Goal: Task Accomplishment & Management: Manage account settings

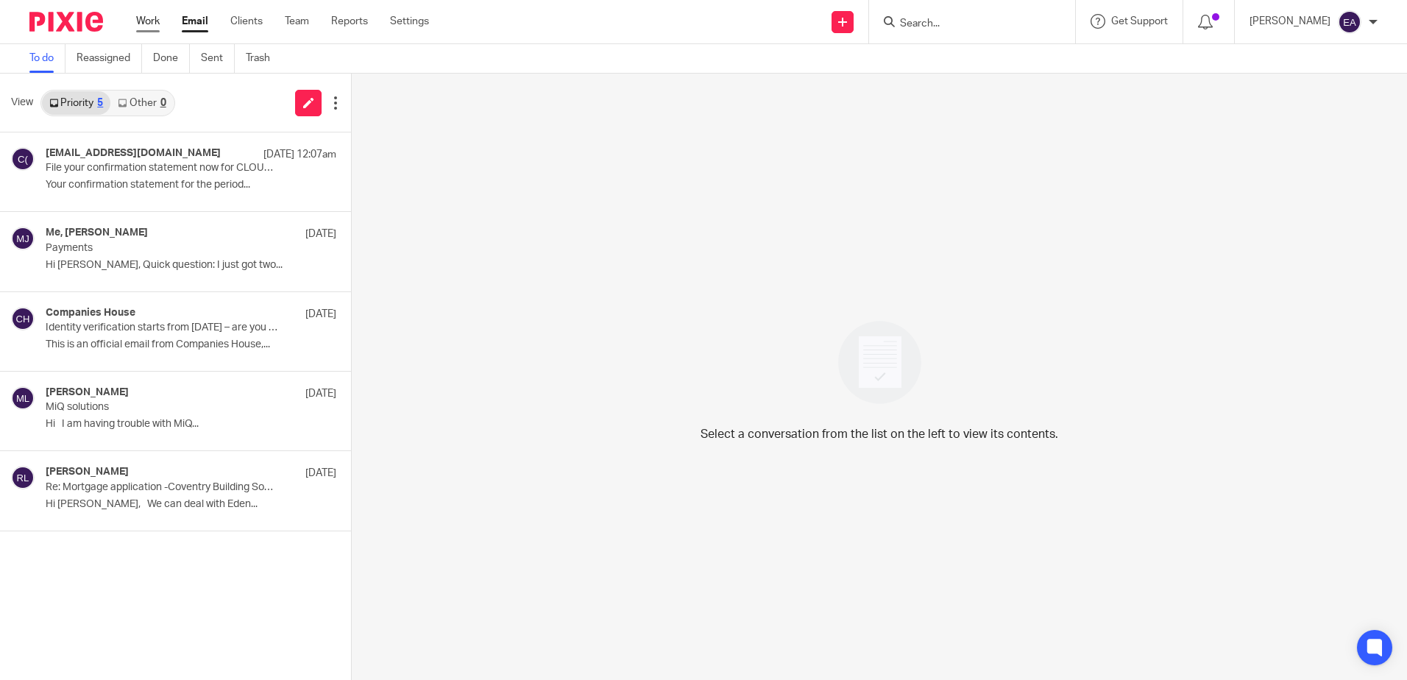
click at [148, 22] on link "Work" at bounding box center [148, 21] width 24 height 15
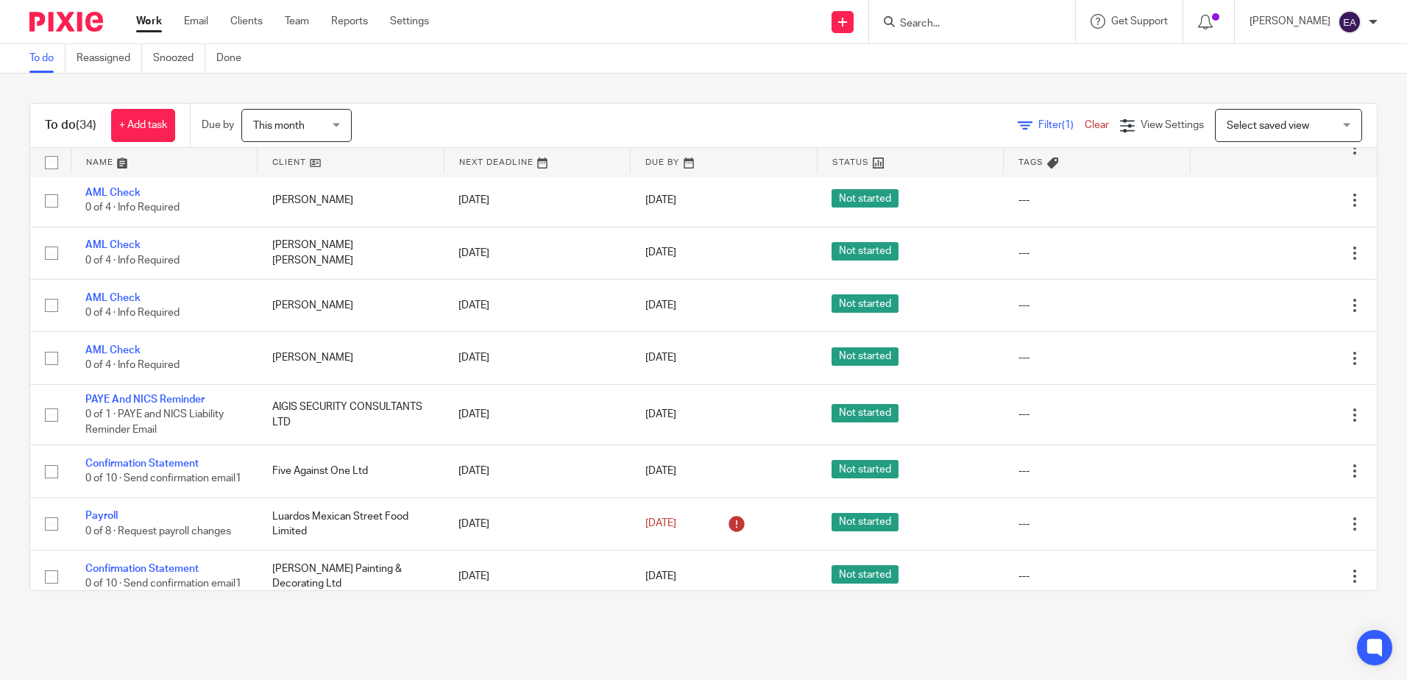
scroll to position [957, 0]
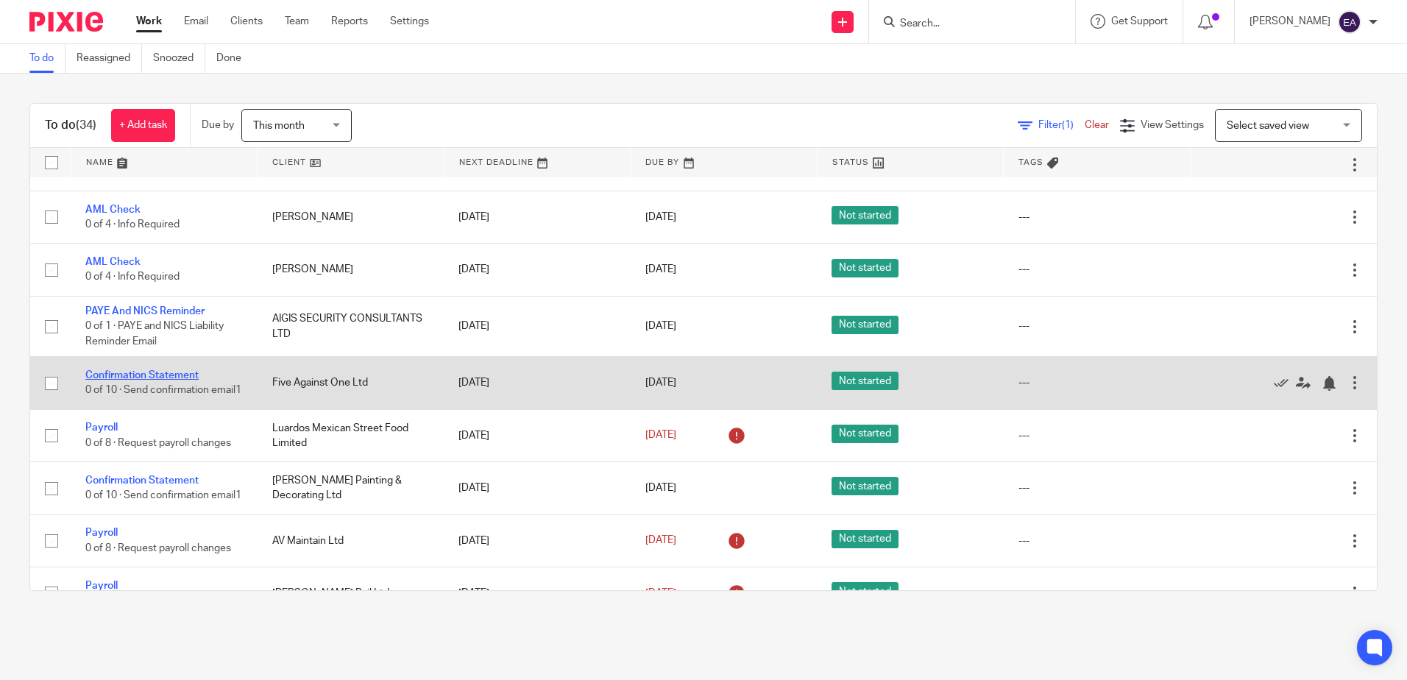
click at [150, 380] on link "Confirmation Statement" at bounding box center [141, 375] width 113 height 10
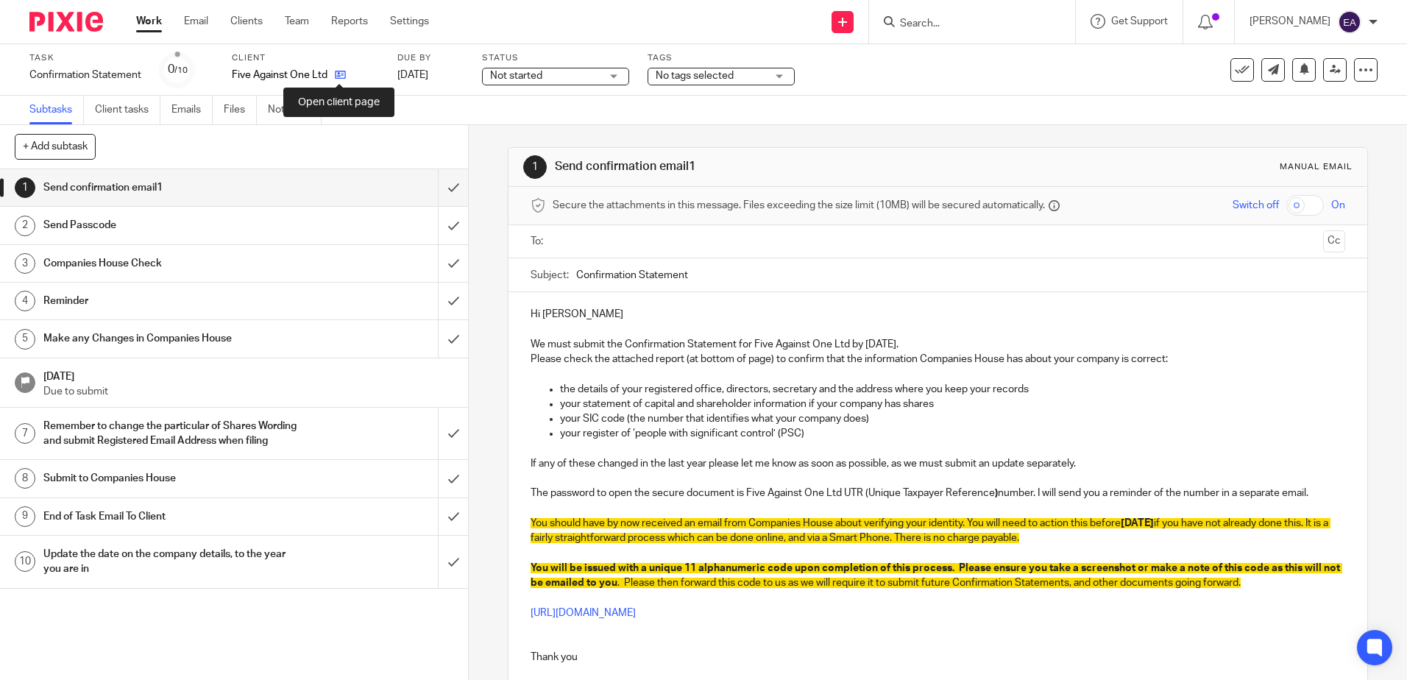
click at [345, 71] on icon at bounding box center [340, 74] width 11 height 11
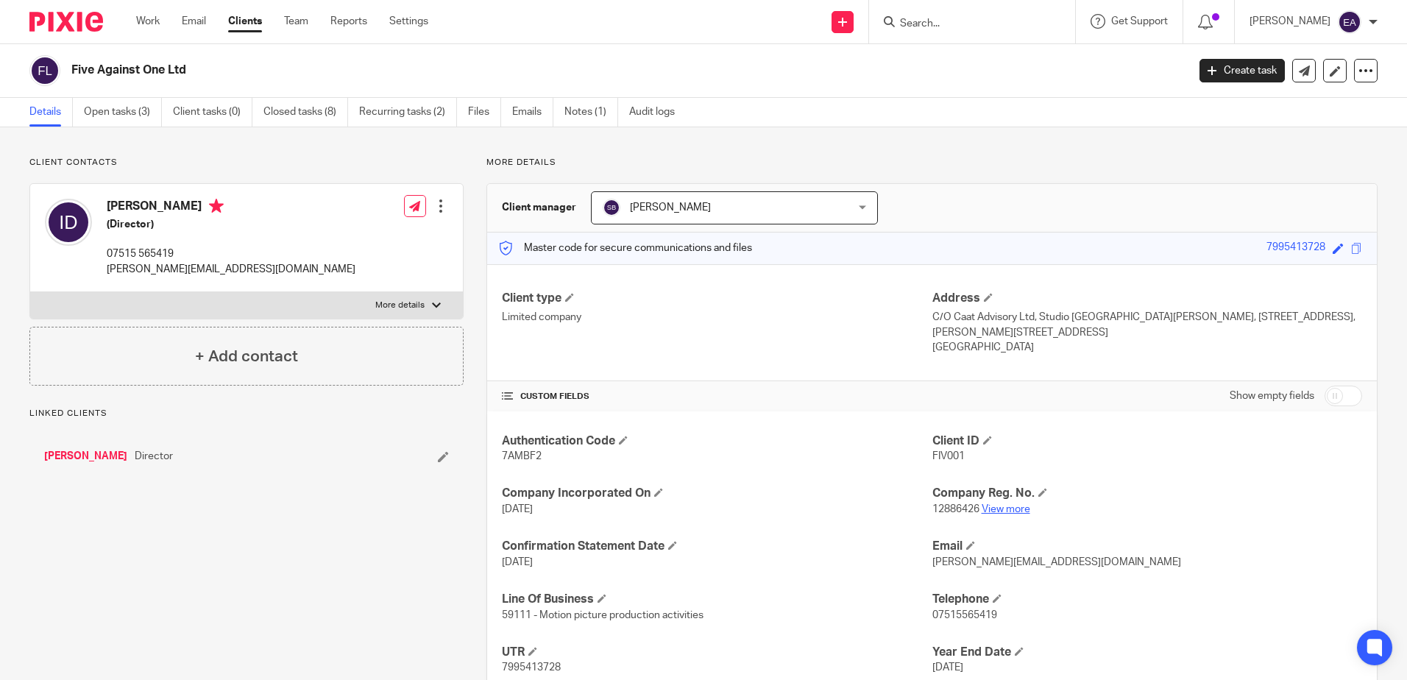
click at [996, 506] on link "View more" at bounding box center [1006, 509] width 49 height 10
click at [541, 117] on link "Emails" at bounding box center [532, 112] width 41 height 29
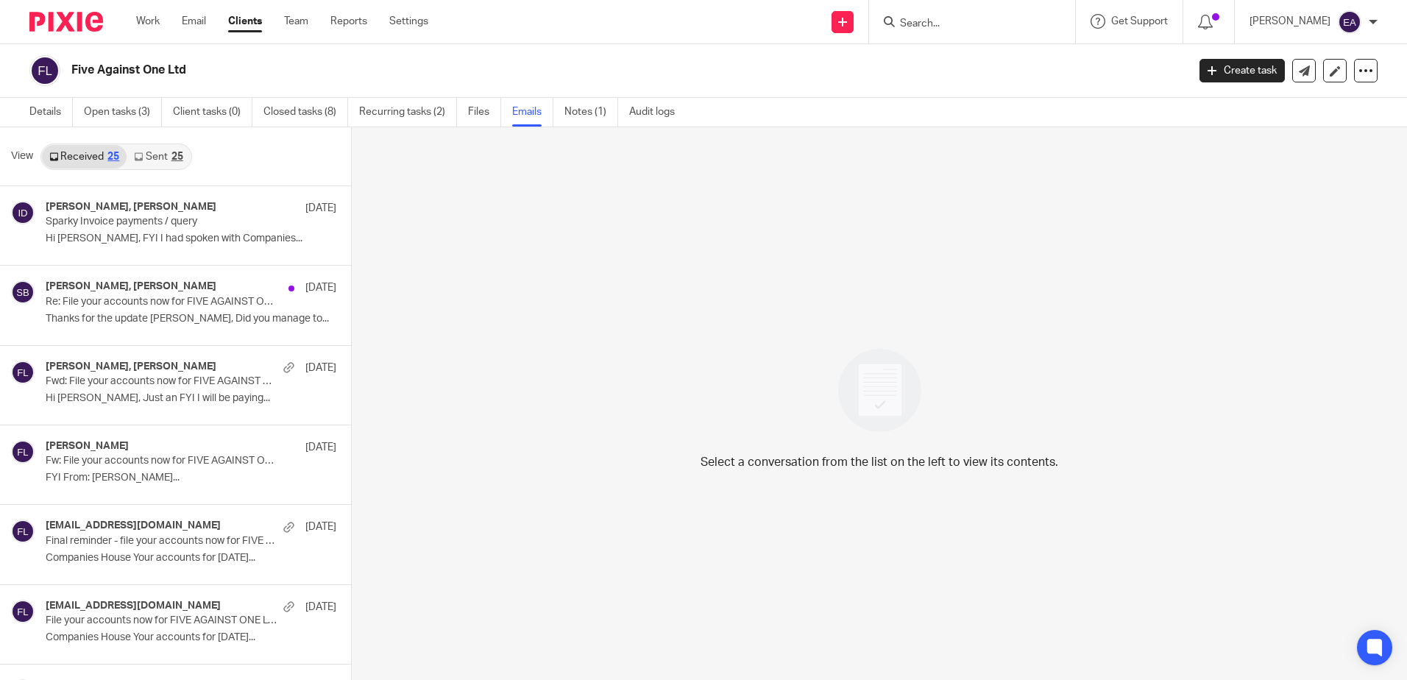
click at [219, 215] on div "Steve Bradshaw, Ian Dawson 3 Sep" at bounding box center [191, 208] width 291 height 15
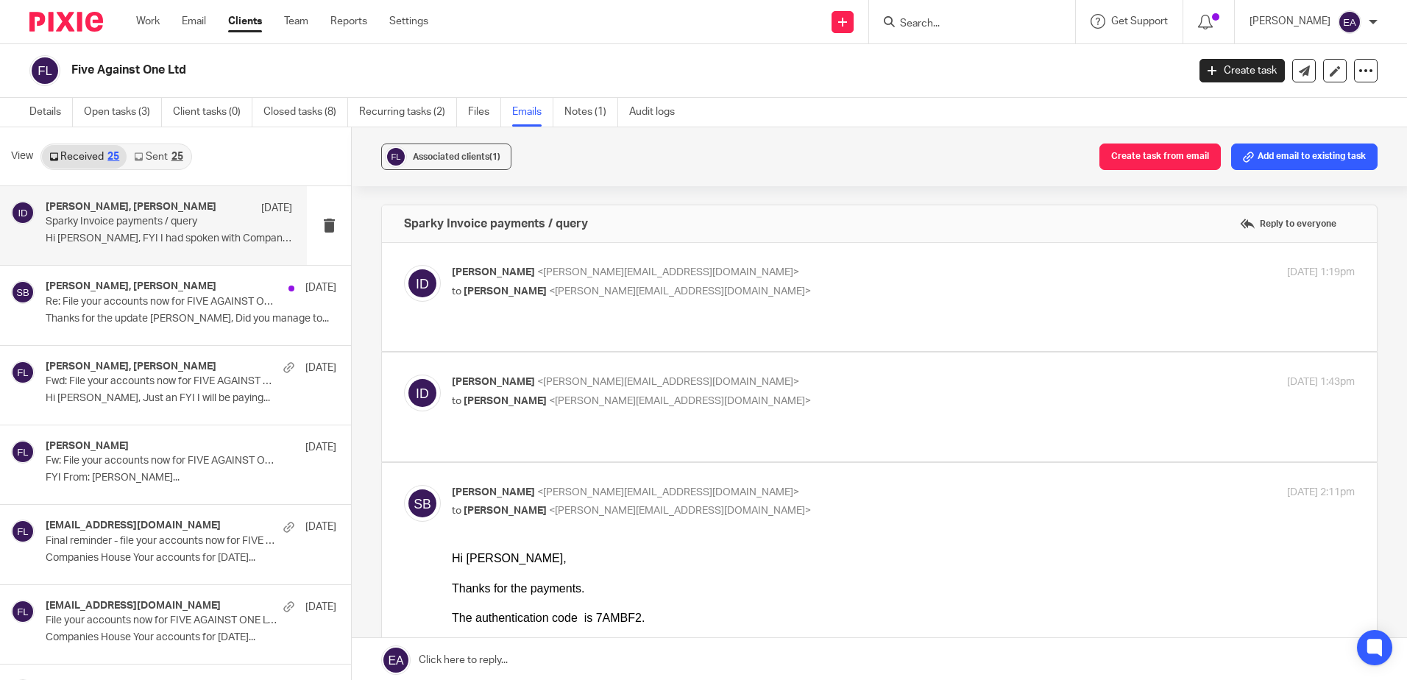
click at [681, 302] on div "Ian Dawson <ian@sparkypictures.com> to Steve Bradshaw <steve@caatadvisory.co.uk…" at bounding box center [879, 297] width 951 height 64
click at [690, 278] on p "Ian Dawson <ian@sparkypictures.com>" at bounding box center [753, 272] width 602 height 15
checkbox input "true"
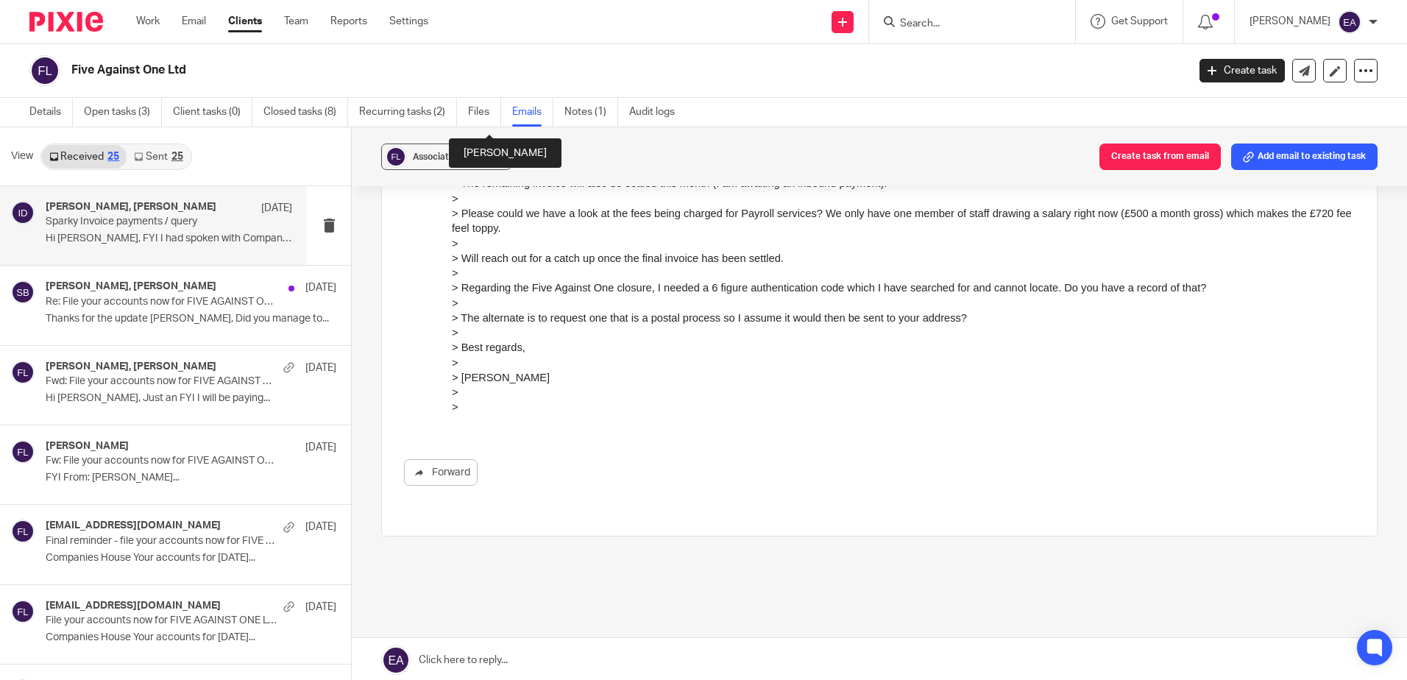
scroll to position [2, 0]
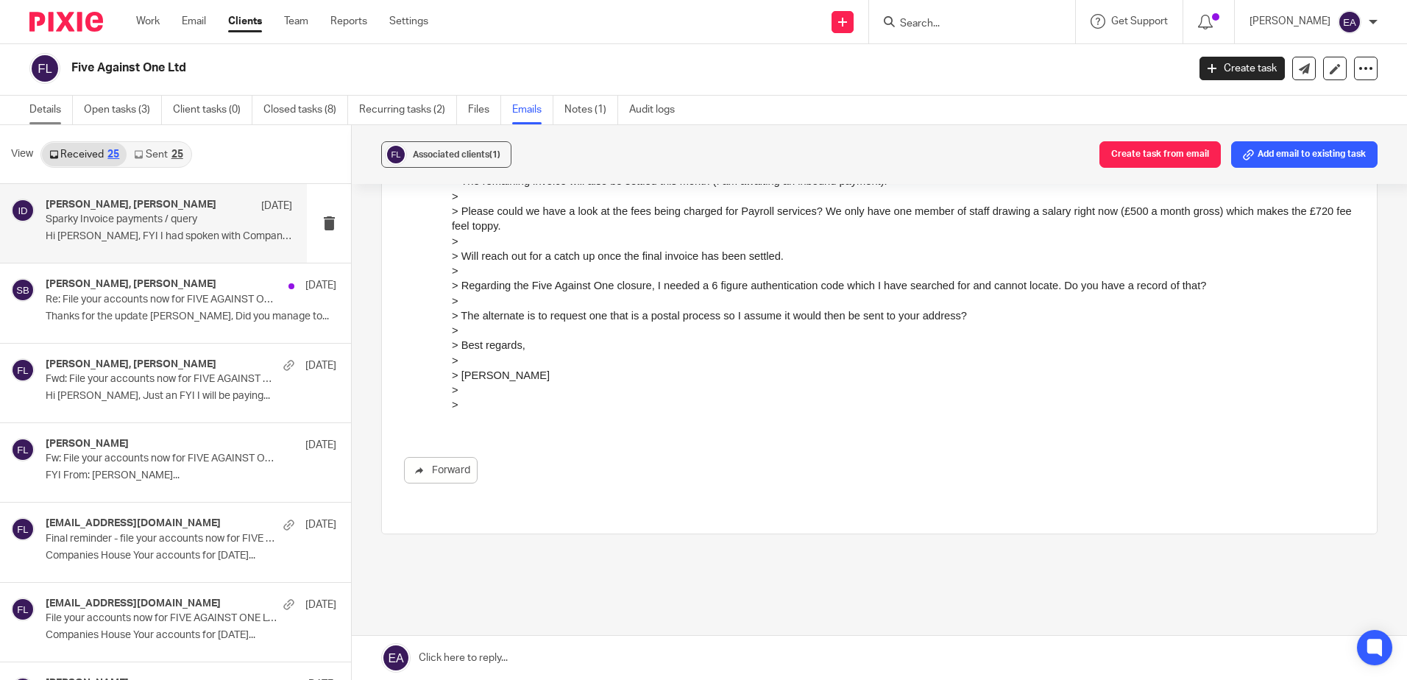
click at [40, 113] on link "Details" at bounding box center [50, 110] width 43 height 29
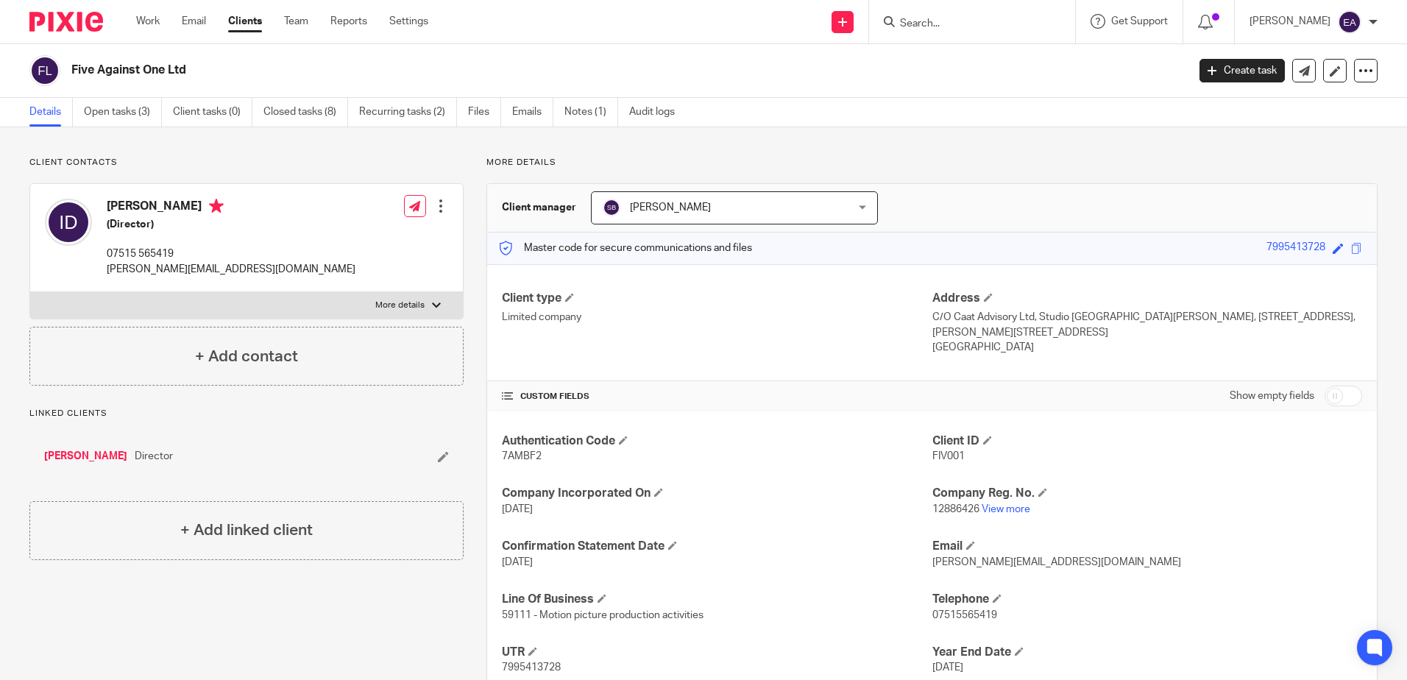
click at [59, 456] on link "[PERSON_NAME]" at bounding box center [85, 456] width 83 height 15
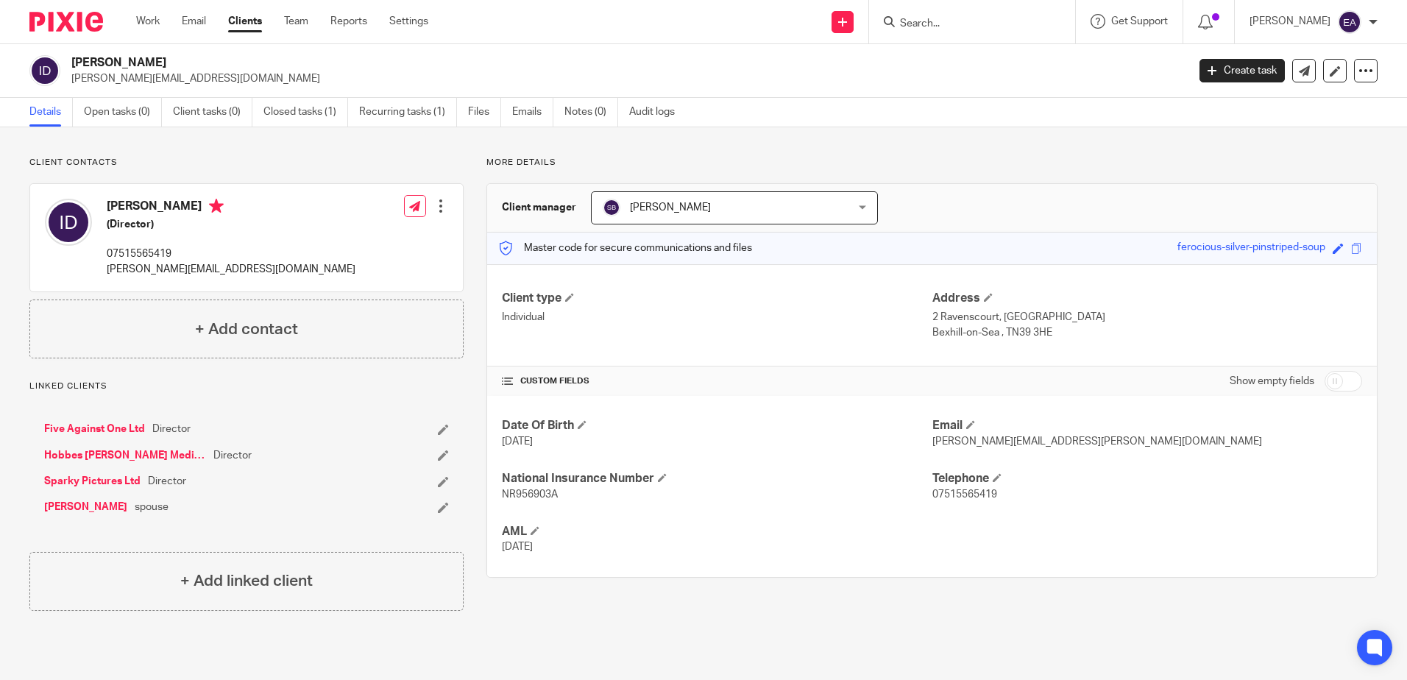
click at [988, 25] on input "Search" at bounding box center [965, 24] width 132 height 13
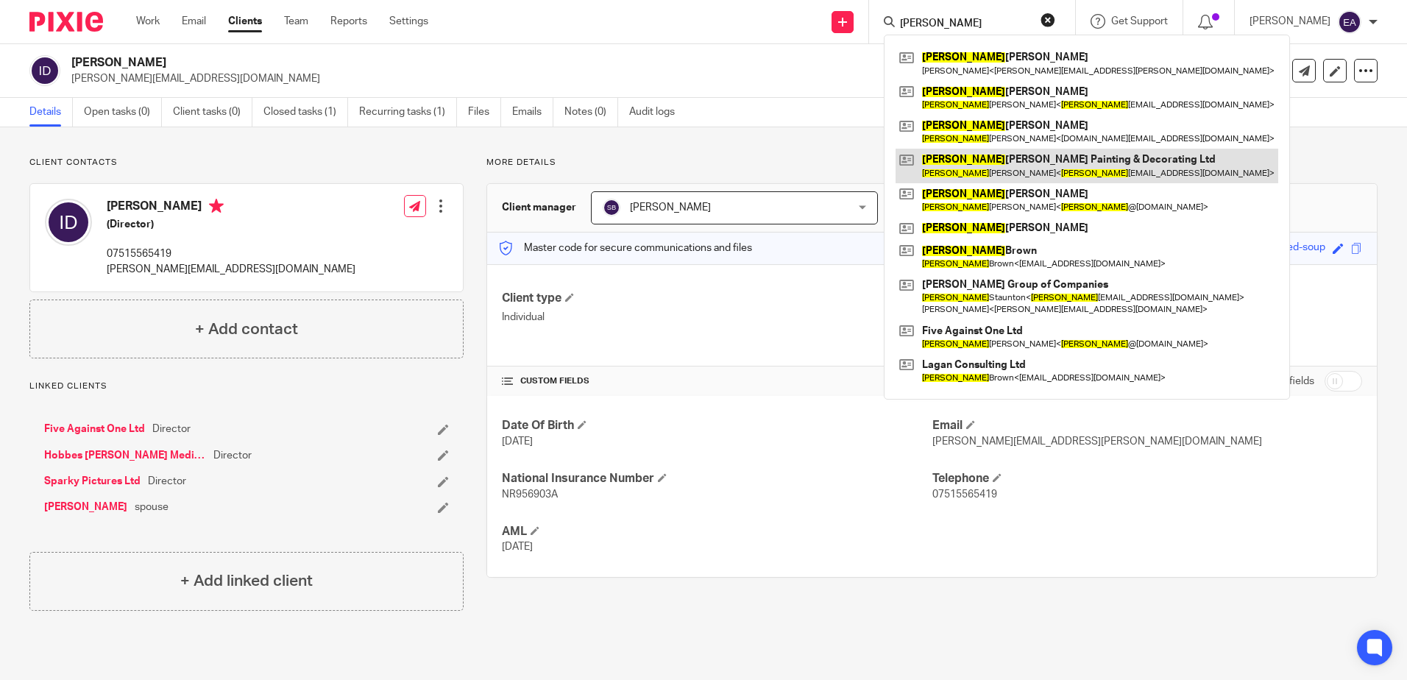
type input "[PERSON_NAME]"
click at [1021, 162] on link at bounding box center [1087, 166] width 383 height 34
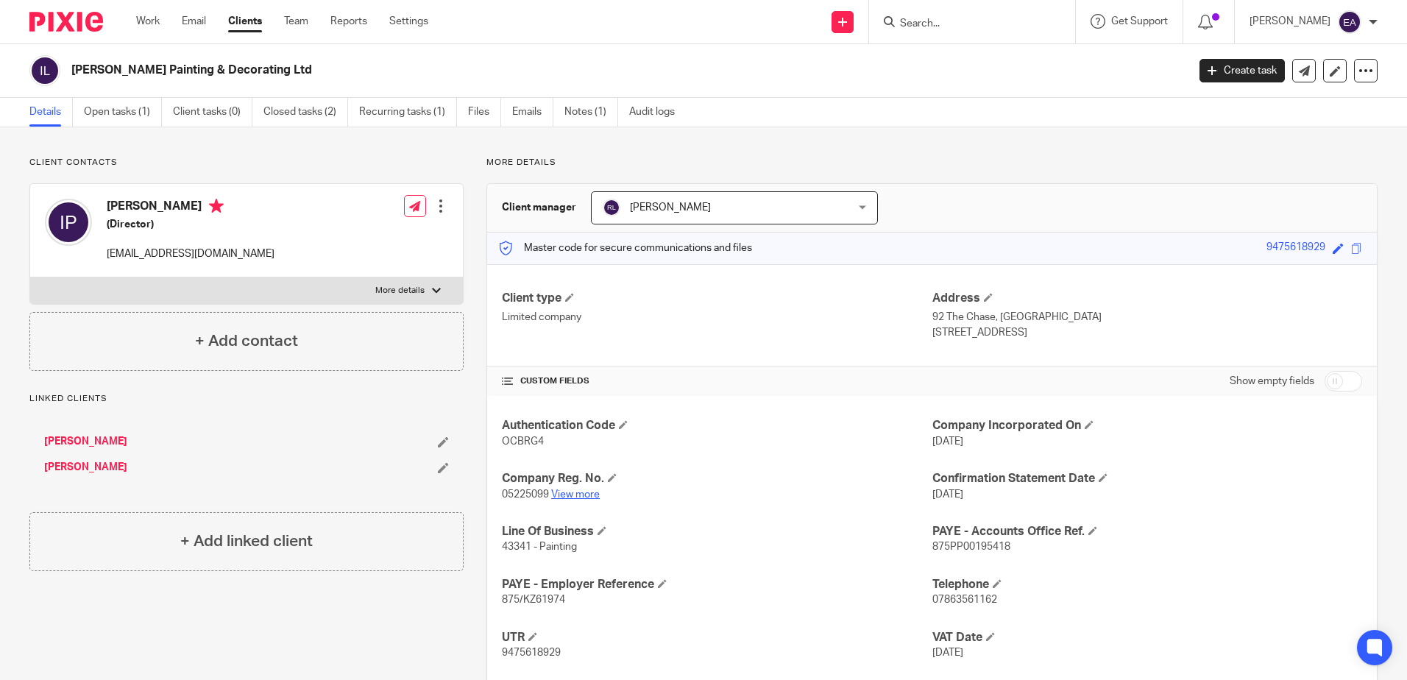
click at [576, 490] on link "View more" at bounding box center [575, 494] width 49 height 10
click at [528, 110] on link "Emails" at bounding box center [532, 112] width 41 height 29
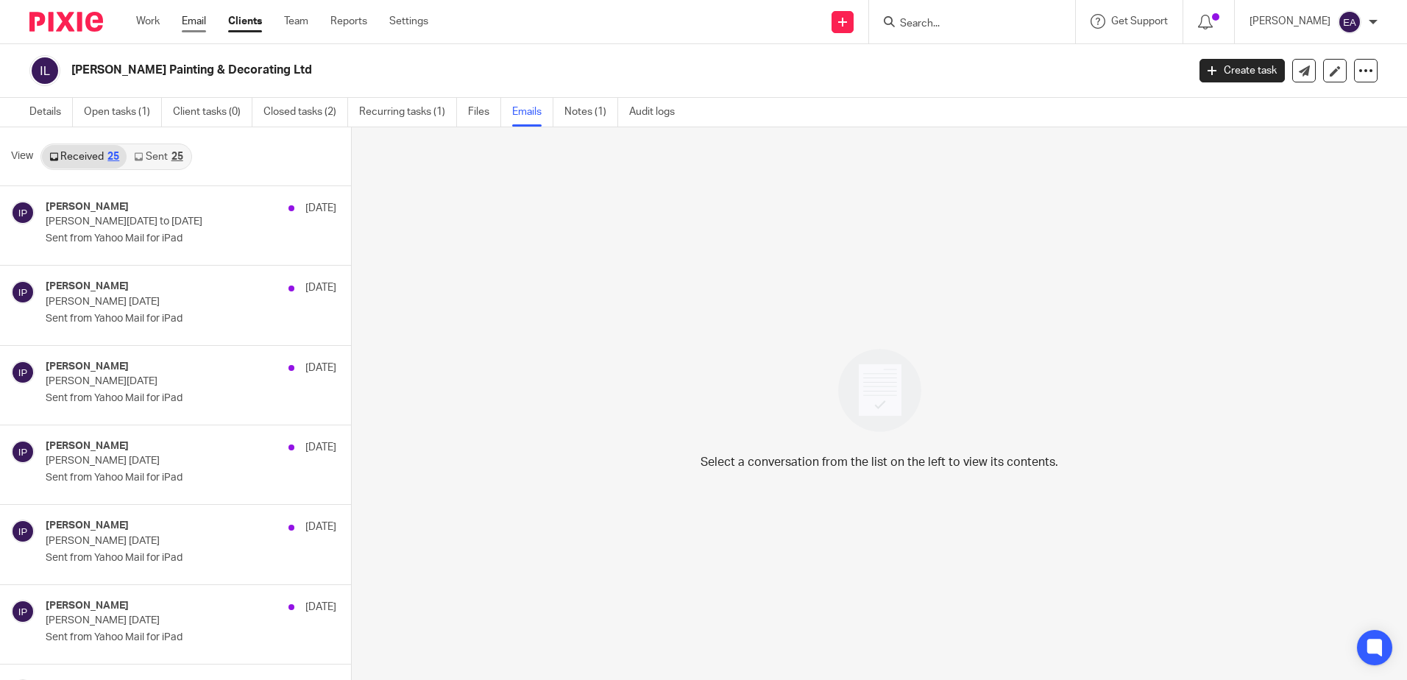
click at [199, 21] on link "Email" at bounding box center [194, 21] width 24 height 15
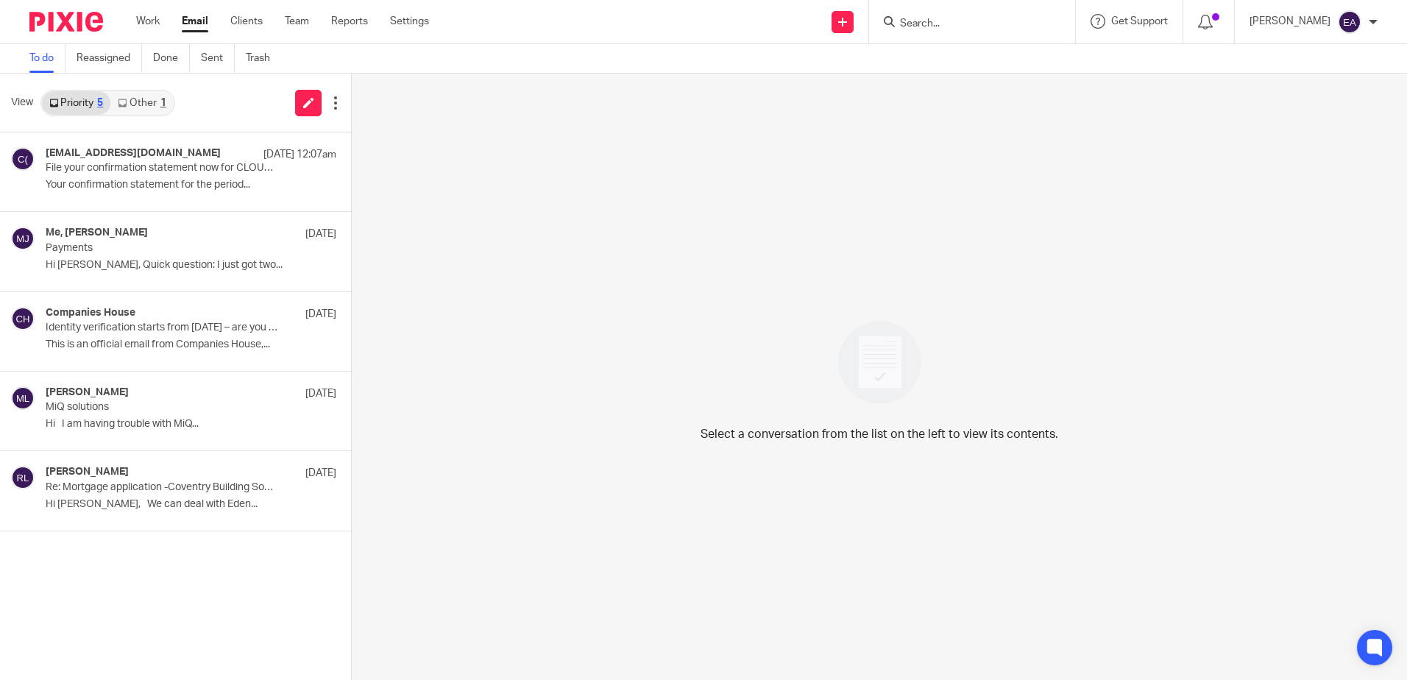
click at [134, 109] on link "Other 1" at bounding box center [141, 103] width 63 height 24
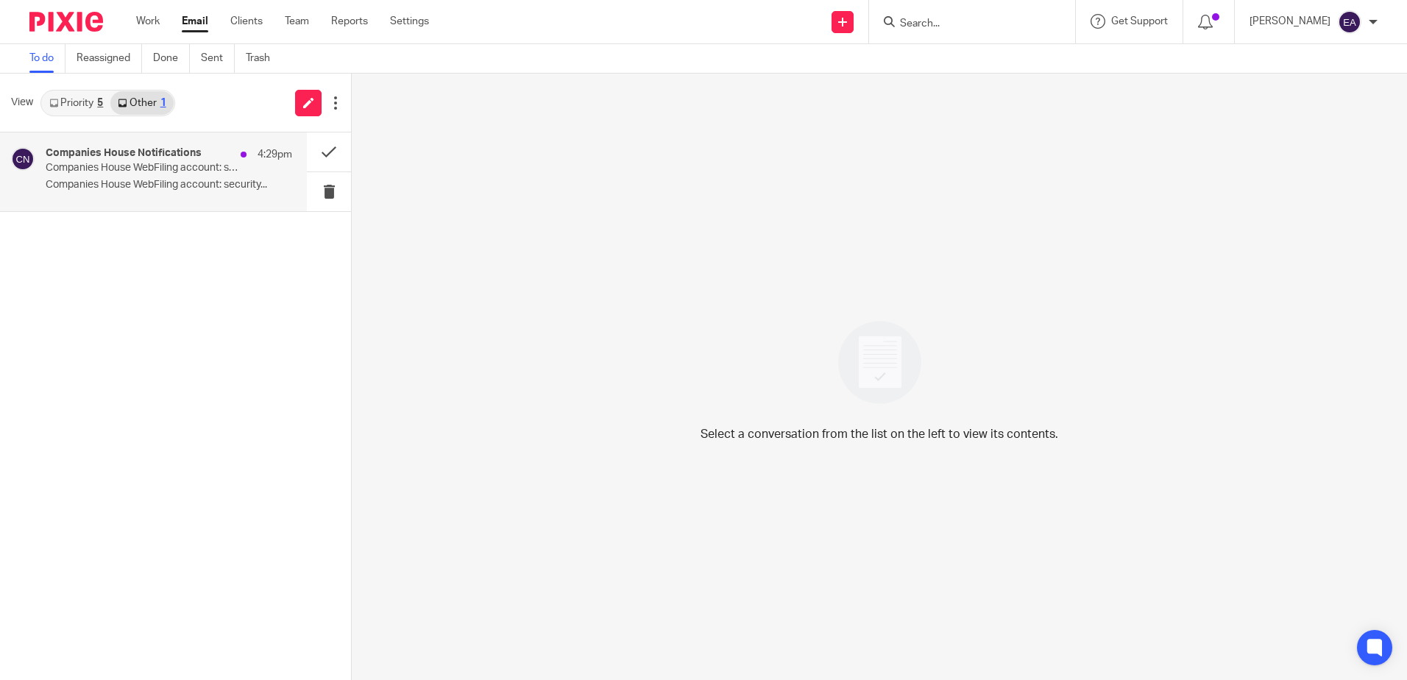
click at [132, 174] on p "Companies House WebFiling account: security code" at bounding box center [144, 168] width 197 height 13
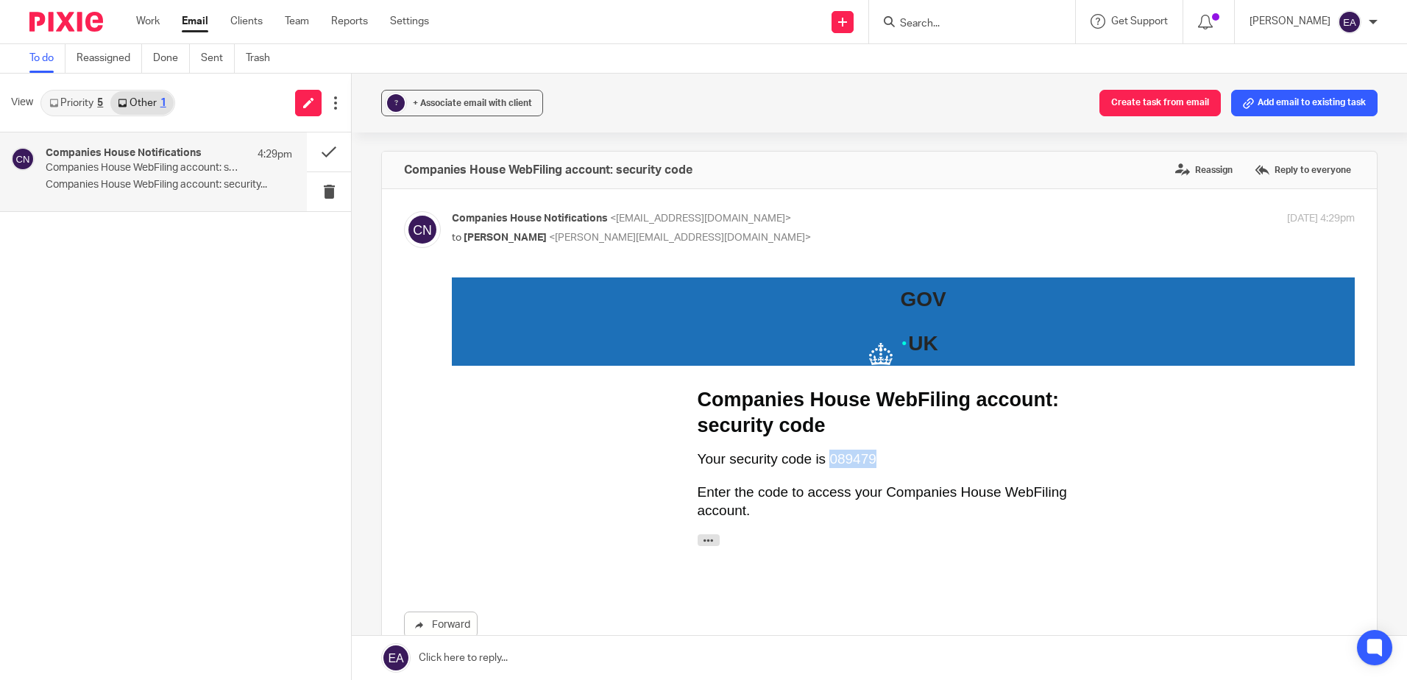
drag, startPoint x: 867, startPoint y: 458, endPoint x: 820, endPoint y: 458, distance: 47.1
click at [820, 458] on p "Your security code is 089479" at bounding box center [904, 459] width 412 height 18
copy p "089479"
click at [331, 191] on button at bounding box center [329, 191] width 44 height 39
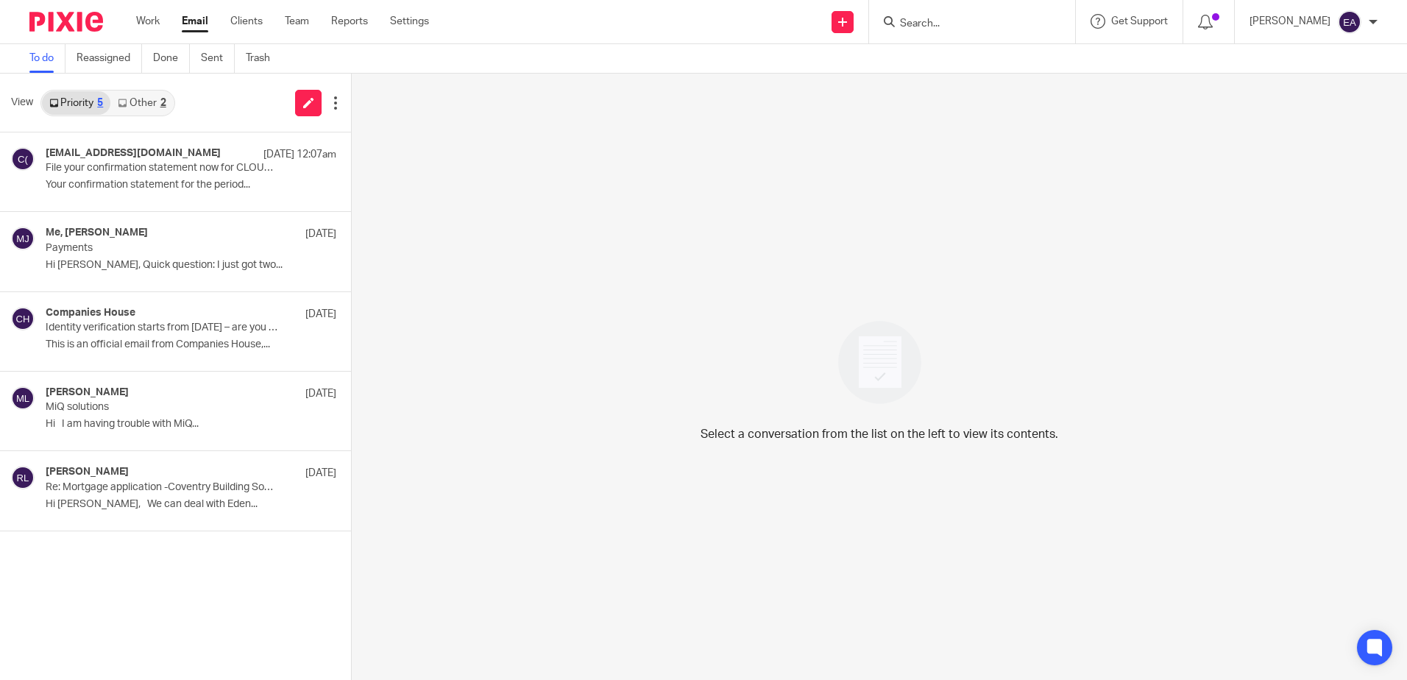
click at [132, 107] on link "Other 2" at bounding box center [141, 103] width 63 height 24
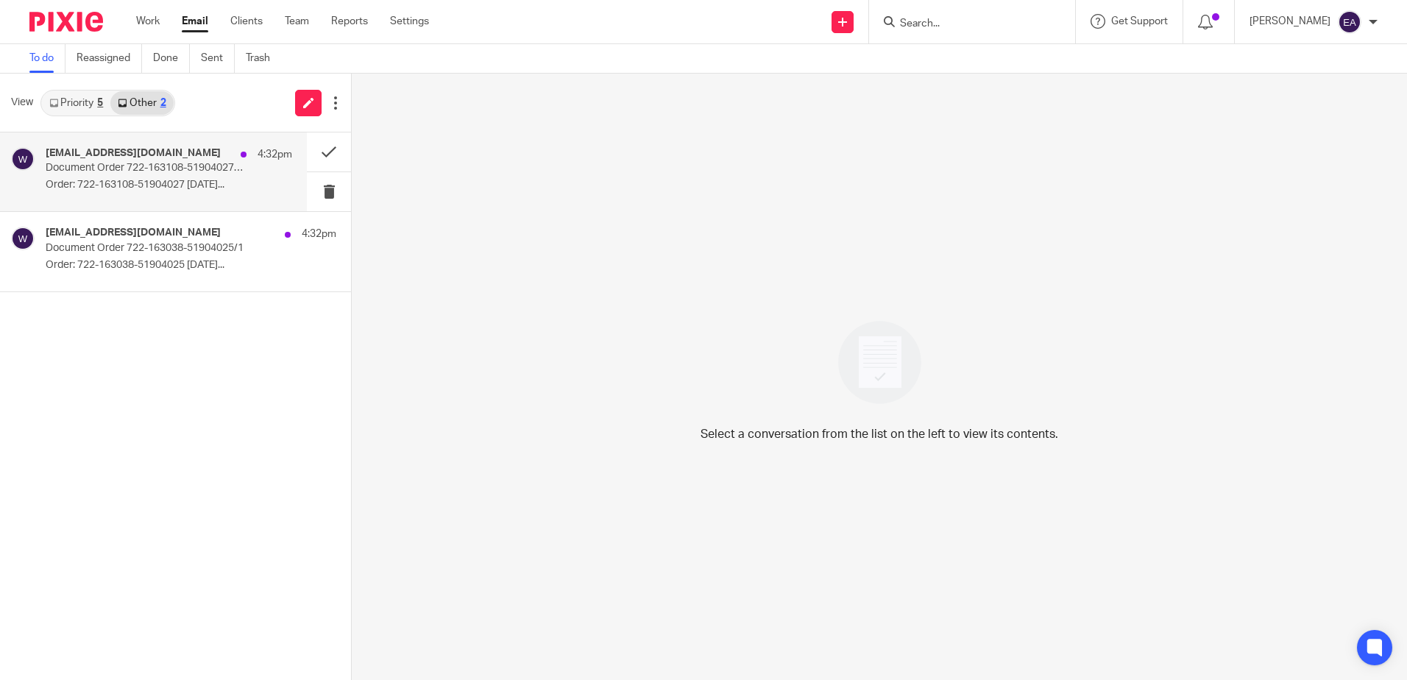
click at [109, 178] on div "[EMAIL_ADDRESS][DOMAIN_NAME] 4:32pm Document Order 722-163108-51904027/1 Order:…" at bounding box center [169, 171] width 247 height 49
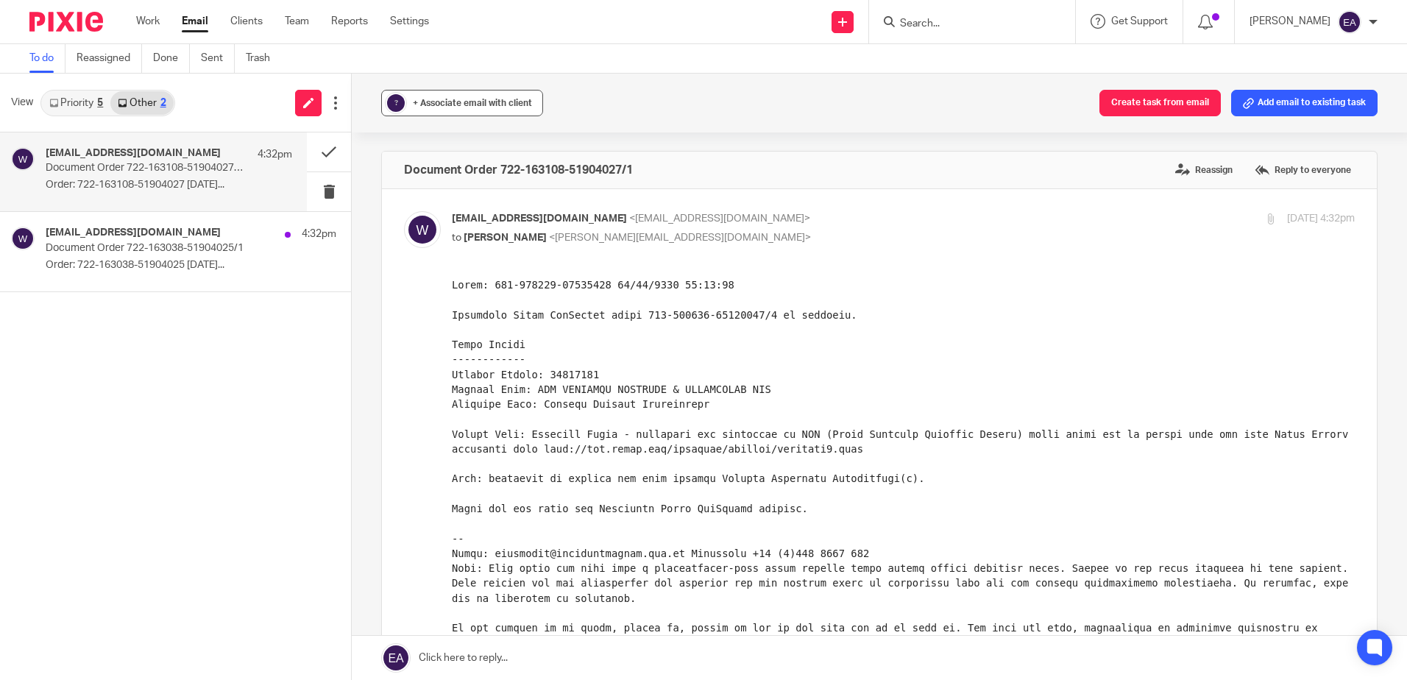
click at [431, 99] on span "+ Associate email with client" at bounding box center [472, 103] width 119 height 9
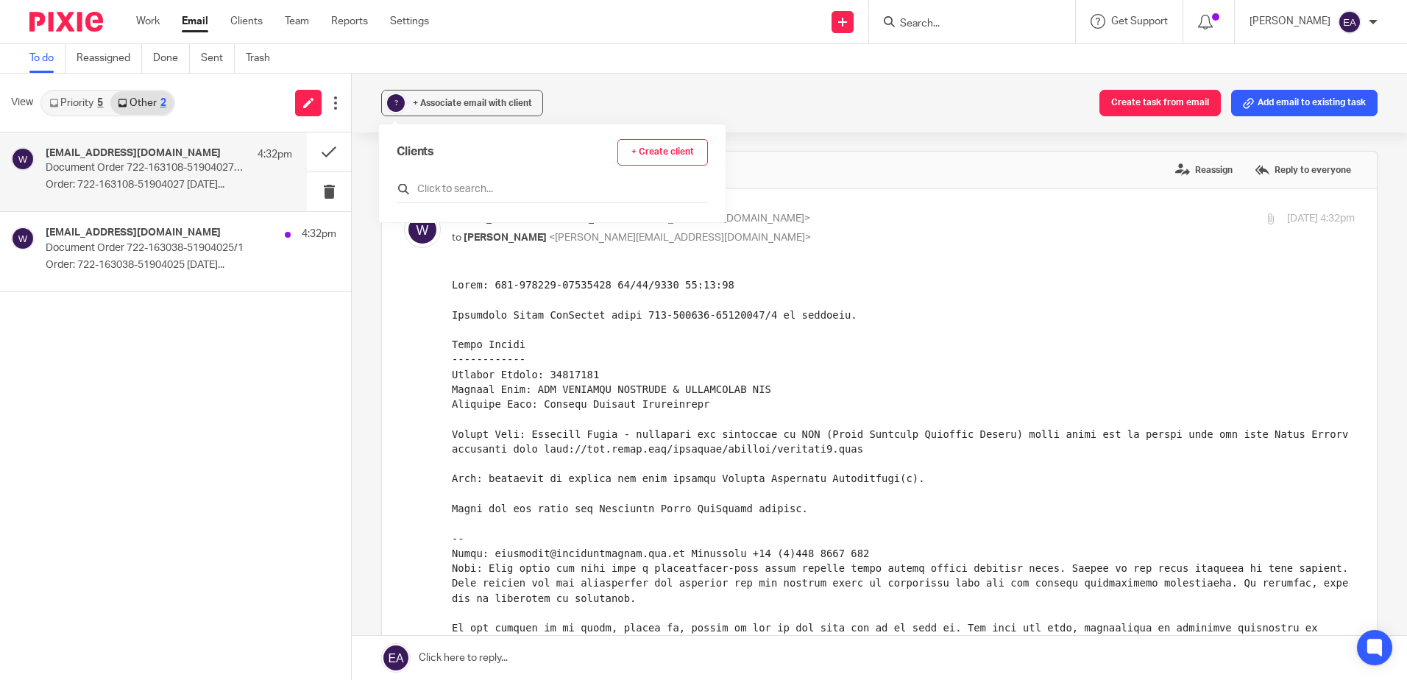
click at [482, 186] on input "text" at bounding box center [552, 189] width 311 height 15
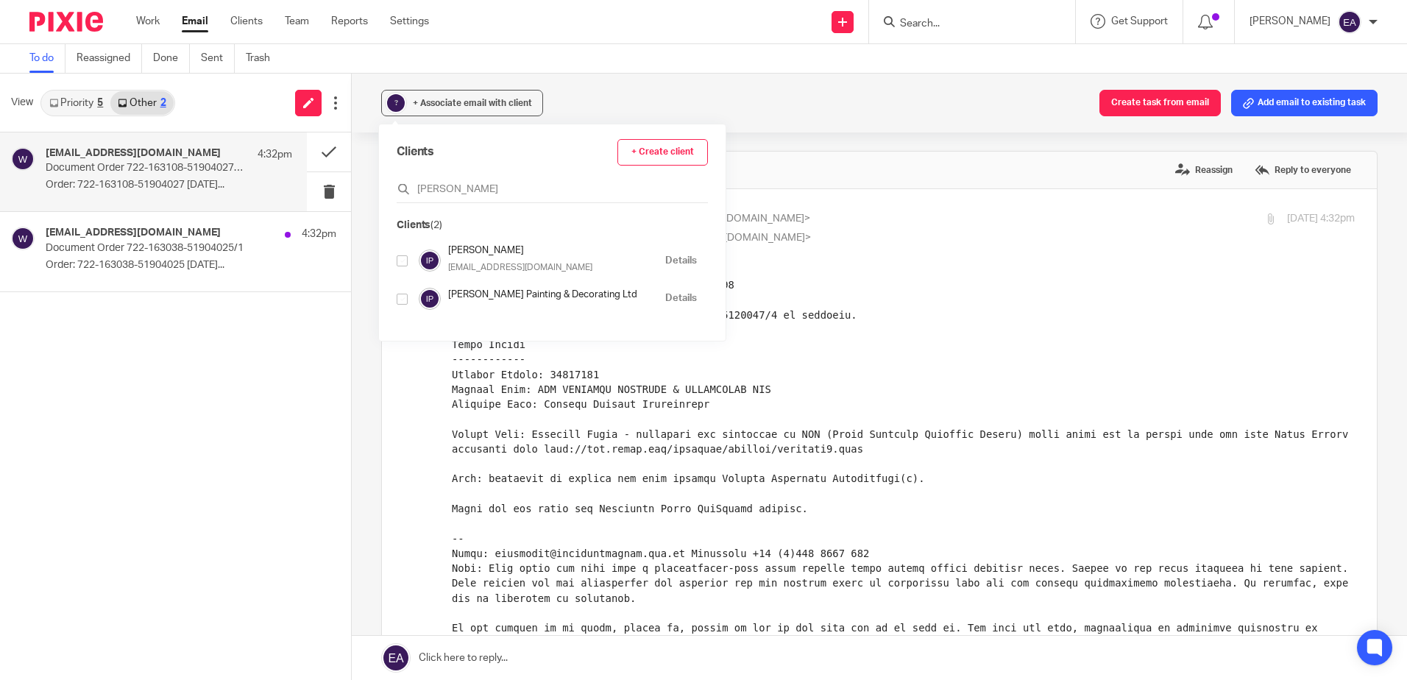
type input "[PERSON_NAME]"
click at [400, 298] on input "checkbox" at bounding box center [402, 299] width 11 height 11
checkbox input "true"
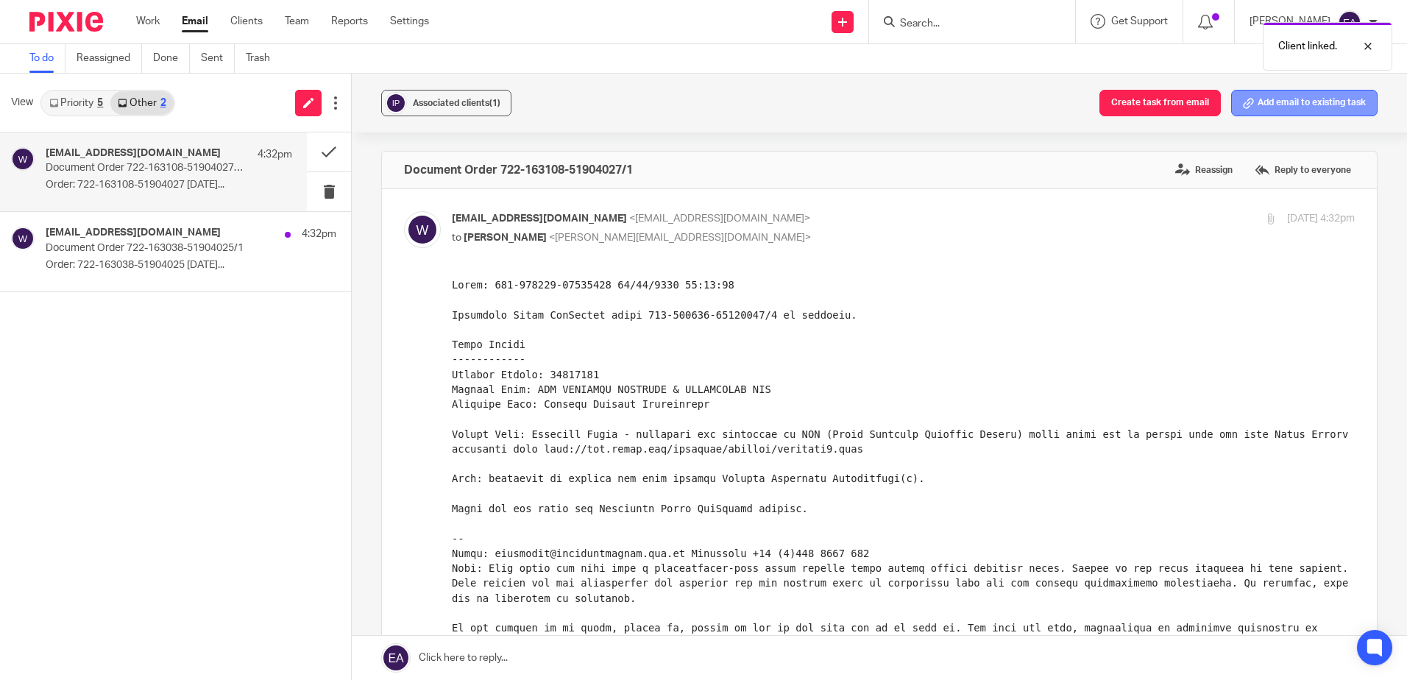
click at [1276, 112] on button "Add email to existing task" at bounding box center [1304, 103] width 146 height 26
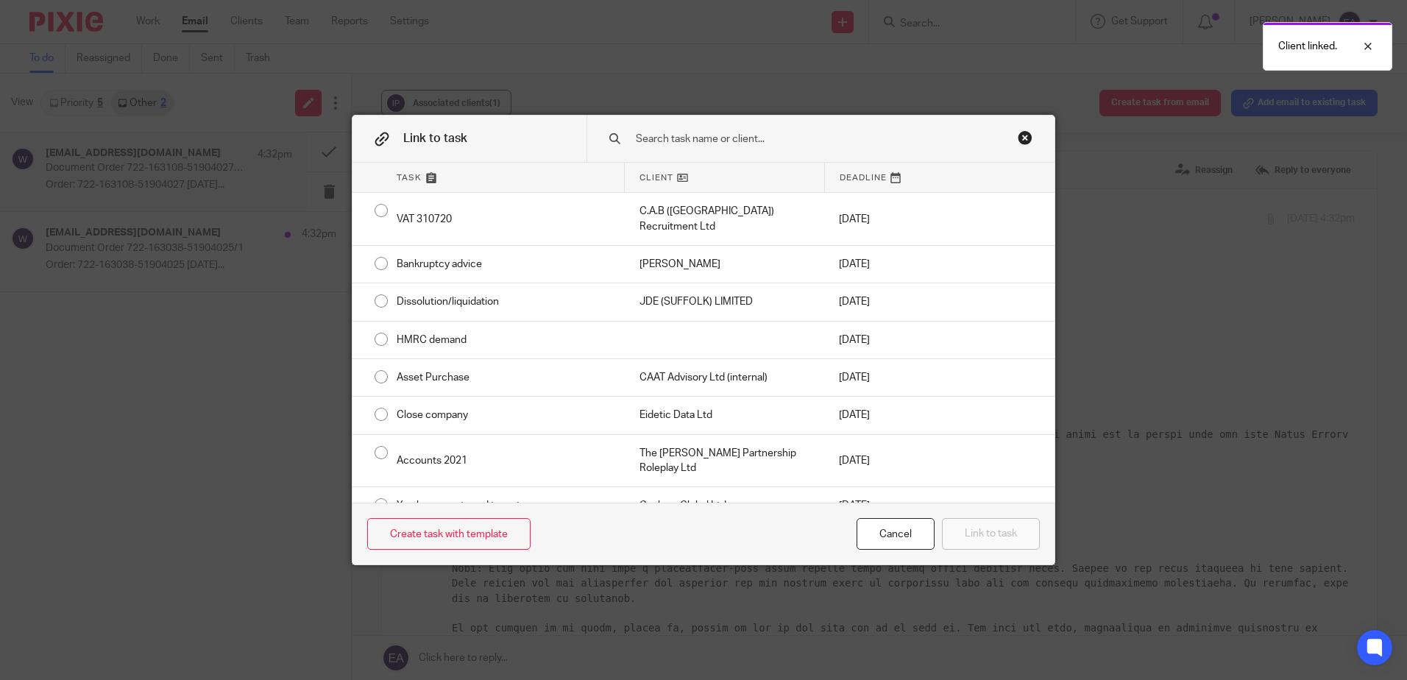
click at [679, 146] on input "text" at bounding box center [810, 139] width 353 height 16
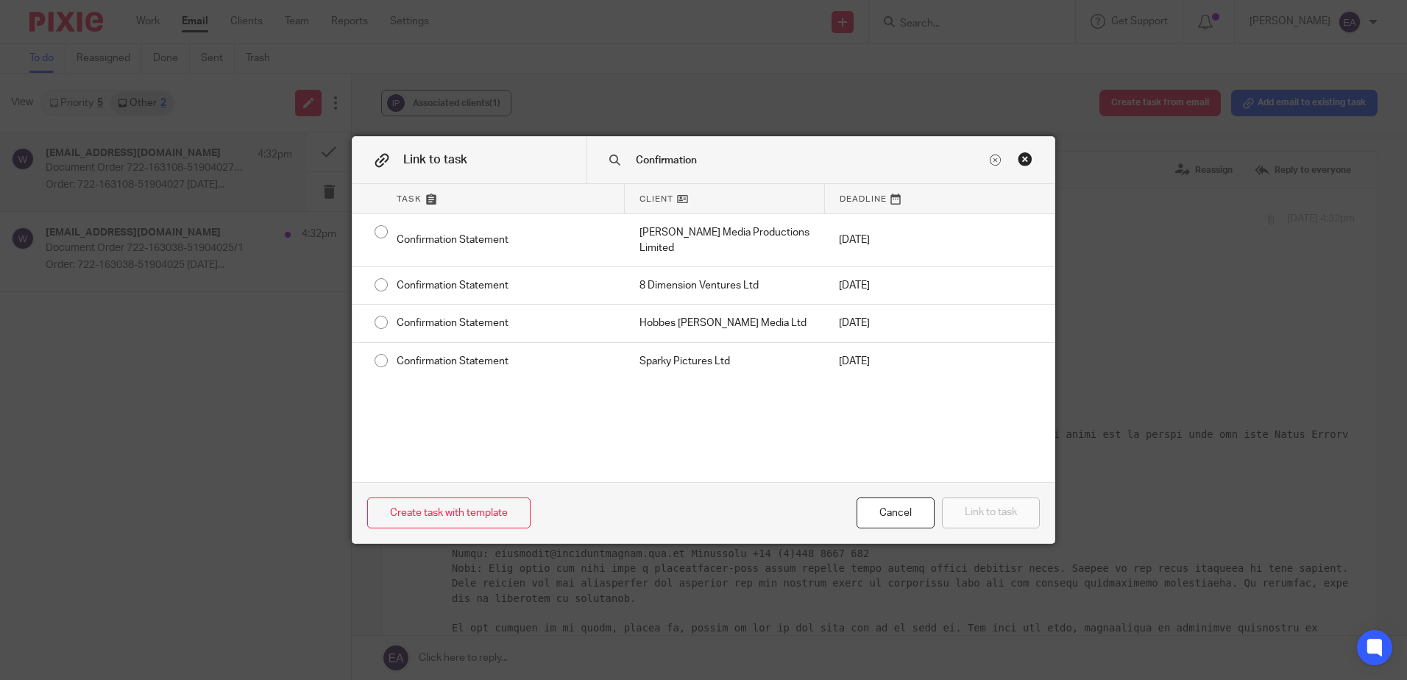
click at [712, 155] on input "Confirmation" at bounding box center [810, 160] width 353 height 16
type input "C"
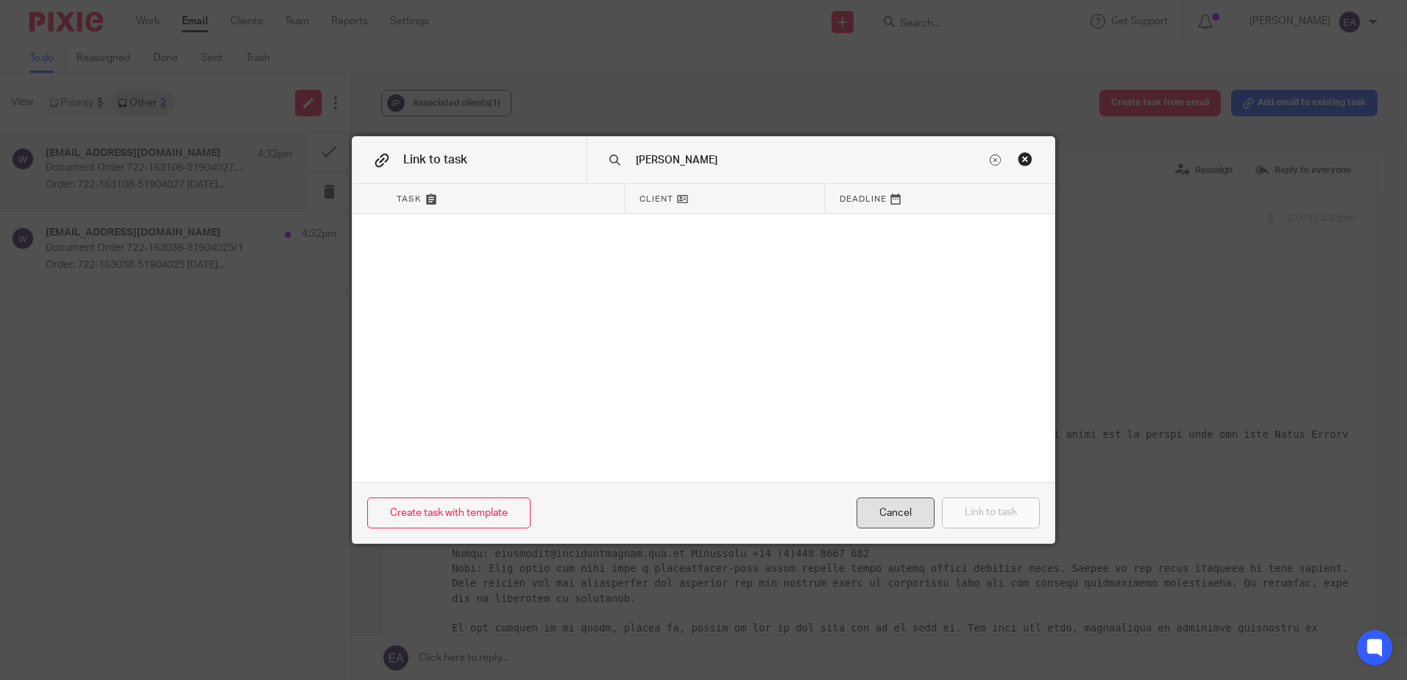
type input "Ian Phillip"
click at [893, 505] on div "Cancel" at bounding box center [896, 513] width 78 height 32
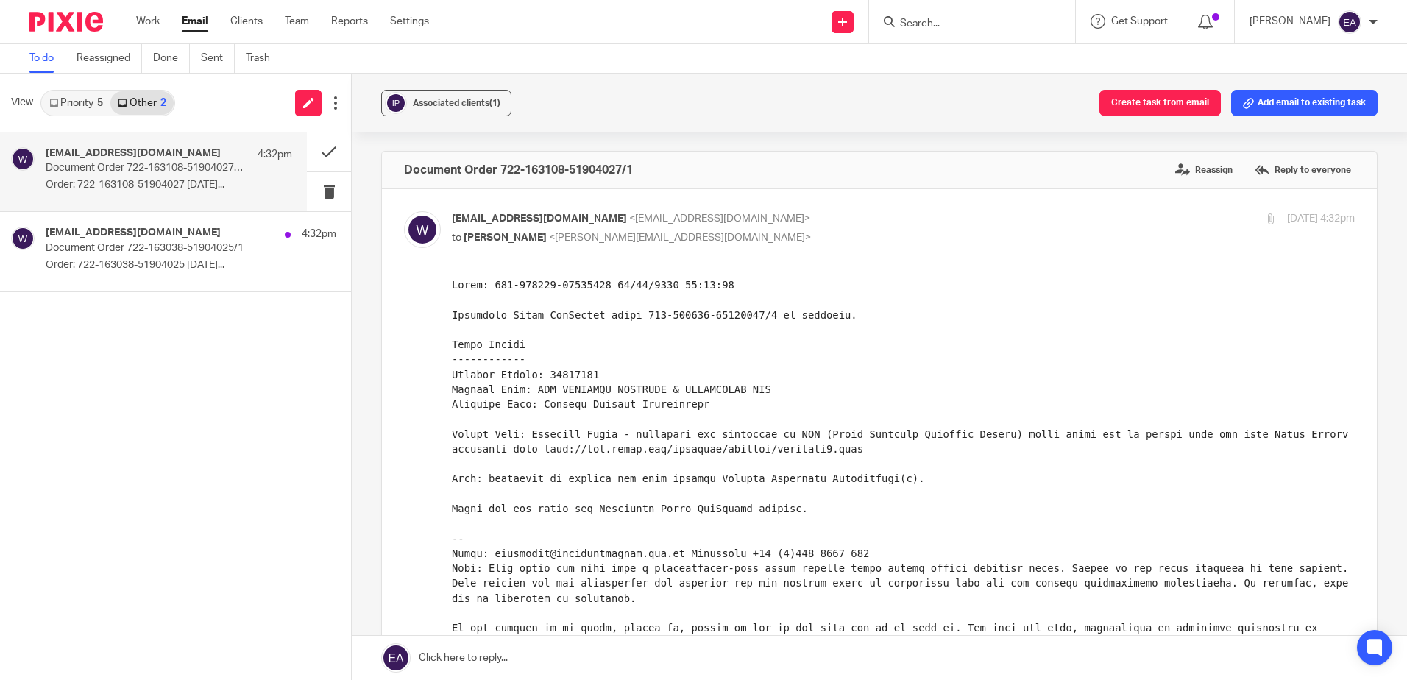
scroll to position [368, 0]
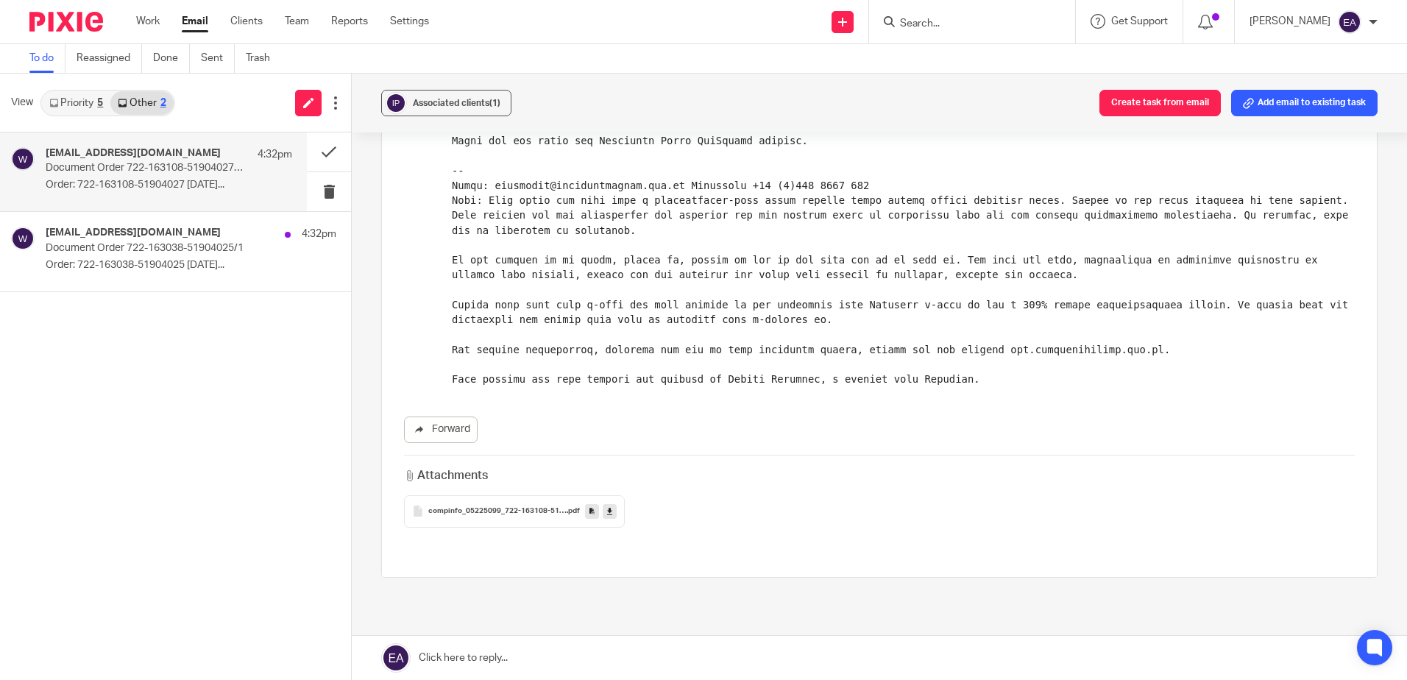
click at [608, 506] on icon at bounding box center [609, 511] width 5 height 11
click at [474, 96] on div "Associated clients (1)" at bounding box center [457, 103] width 88 height 15
click at [1328, 98] on button "Add email to existing task" at bounding box center [1304, 103] width 146 height 26
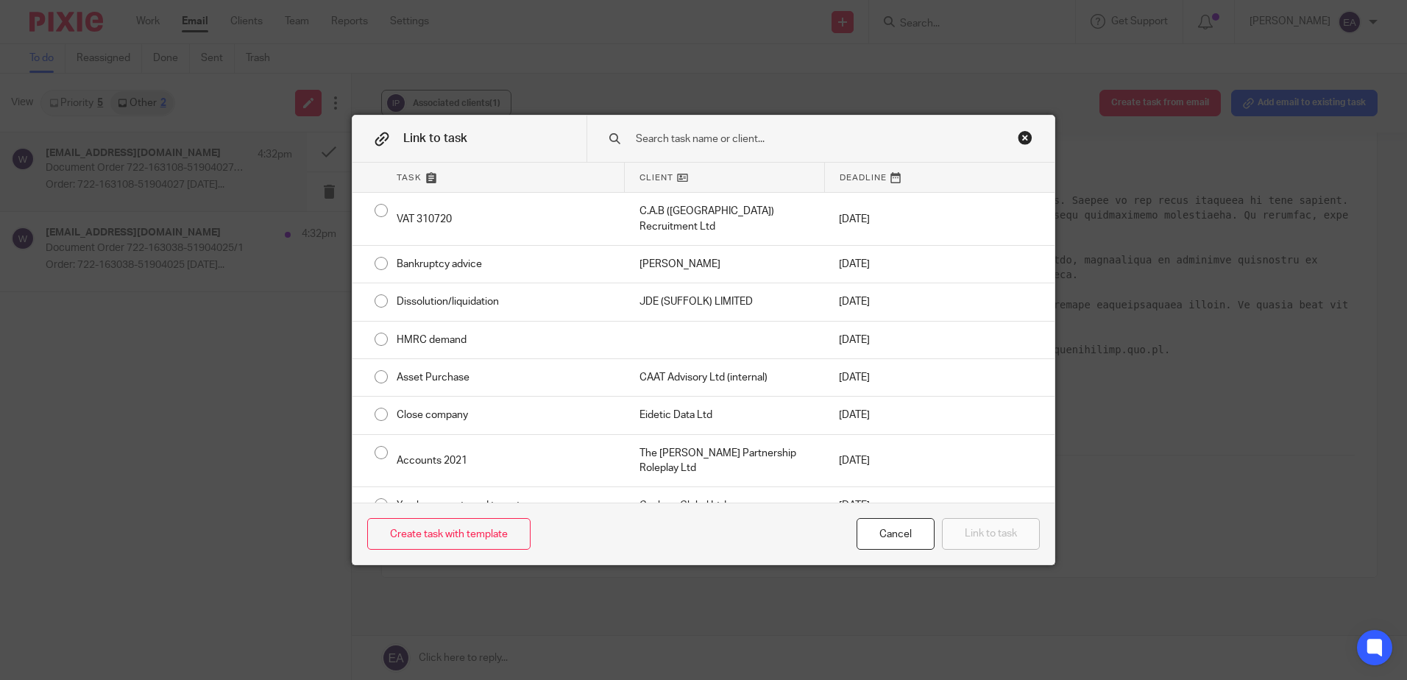
click at [693, 141] on input "text" at bounding box center [810, 139] width 353 height 16
click at [860, 533] on div "Cancel" at bounding box center [896, 534] width 78 height 32
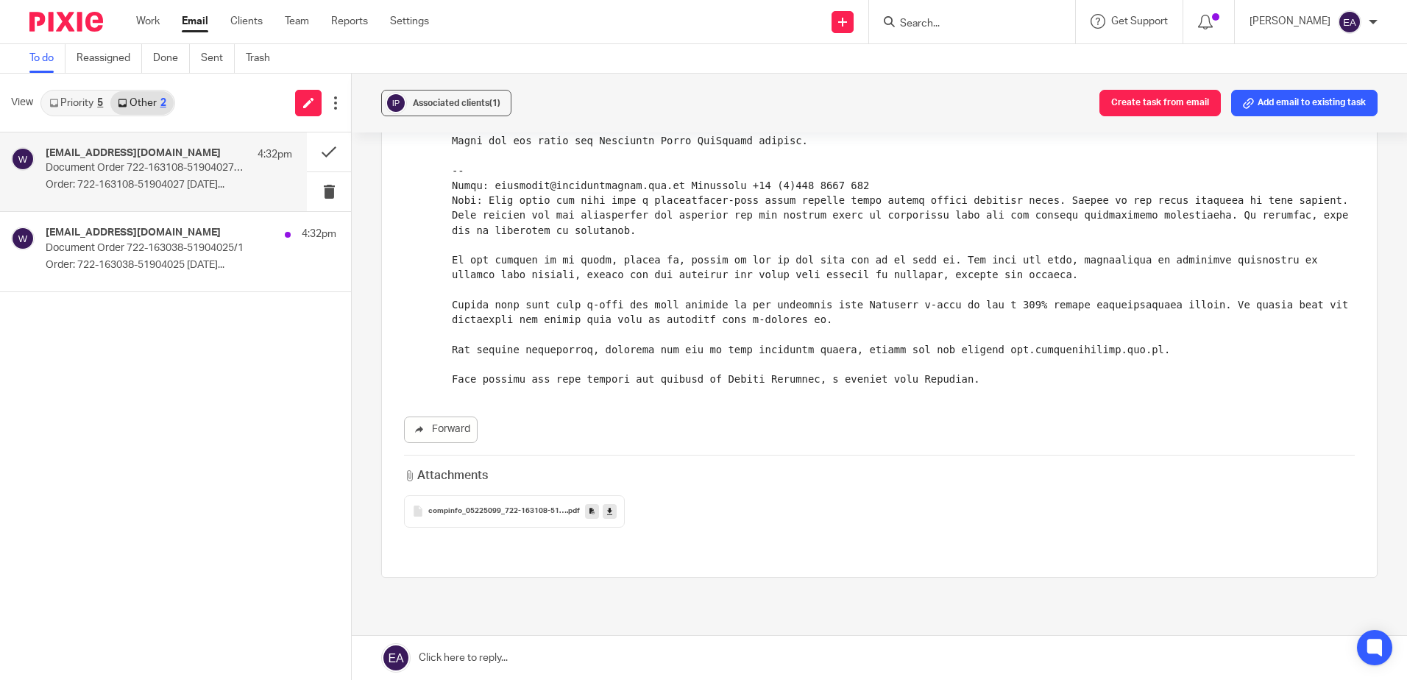
click at [970, 24] on input "Search" at bounding box center [965, 24] width 132 height 13
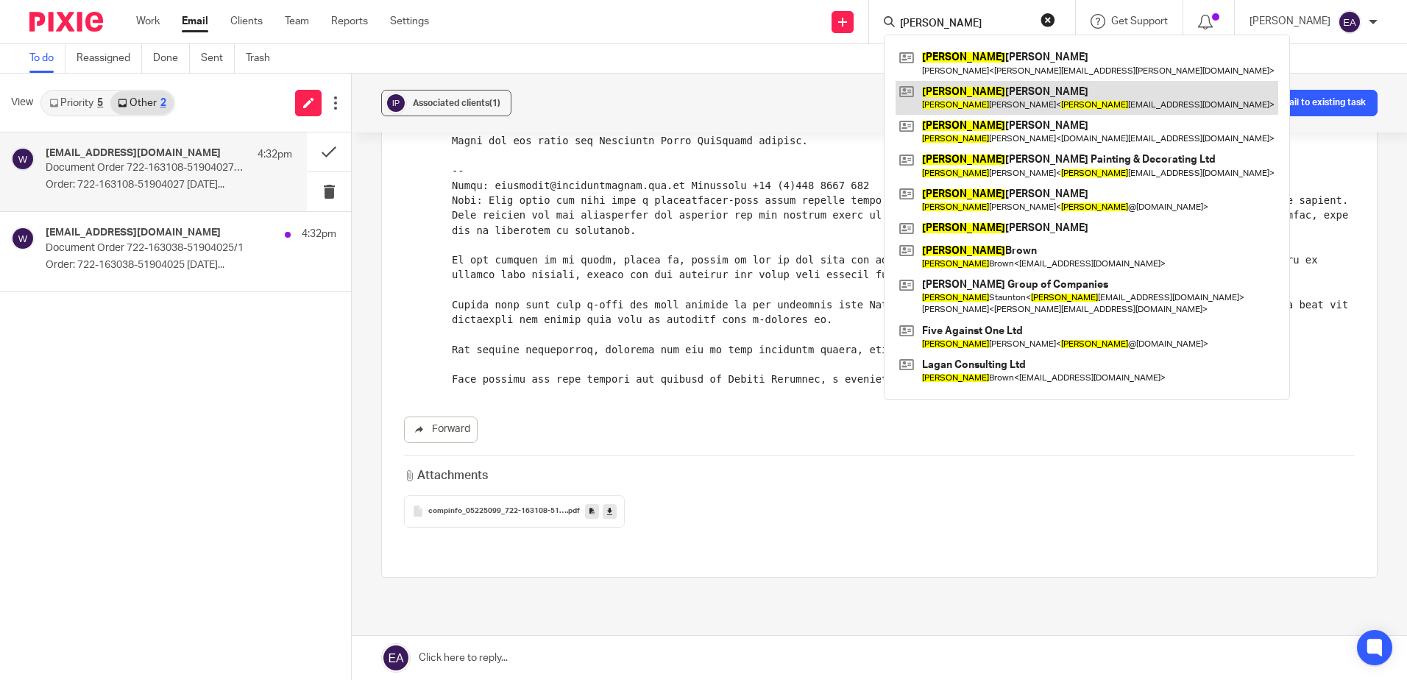
type input "ian"
click at [984, 92] on link at bounding box center [1087, 98] width 383 height 34
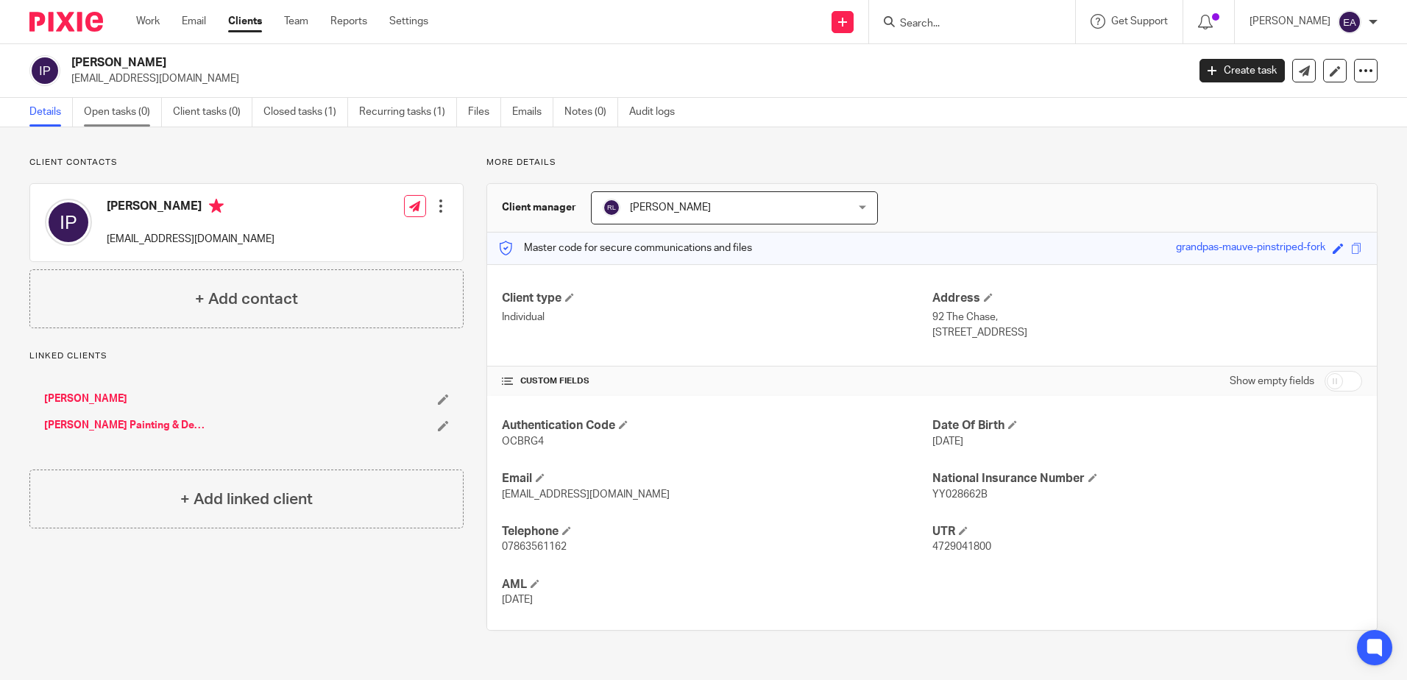
click at [116, 111] on link "Open tasks (0)" at bounding box center [123, 112] width 78 height 29
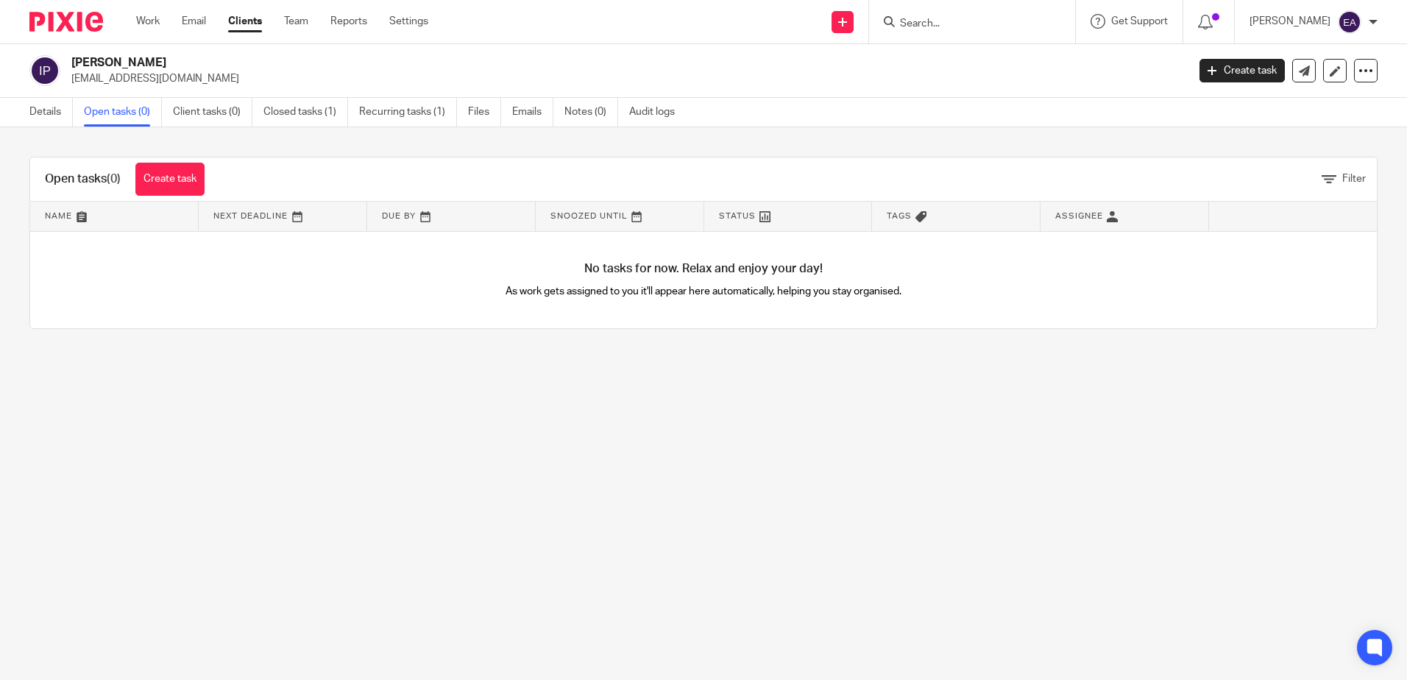
click at [934, 21] on input "Search" at bounding box center [965, 24] width 132 height 13
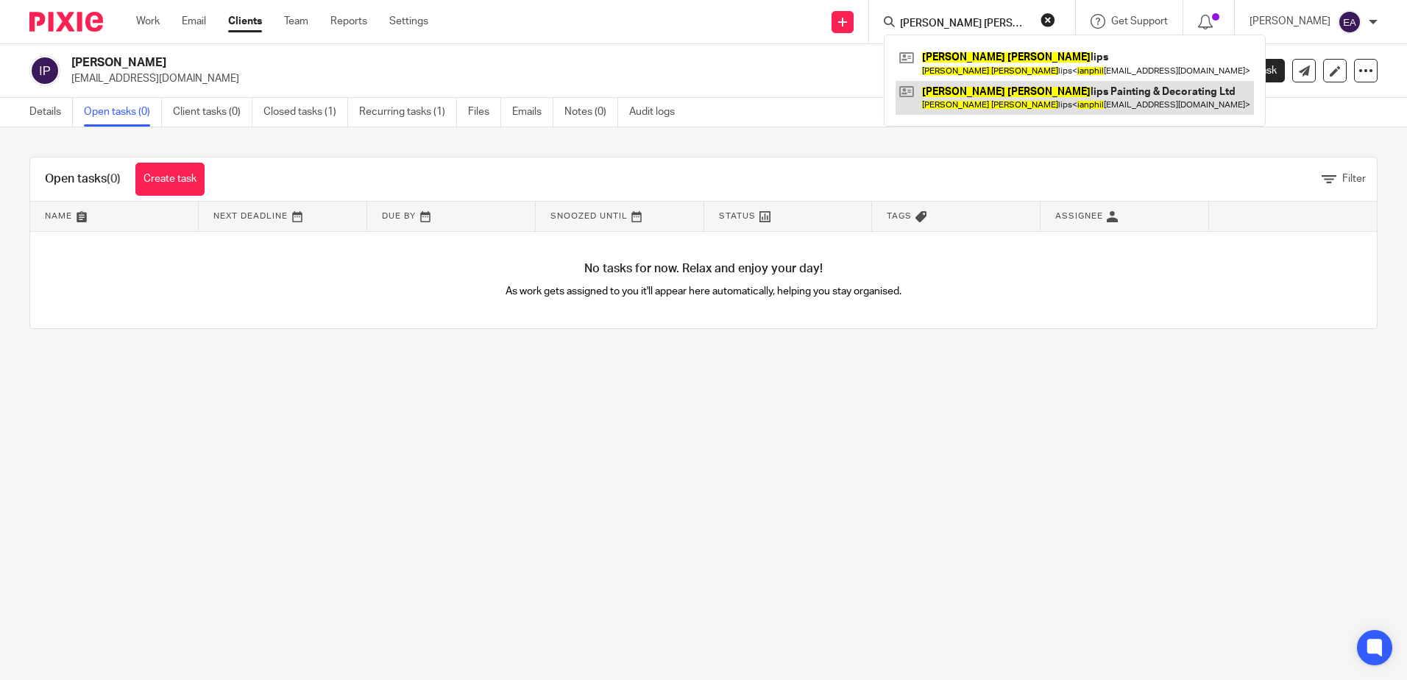
type input "[PERSON_NAME] [PERSON_NAME]"
click at [998, 91] on link at bounding box center [1075, 98] width 358 height 34
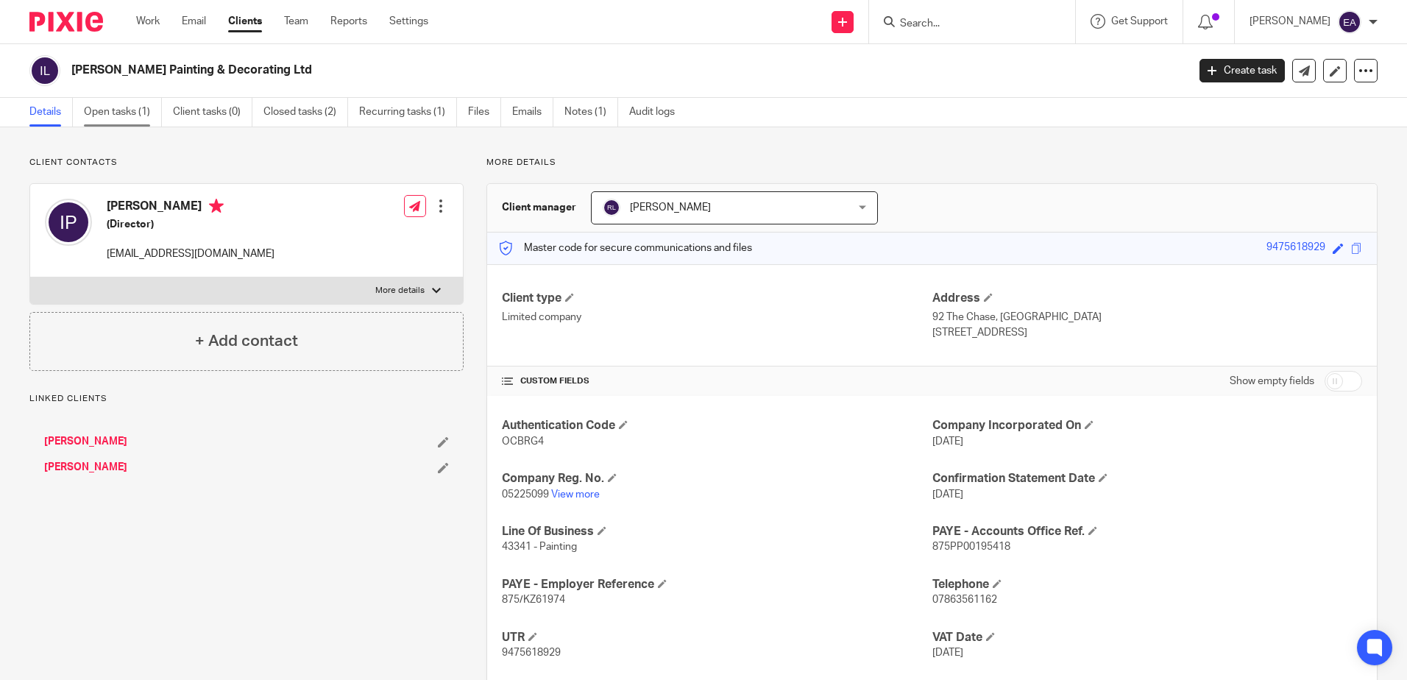
click at [132, 118] on link "Open tasks (1)" at bounding box center [123, 112] width 78 height 29
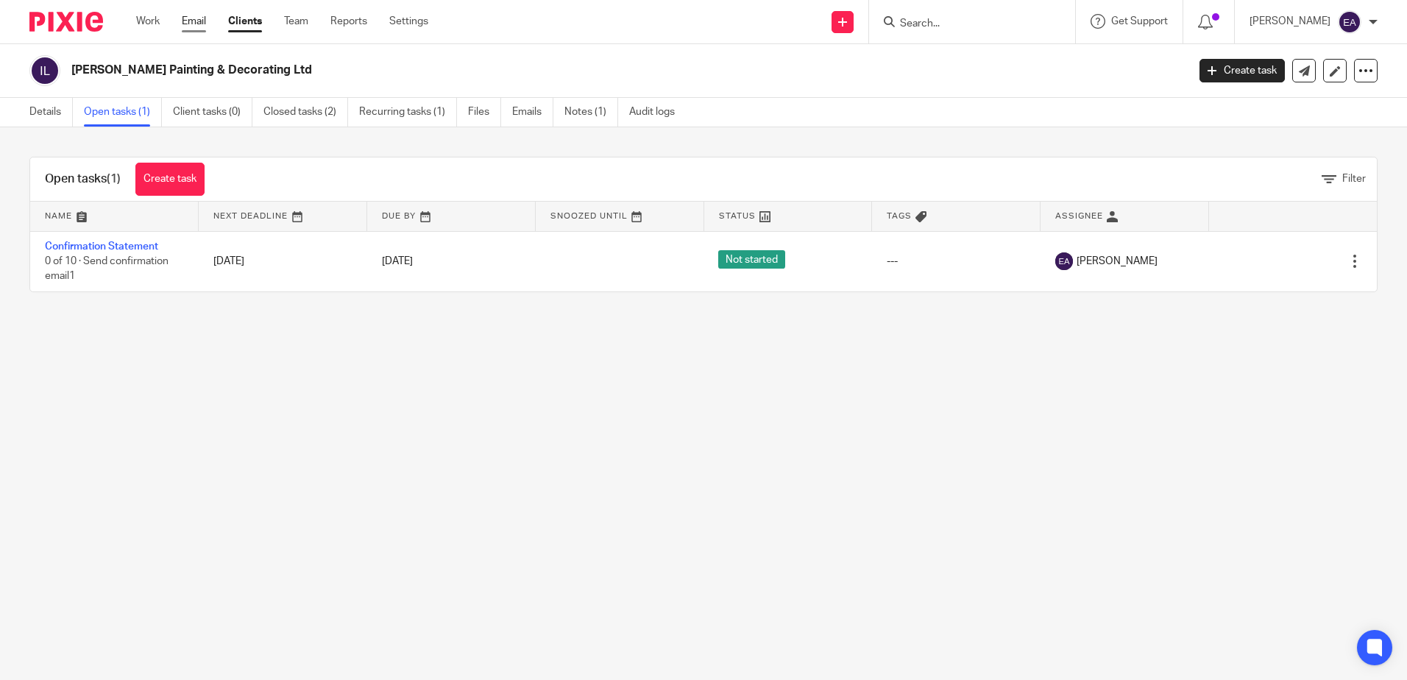
click at [197, 22] on link "Email" at bounding box center [194, 21] width 24 height 15
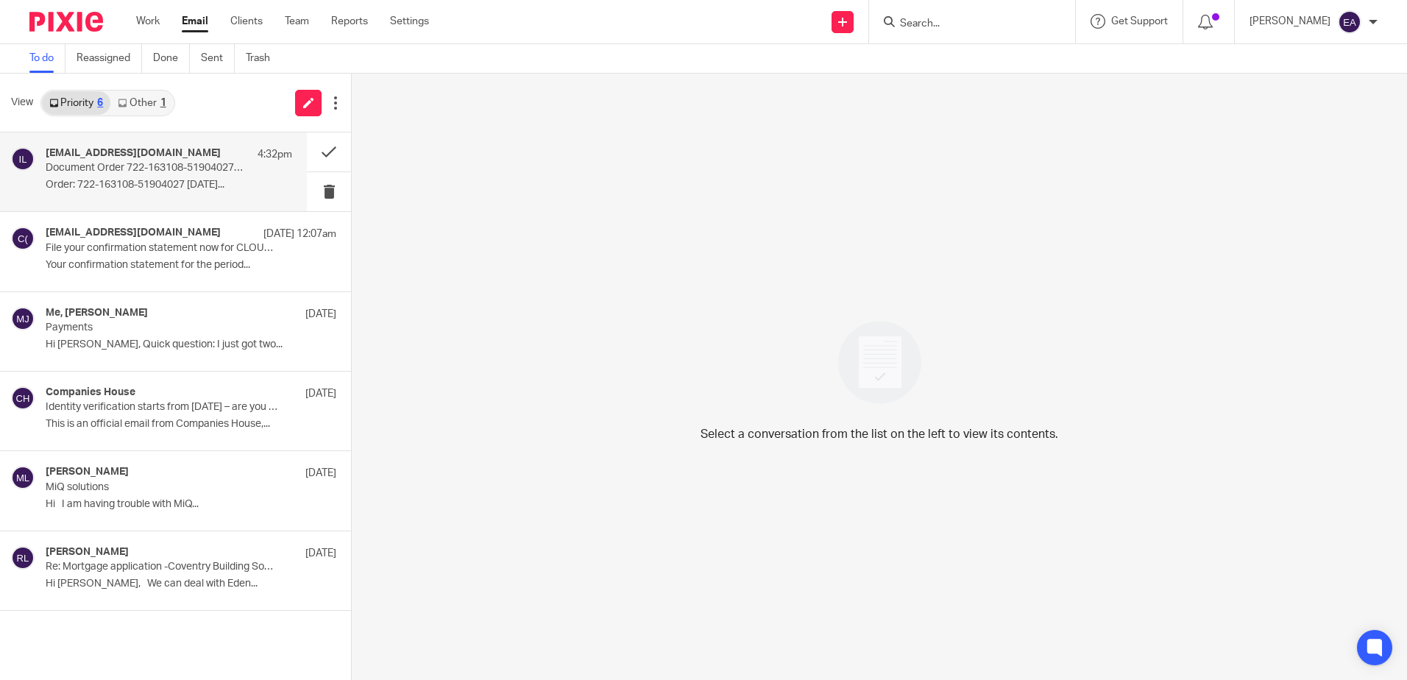
click at [135, 170] on p "Document Order 722-163108-51904027/1" at bounding box center [144, 168] width 197 height 13
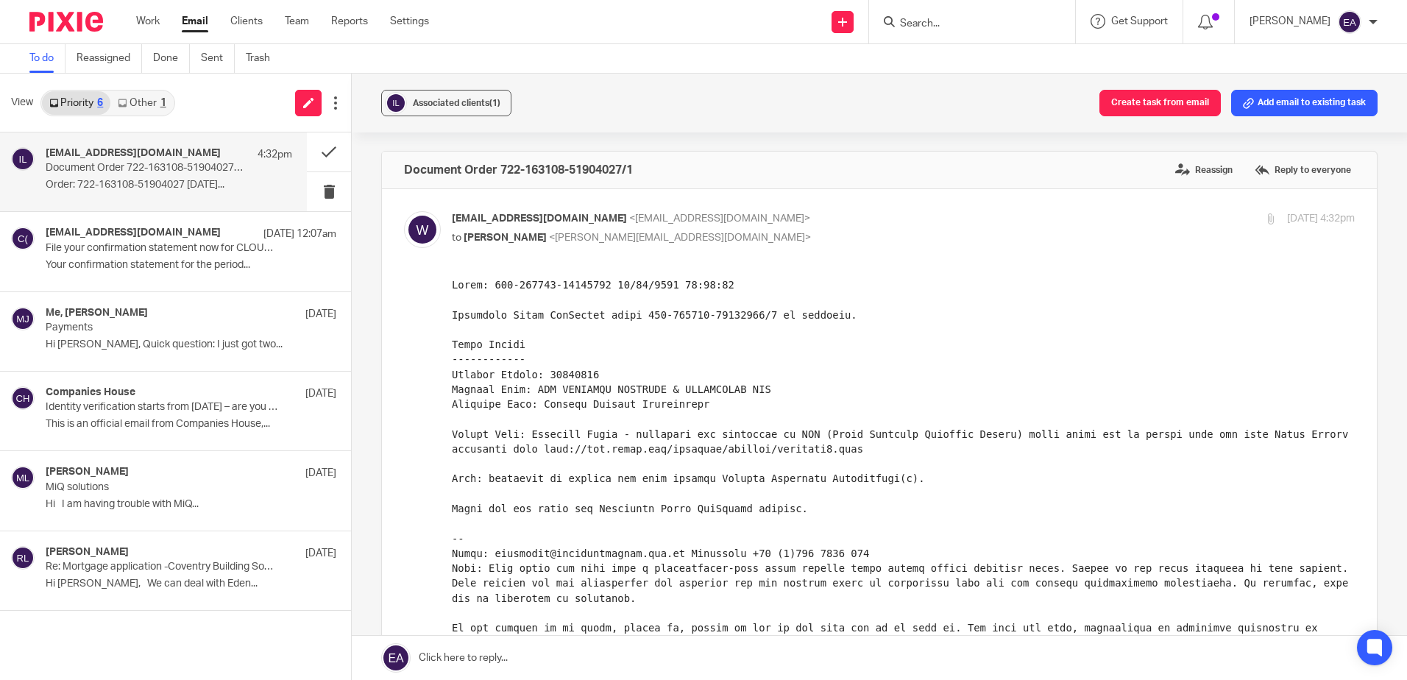
click at [135, 99] on link "Other 1" at bounding box center [141, 103] width 63 height 24
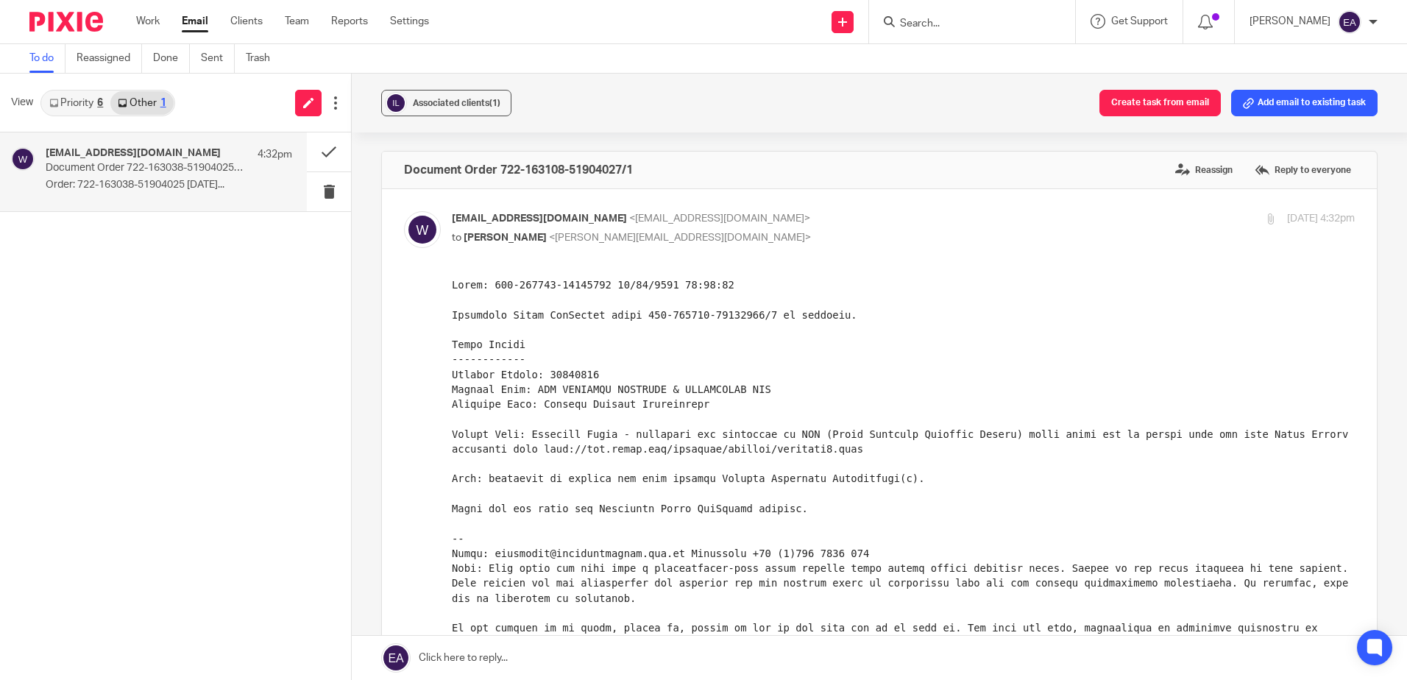
click at [133, 172] on p "Document Order 722-163038-51904025/1" at bounding box center [144, 168] width 197 height 13
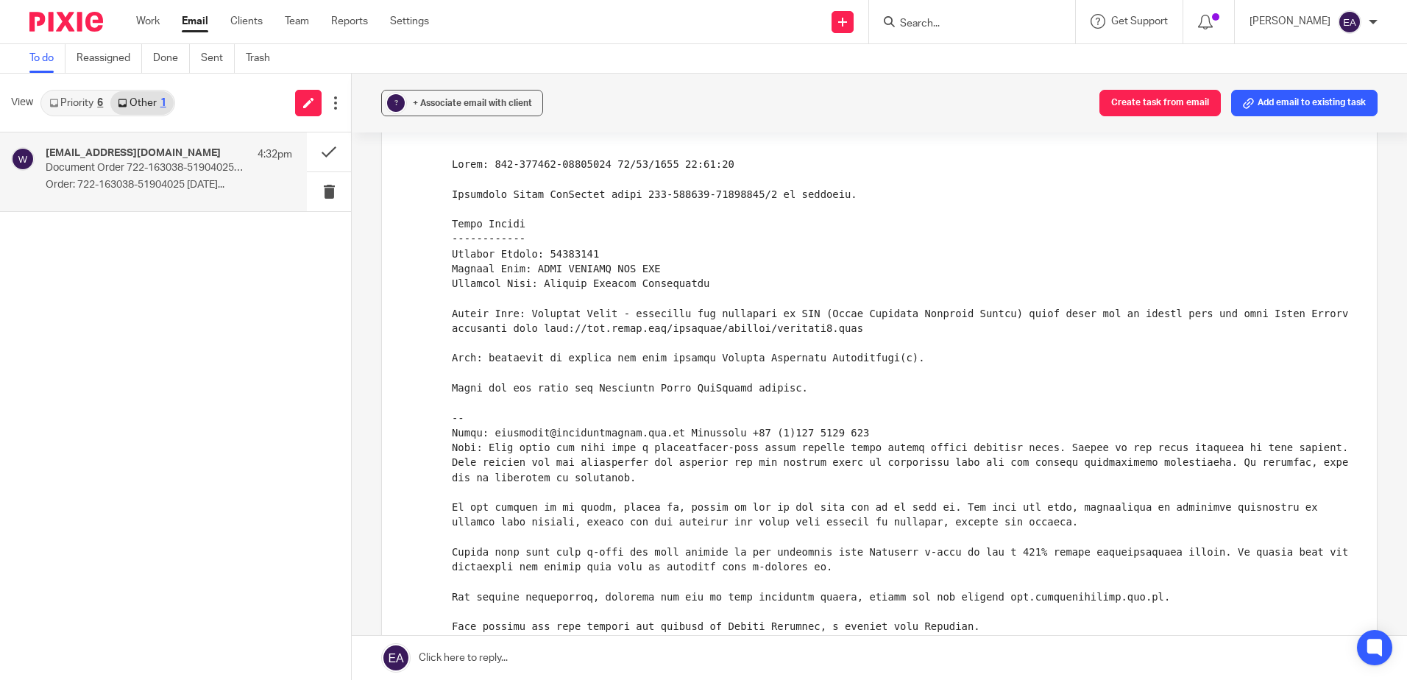
scroll to position [368, 0]
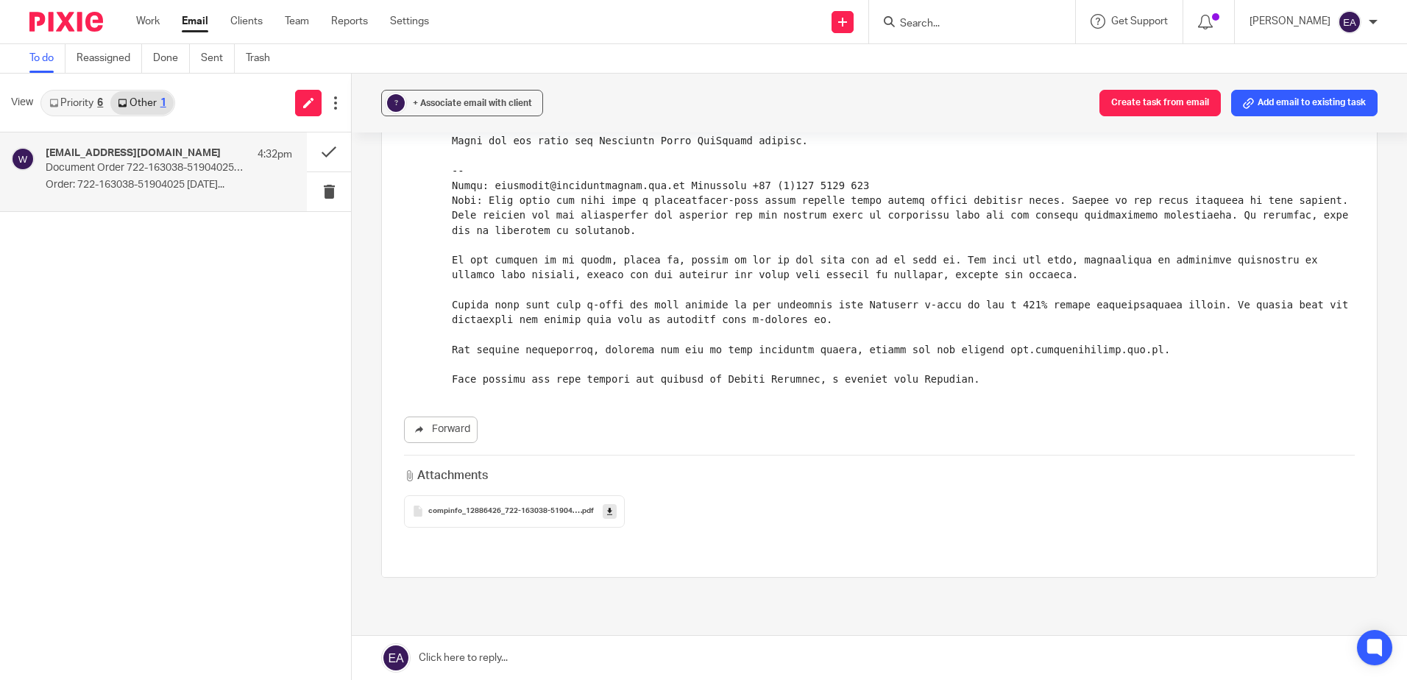
click at [603, 511] on link at bounding box center [610, 511] width 14 height 15
click at [545, 513] on span "compinfo_12886426_722-163038-51904025_1" at bounding box center [504, 511] width 152 height 9
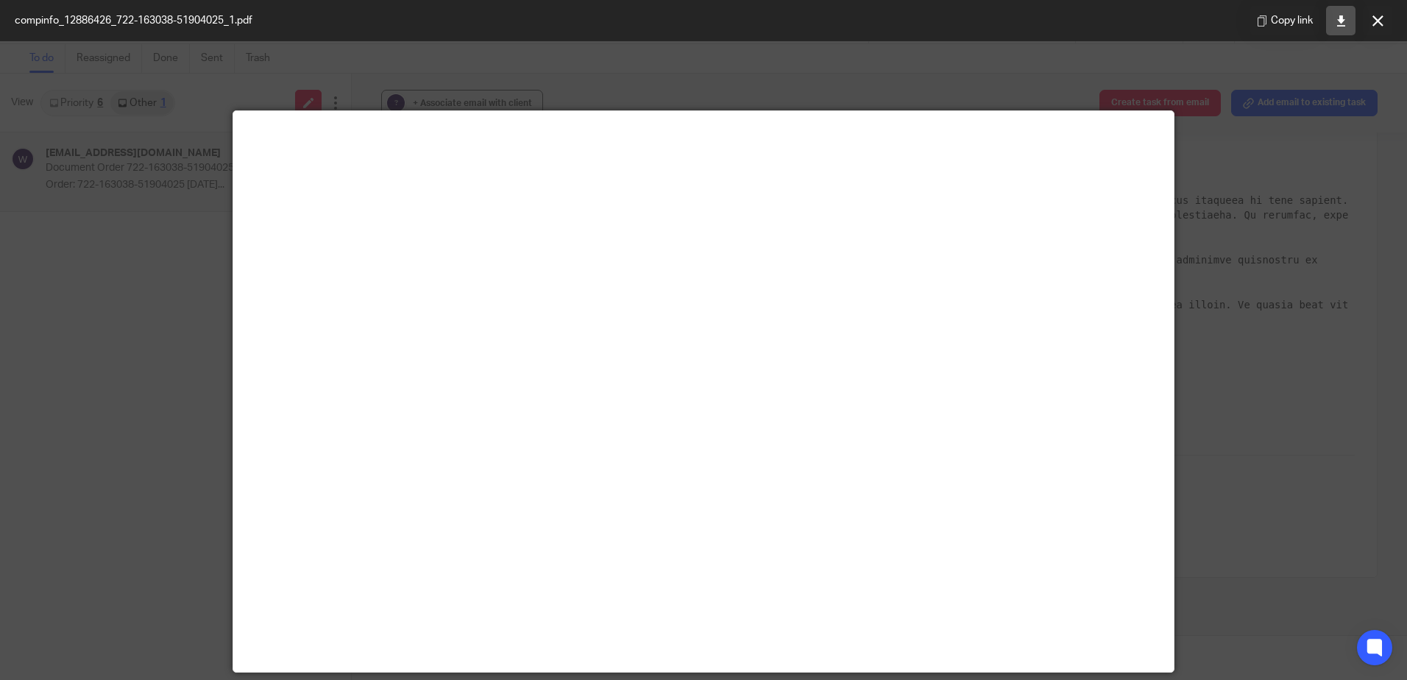
click at [1339, 18] on icon at bounding box center [1341, 20] width 11 height 11
click at [1380, 16] on icon at bounding box center [1378, 20] width 11 height 11
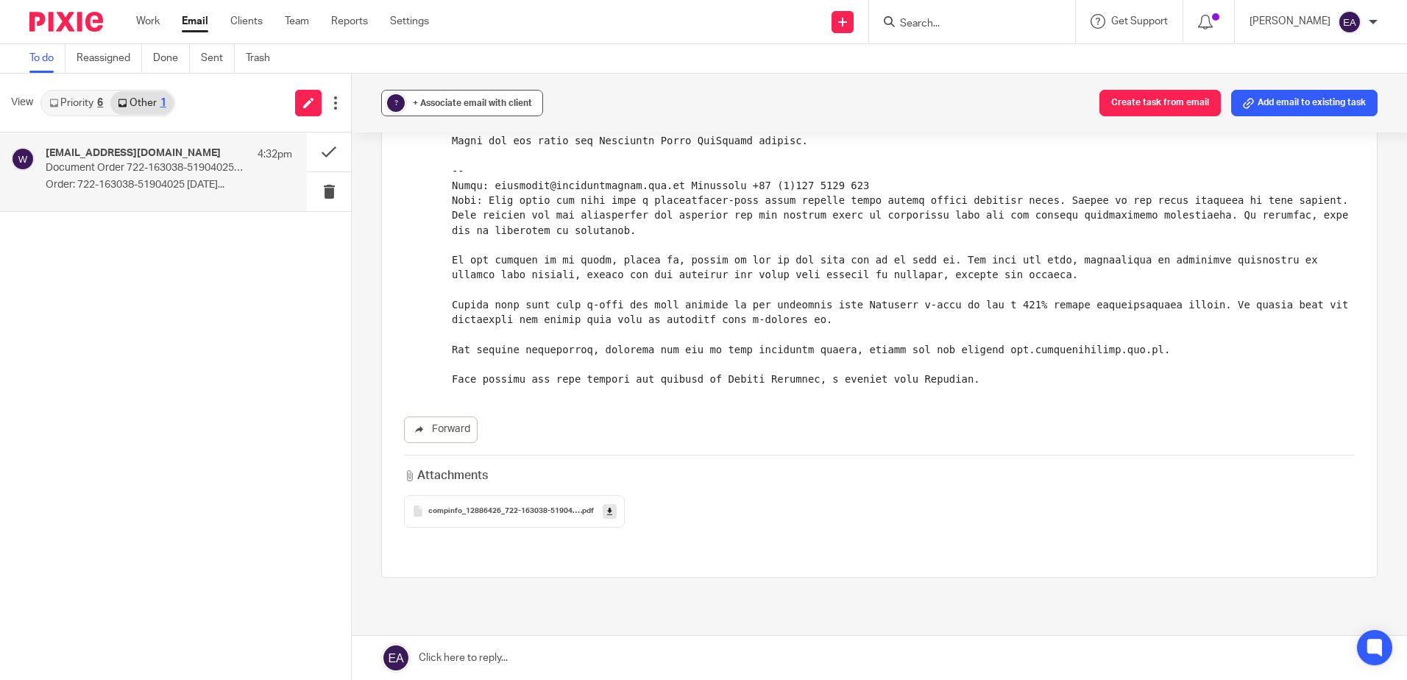
click at [456, 100] on span "+ Associate email with client" at bounding box center [472, 103] width 119 height 9
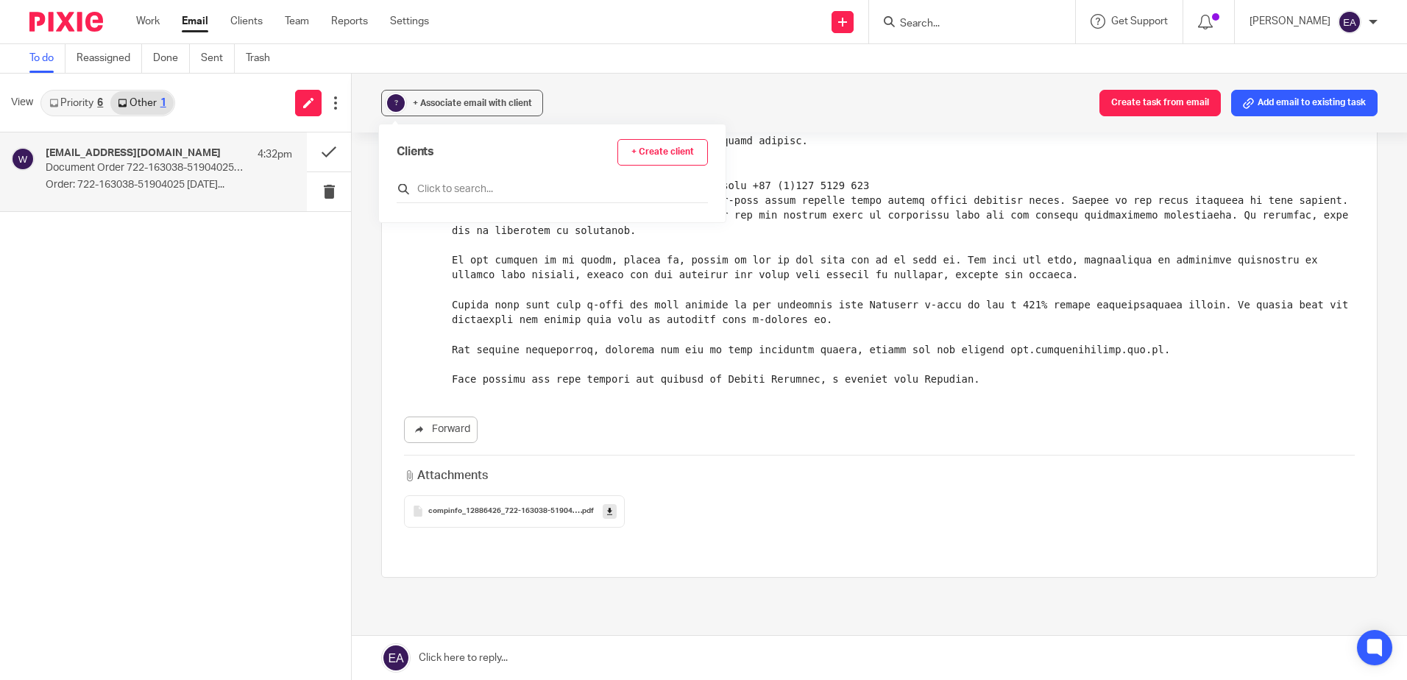
click at [450, 191] on input "text" at bounding box center [552, 189] width 311 height 15
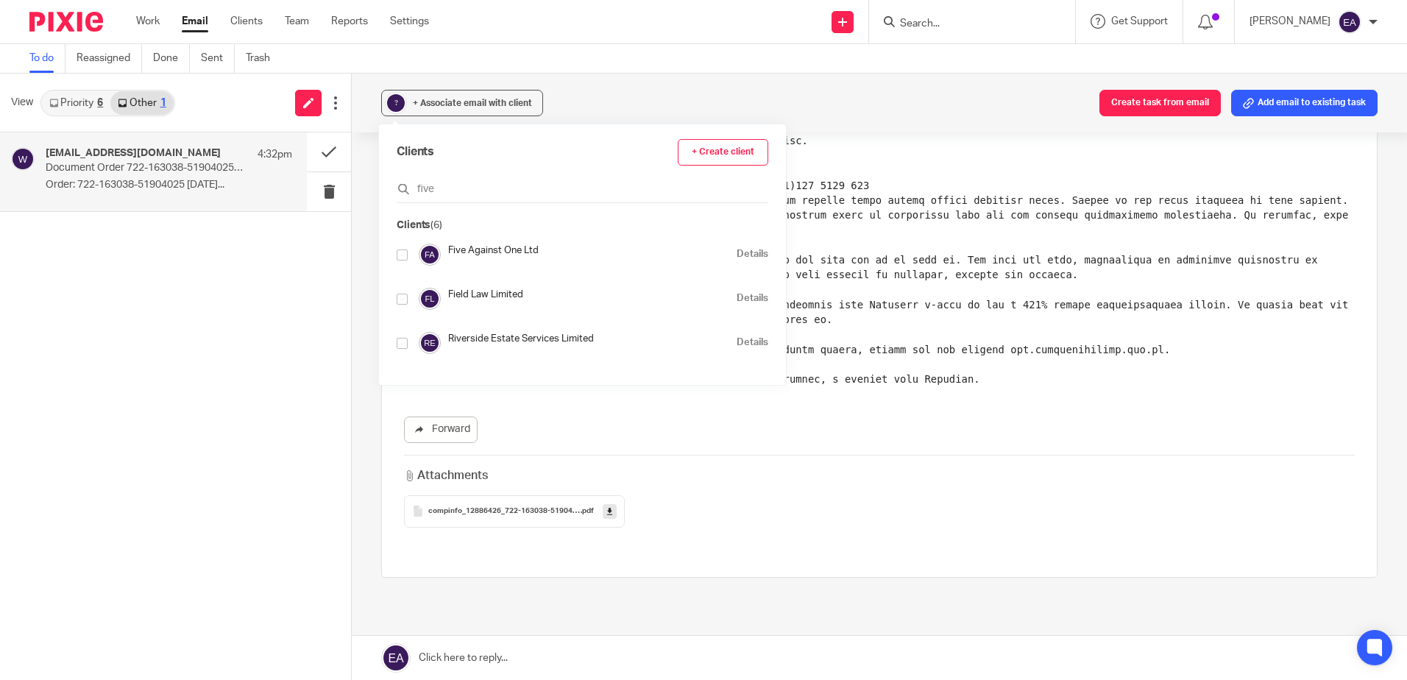
type input "five"
click at [404, 255] on input "checkbox" at bounding box center [402, 254] width 11 height 11
checkbox input "true"
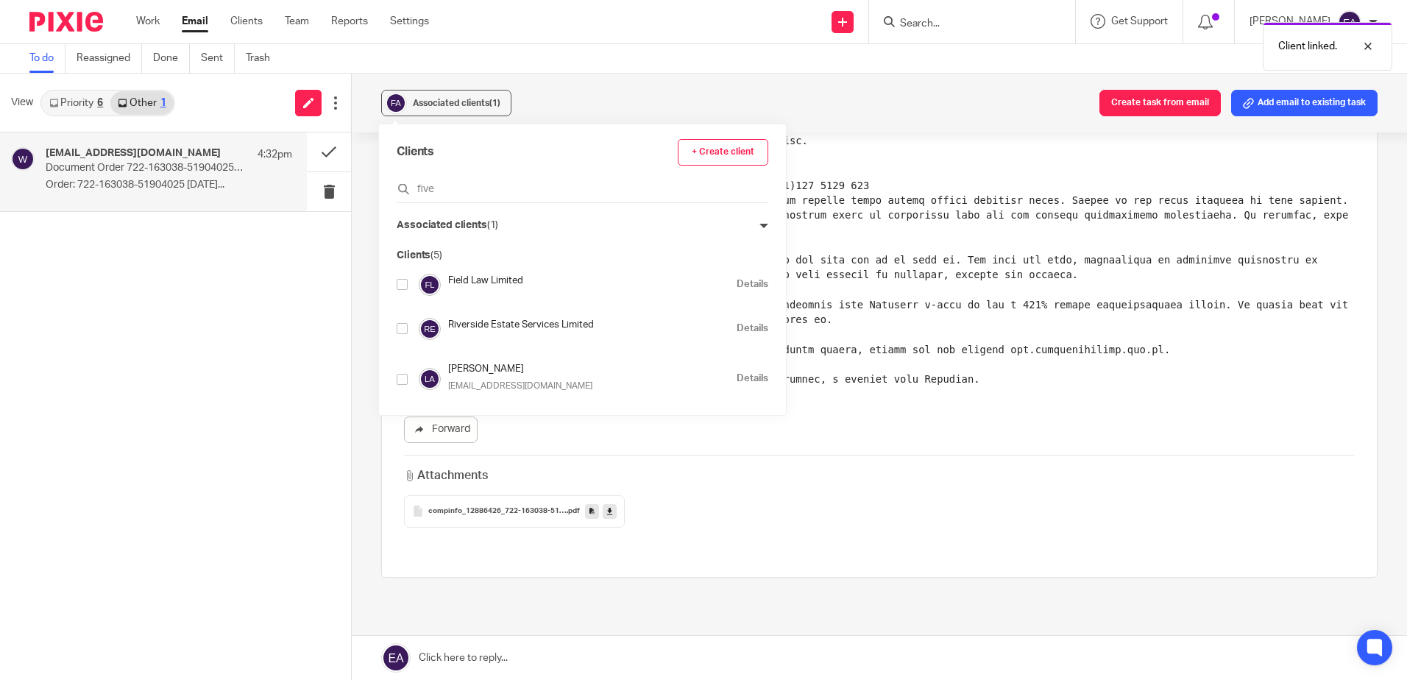
click at [65, 106] on link "Priority 6" at bounding box center [76, 103] width 68 height 24
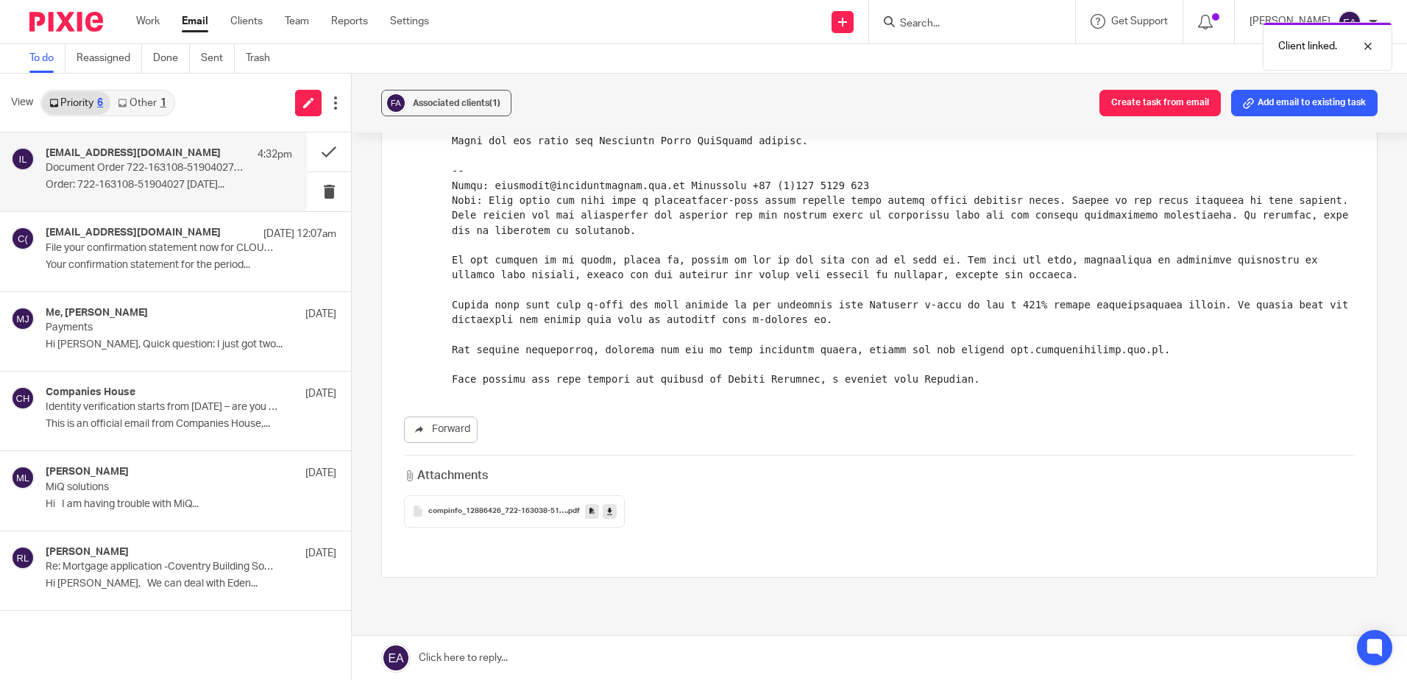
click at [135, 161] on div "web-filing@companieshouse.gov.uk 4:32pm" at bounding box center [169, 154] width 247 height 15
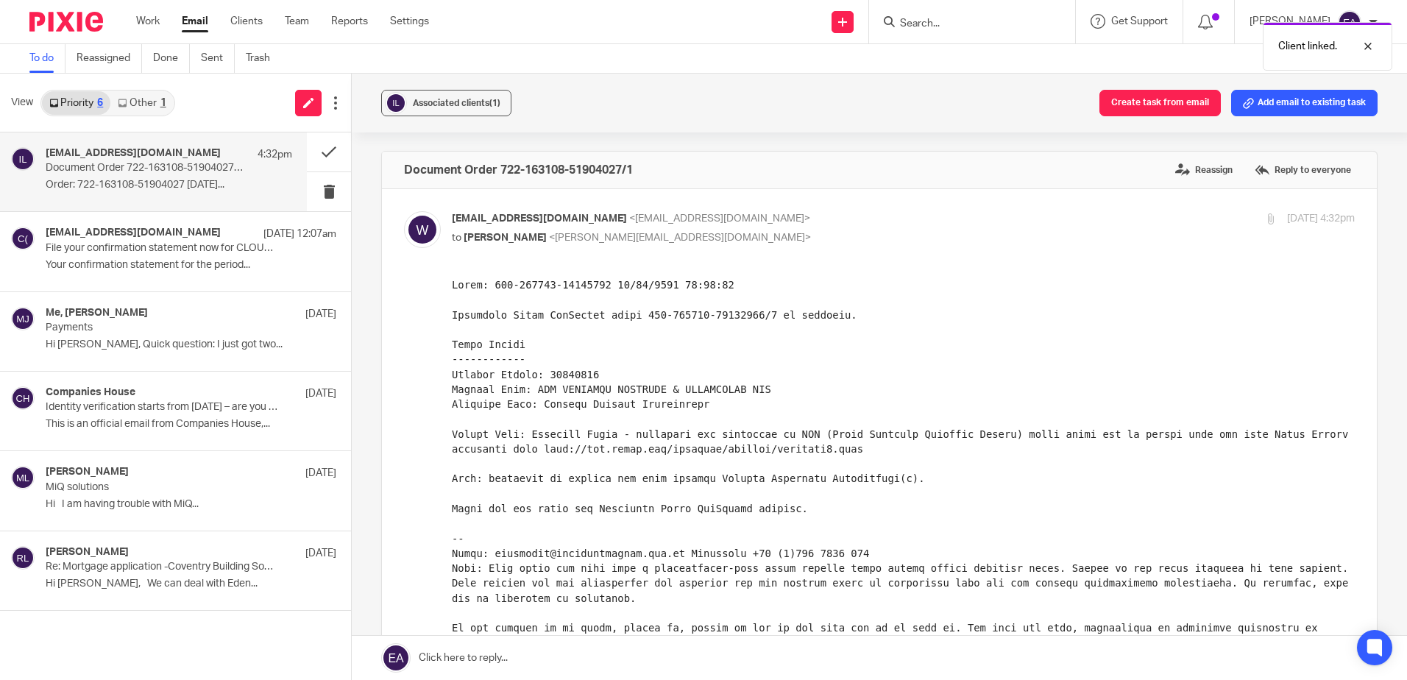
scroll to position [0, 0]
click at [132, 232] on h4 "ereminders@companieshouse.gov.uk" at bounding box center [129, 233] width 166 height 13
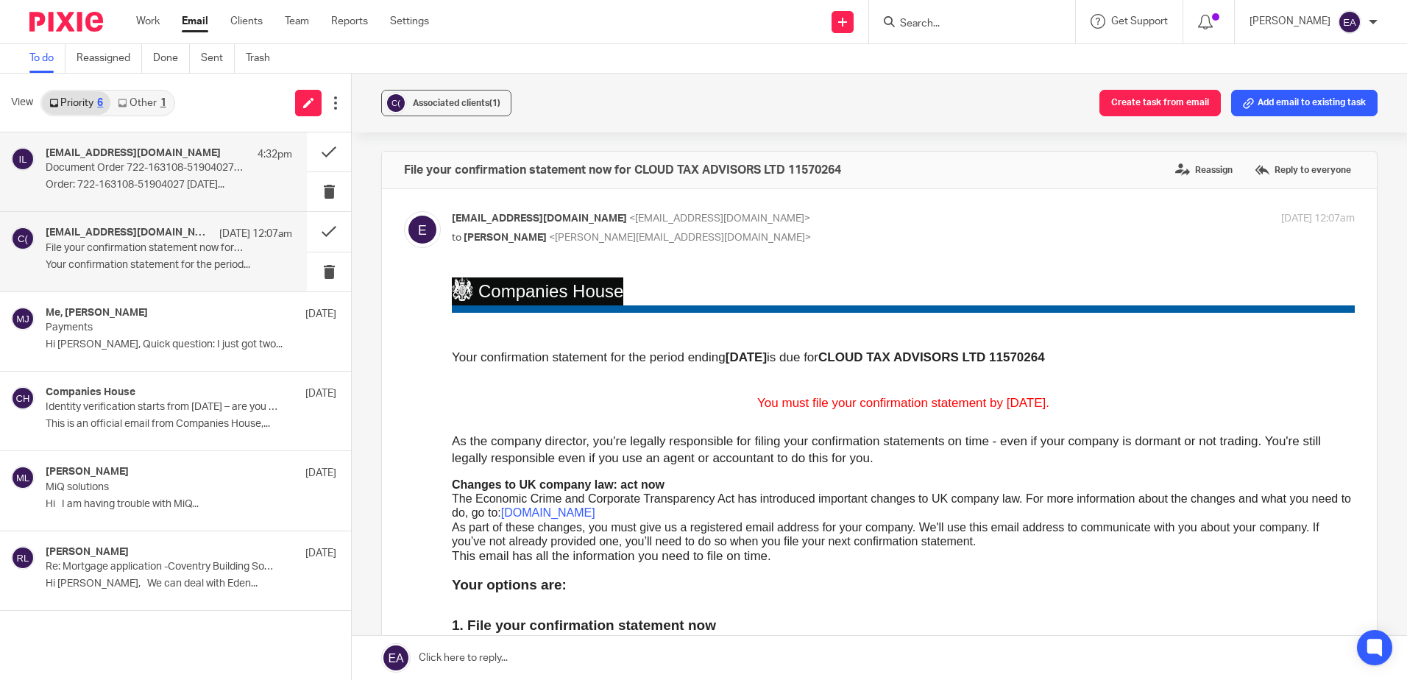
click at [137, 169] on p "Document Order 722-163108-51904027/1" at bounding box center [144, 168] width 197 height 13
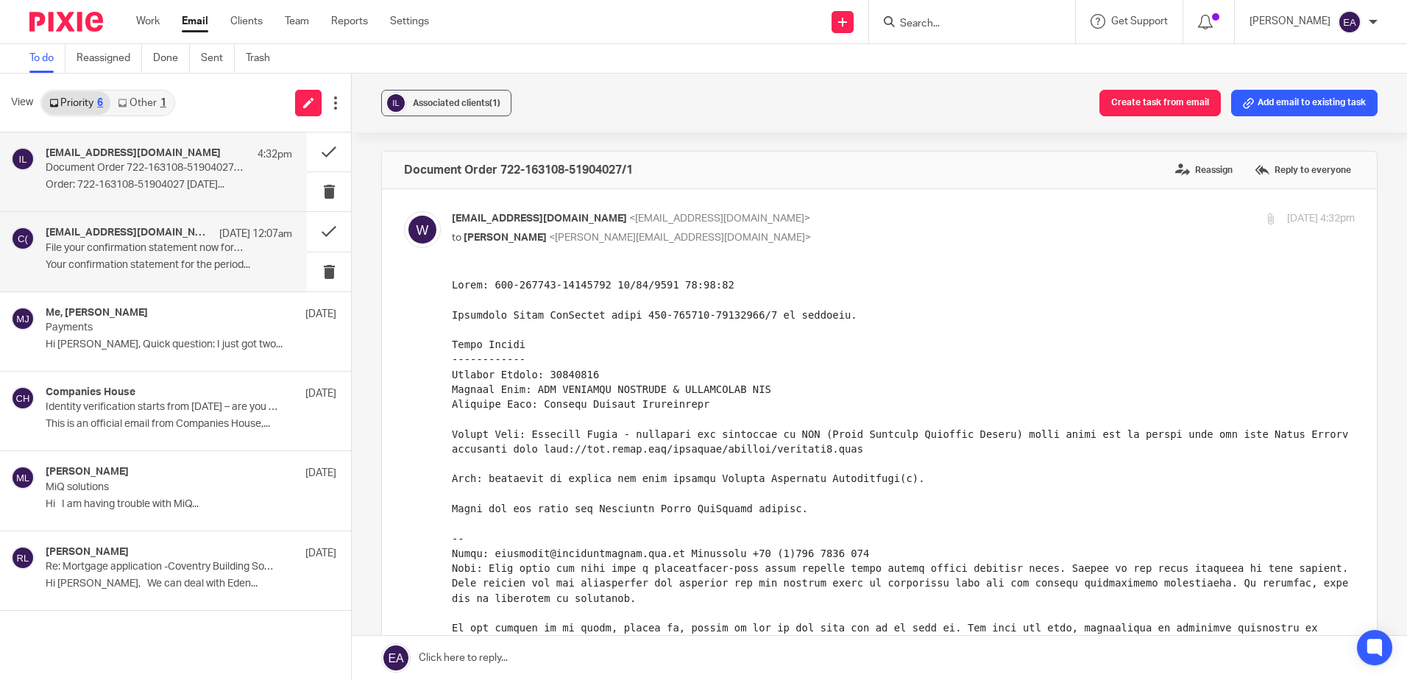
click at [182, 257] on div "[EMAIL_ADDRESS][DOMAIN_NAME] [DATE] 12:07am File your confirmation statement no…" at bounding box center [169, 251] width 247 height 49
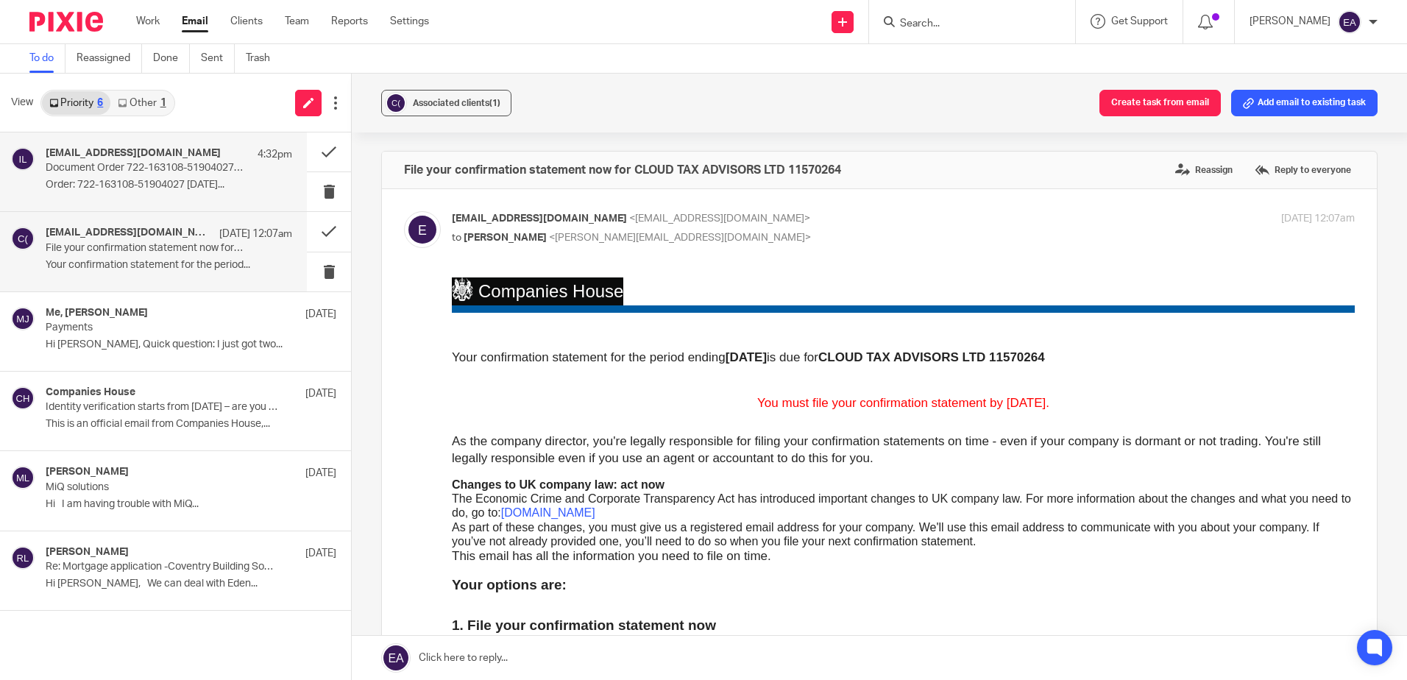
click at [231, 184] on p "Order: 722-163108-51904027 15/09/2025..." at bounding box center [169, 185] width 247 height 13
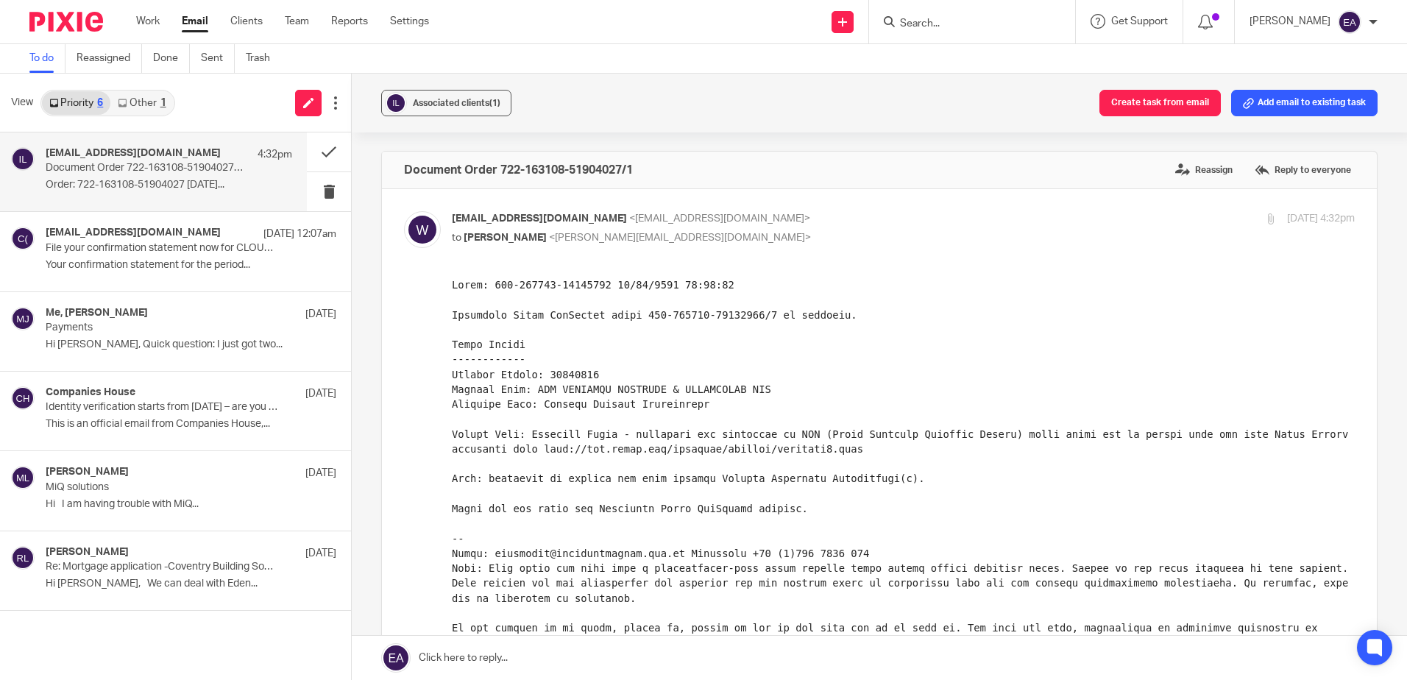
scroll to position [442, 0]
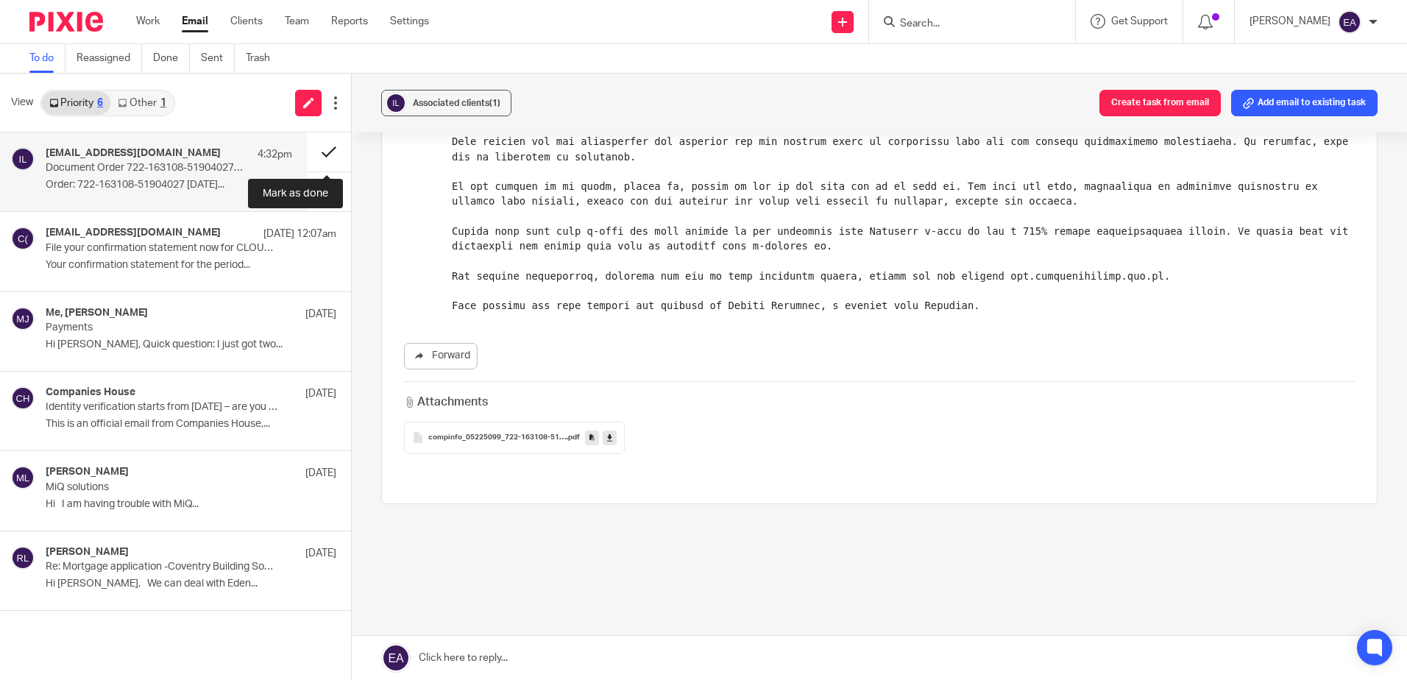
click at [322, 144] on button at bounding box center [329, 151] width 44 height 39
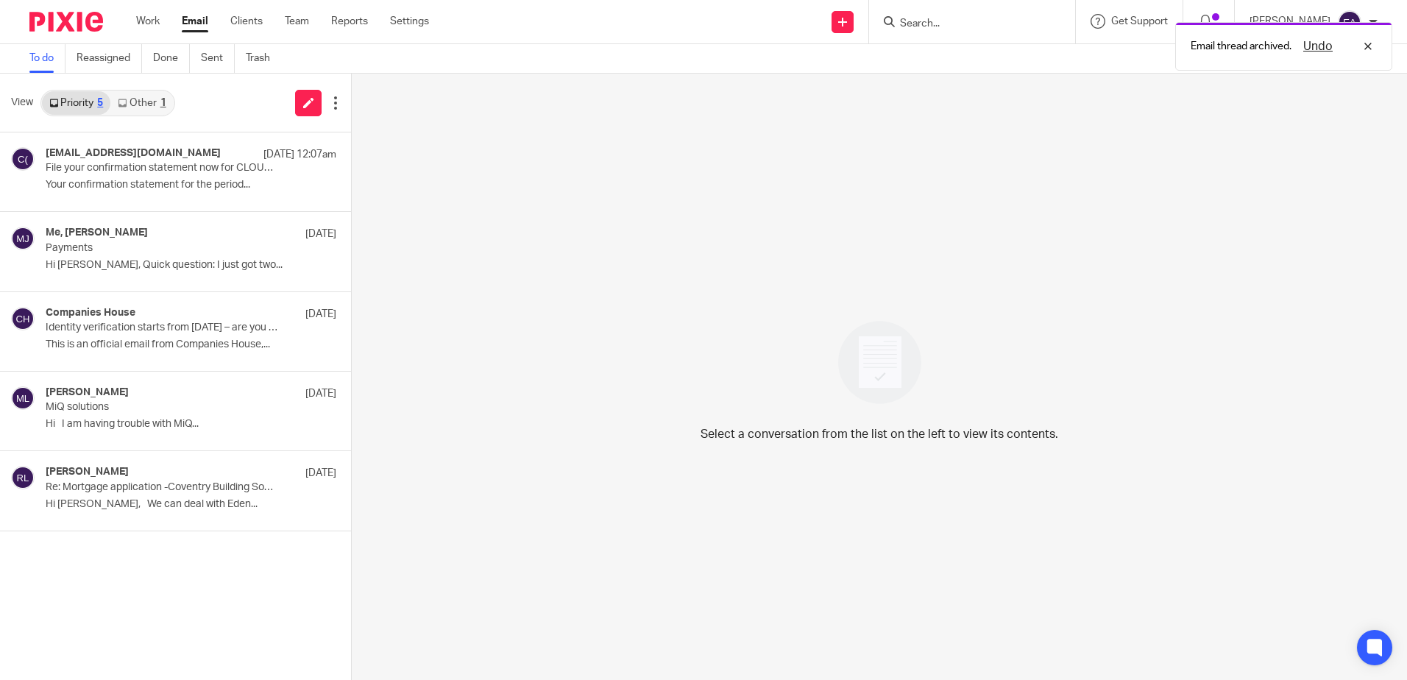
click at [145, 94] on link "Other 1" at bounding box center [141, 103] width 63 height 24
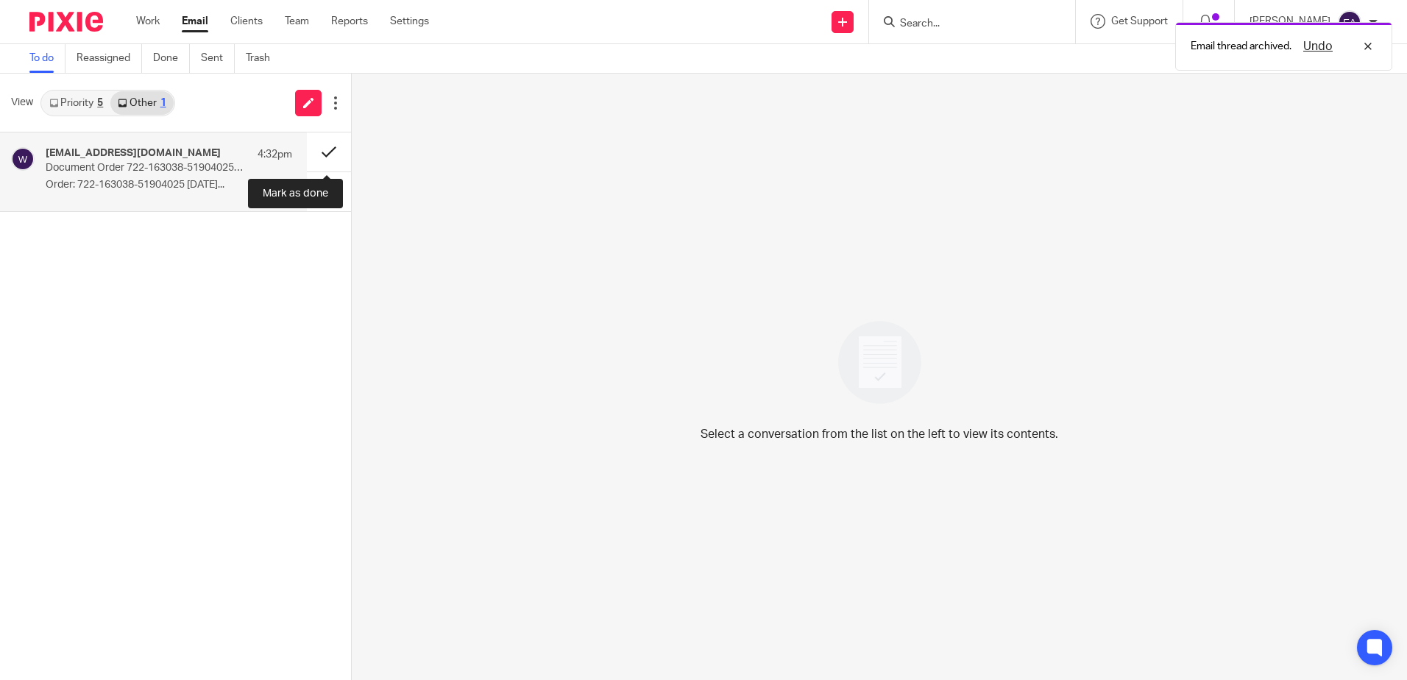
click at [332, 150] on button at bounding box center [329, 151] width 44 height 39
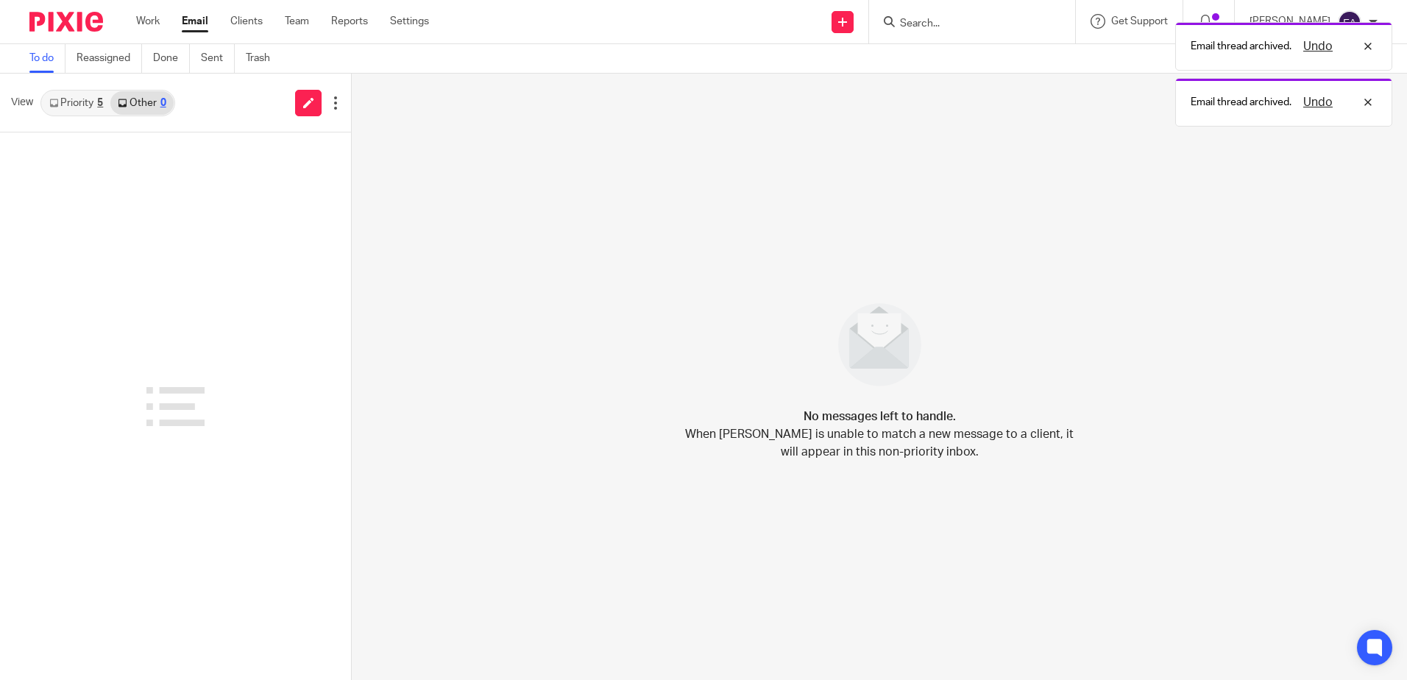
click at [76, 107] on link "Priority 5" at bounding box center [76, 103] width 68 height 24
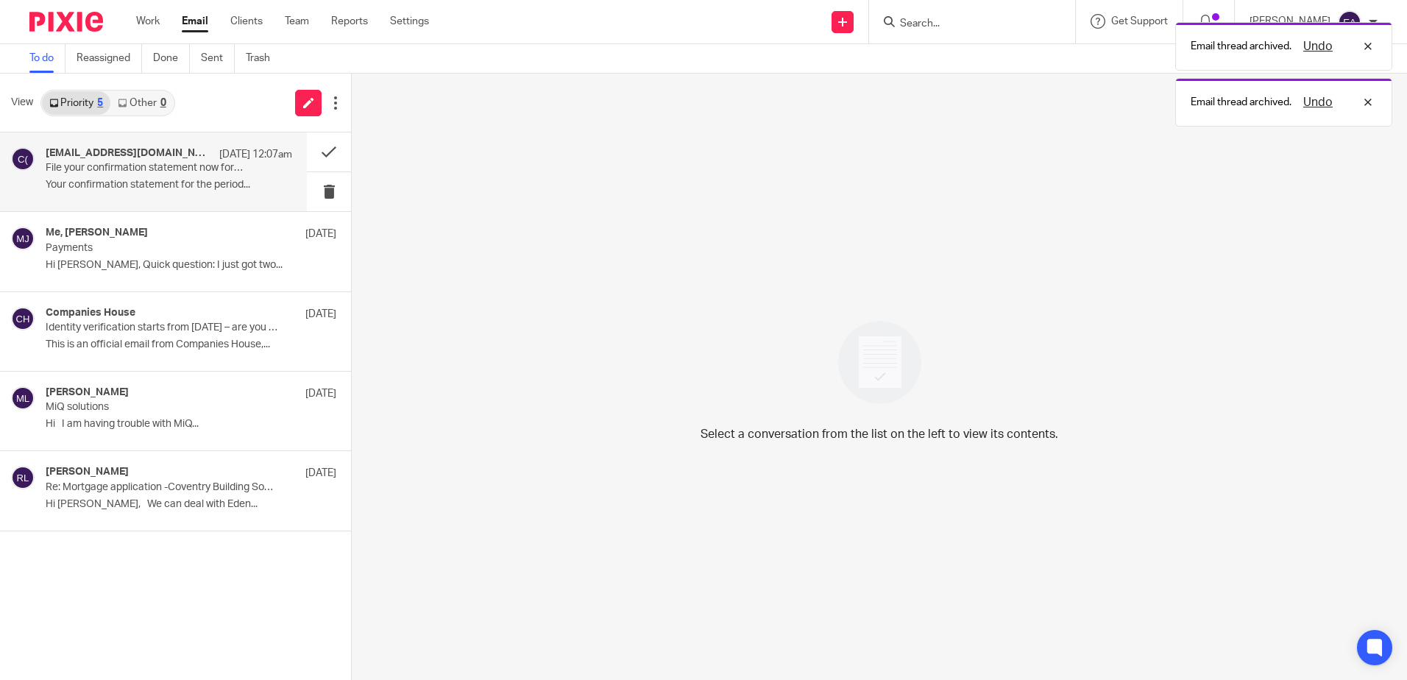
click at [166, 186] on p "Your confirmation statement for the period..." at bounding box center [169, 185] width 247 height 13
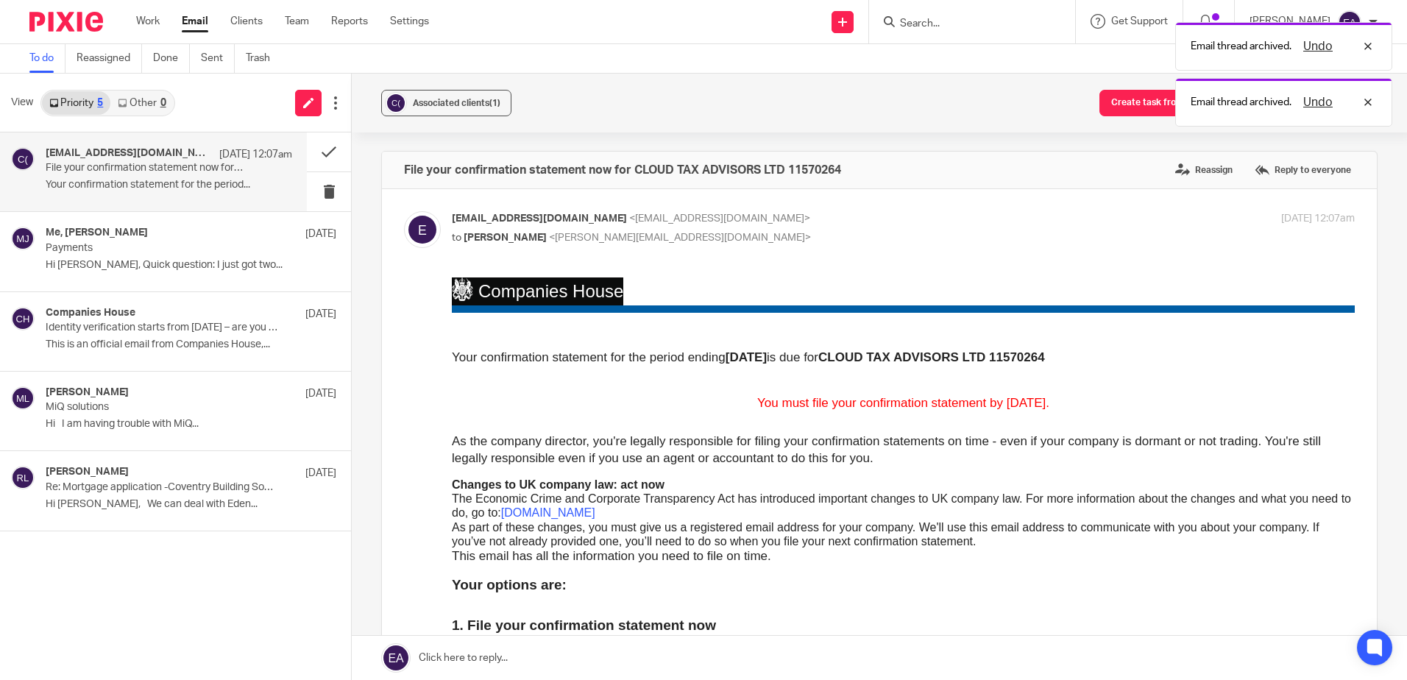
scroll to position [0, 0]
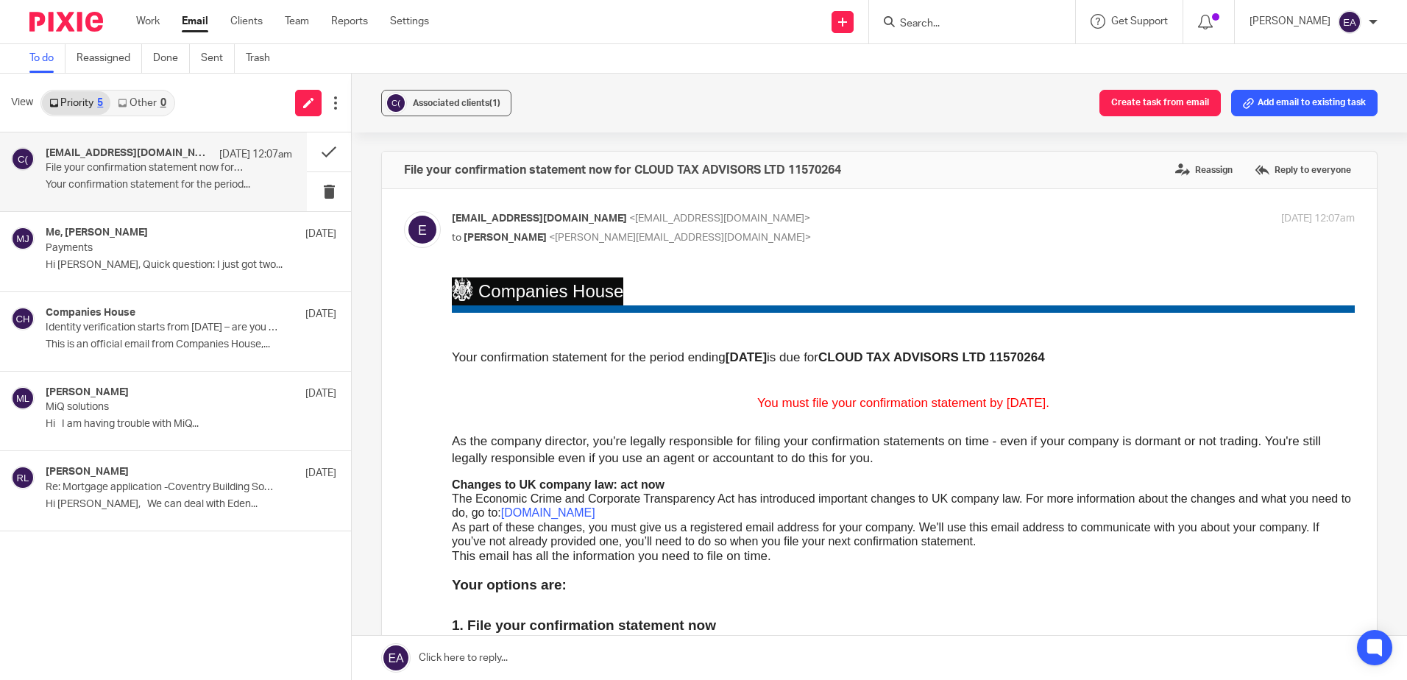
click at [135, 180] on p "Your confirmation statement for the period..." at bounding box center [169, 185] width 247 height 13
click at [951, 20] on input "Search" at bounding box center [965, 24] width 132 height 13
click at [922, 26] on input "Search" at bounding box center [965, 24] width 132 height 13
type input "cloud Tax"
click at [983, 59] on link at bounding box center [990, 57] width 188 height 22
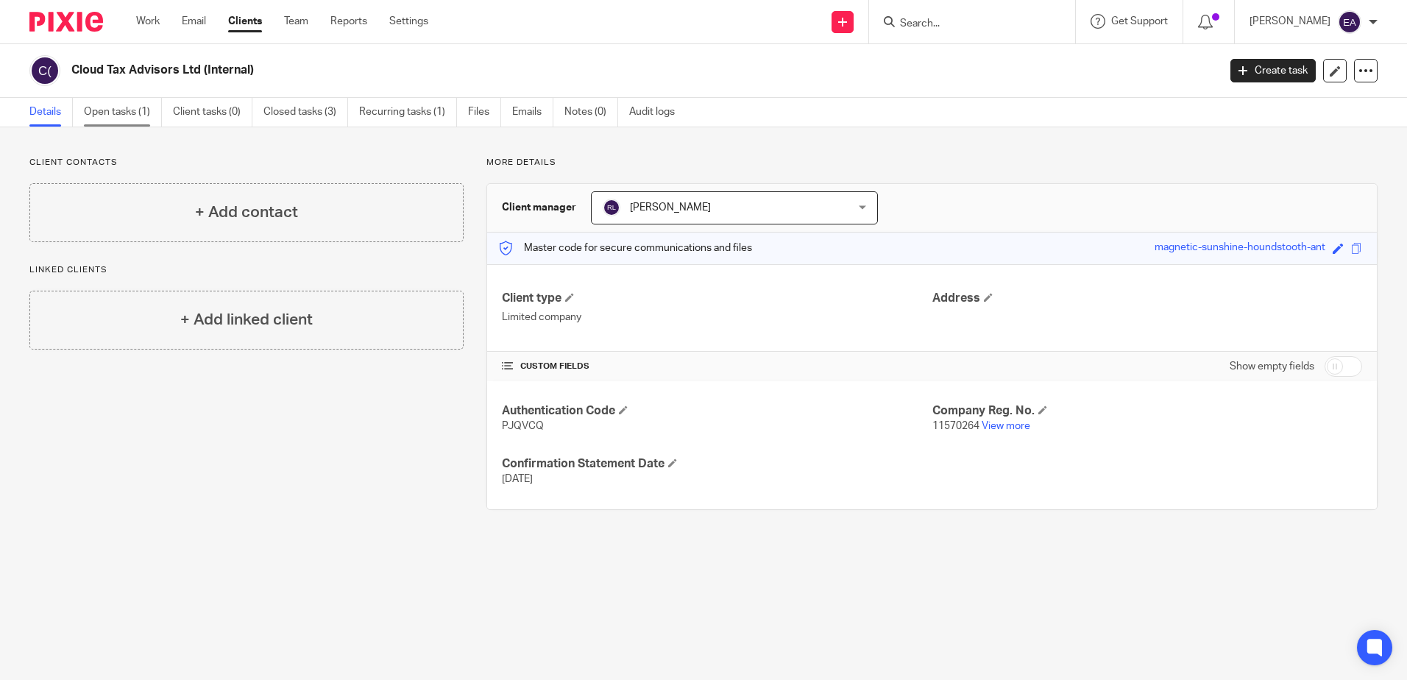
click at [132, 110] on link "Open tasks (1)" at bounding box center [123, 112] width 78 height 29
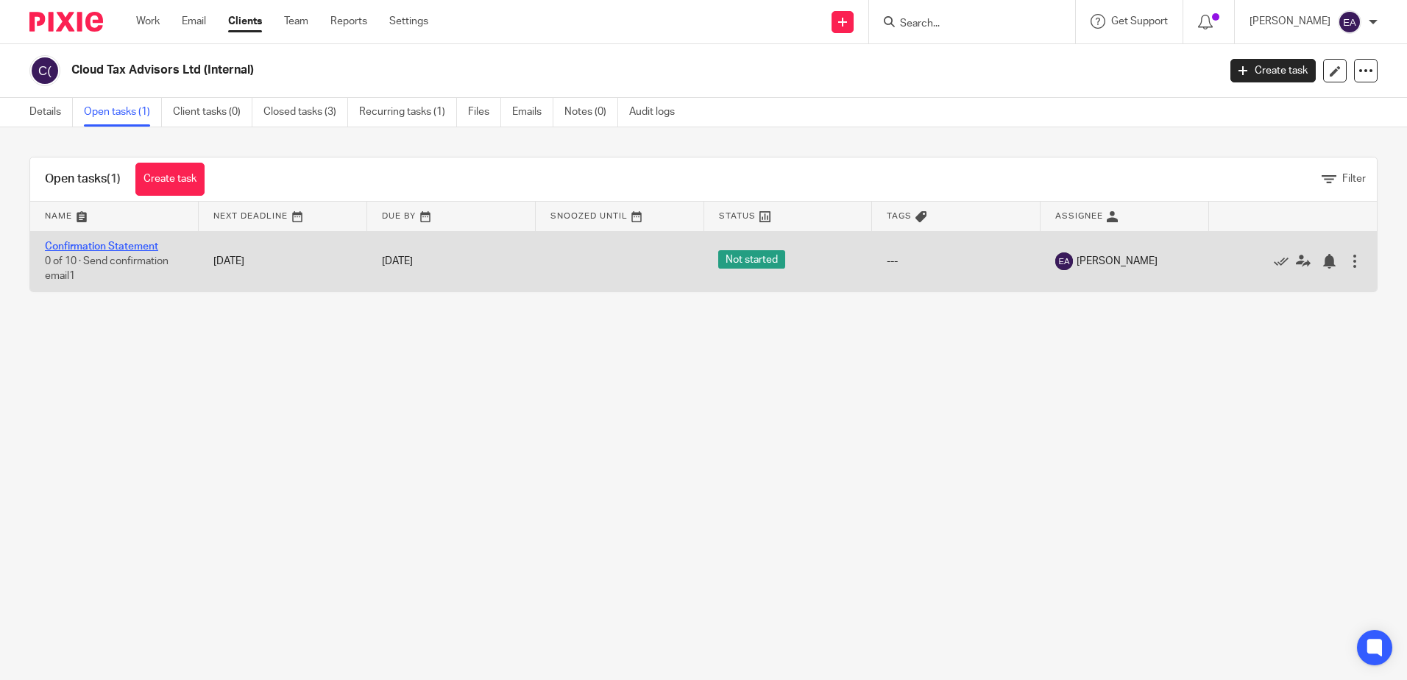
click at [117, 244] on link "Confirmation Statement" at bounding box center [101, 246] width 113 height 10
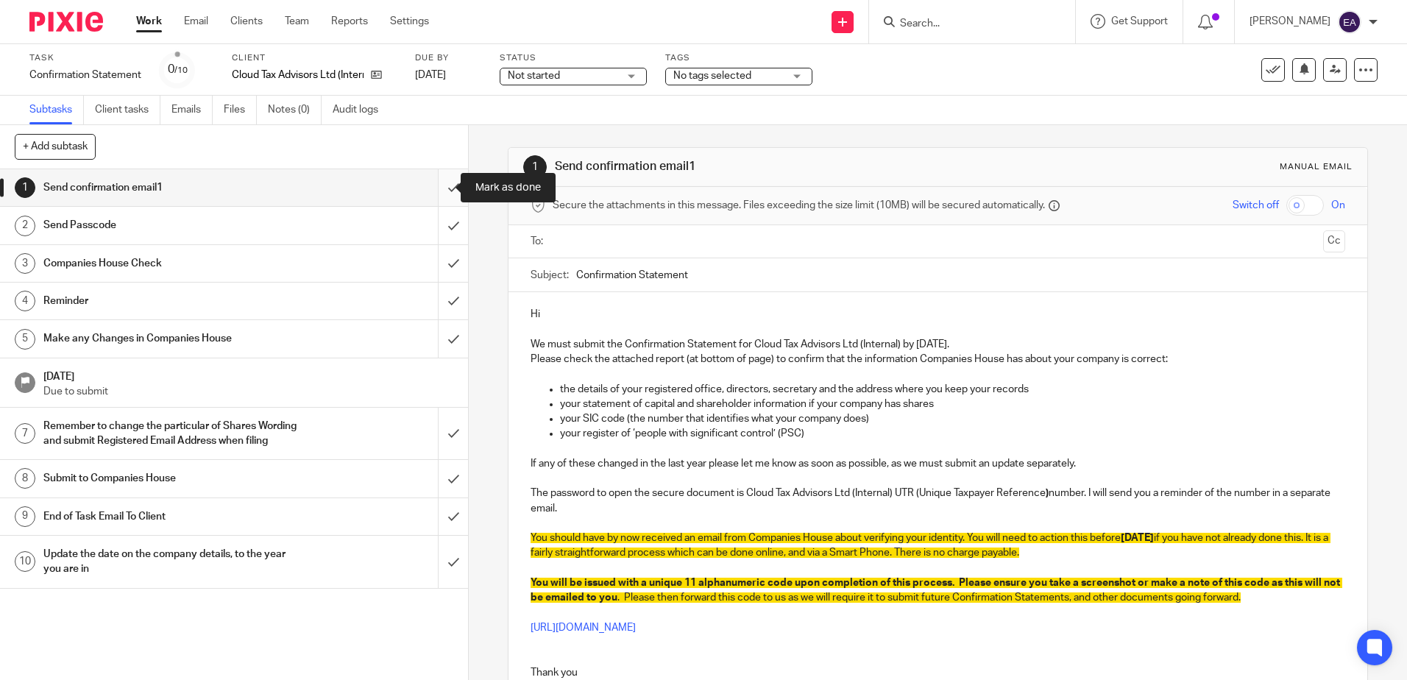
click at [433, 191] on input "submit" at bounding box center [234, 187] width 468 height 37
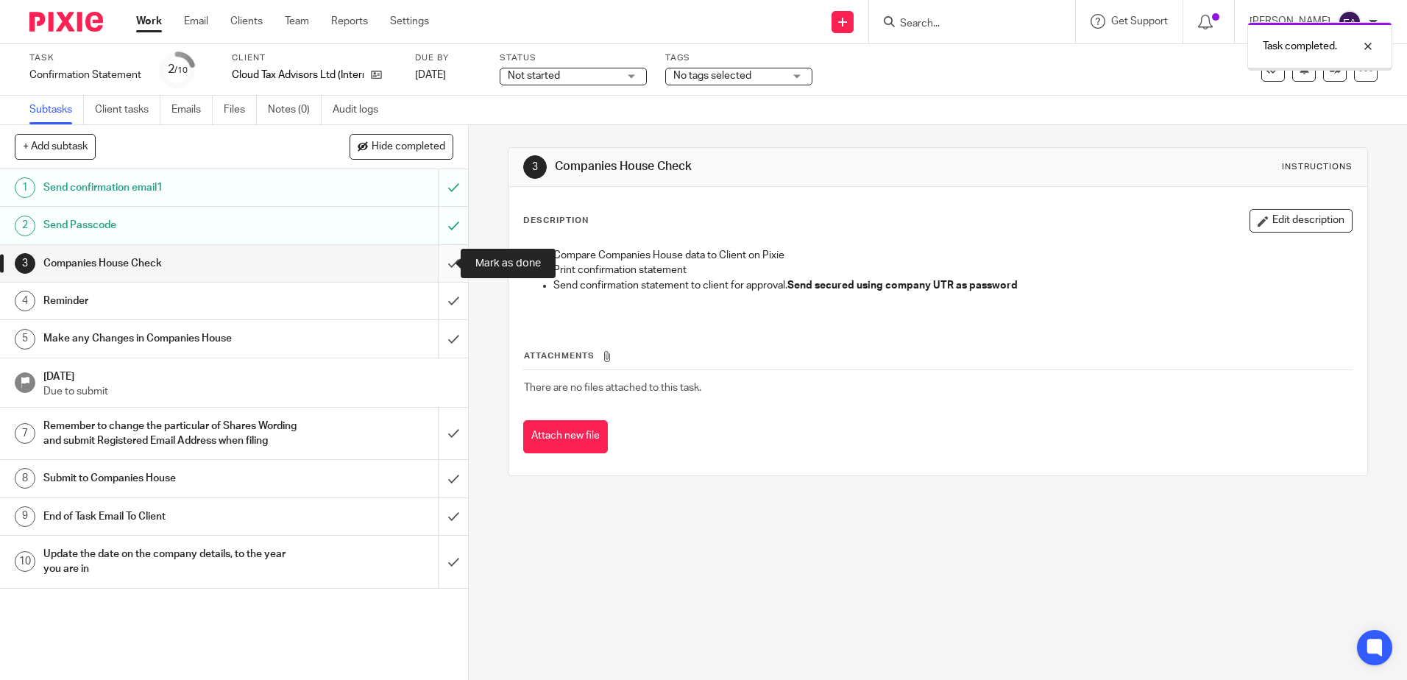
click at [435, 259] on input "submit" at bounding box center [234, 263] width 468 height 37
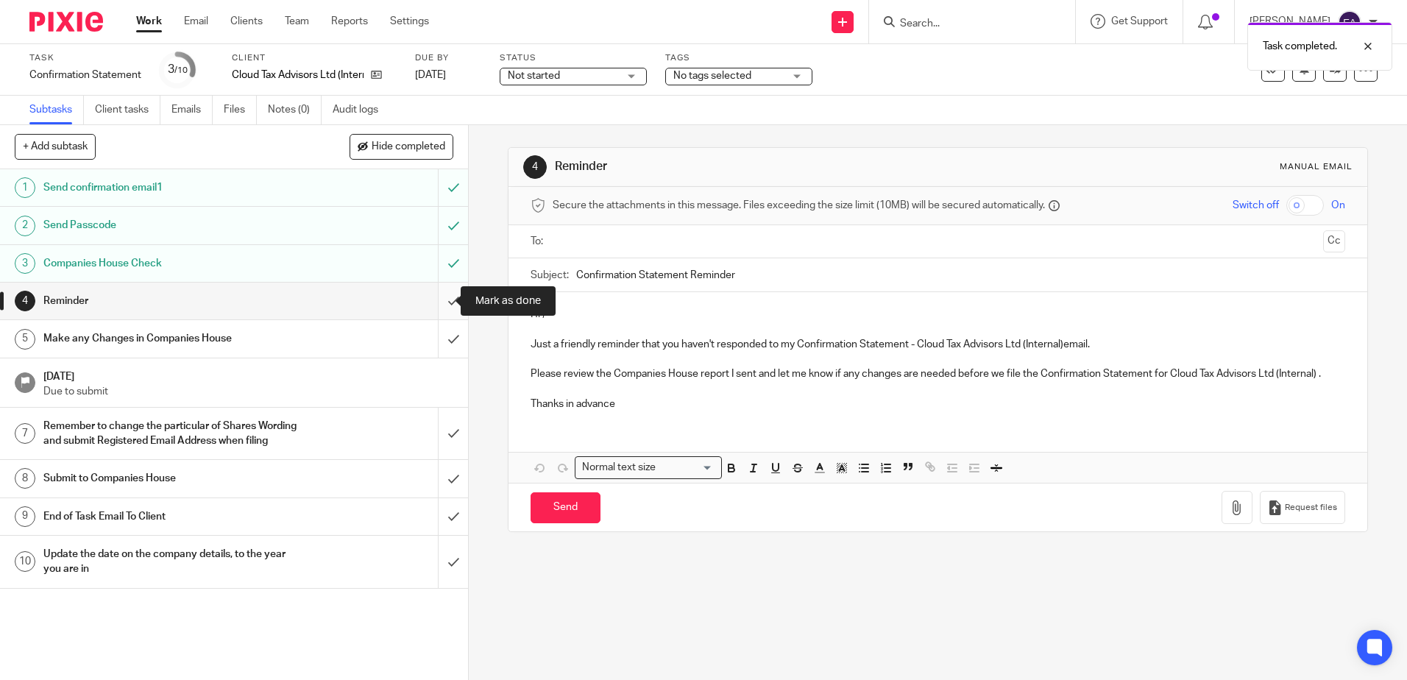
click at [437, 293] on input "submit" at bounding box center [234, 301] width 468 height 37
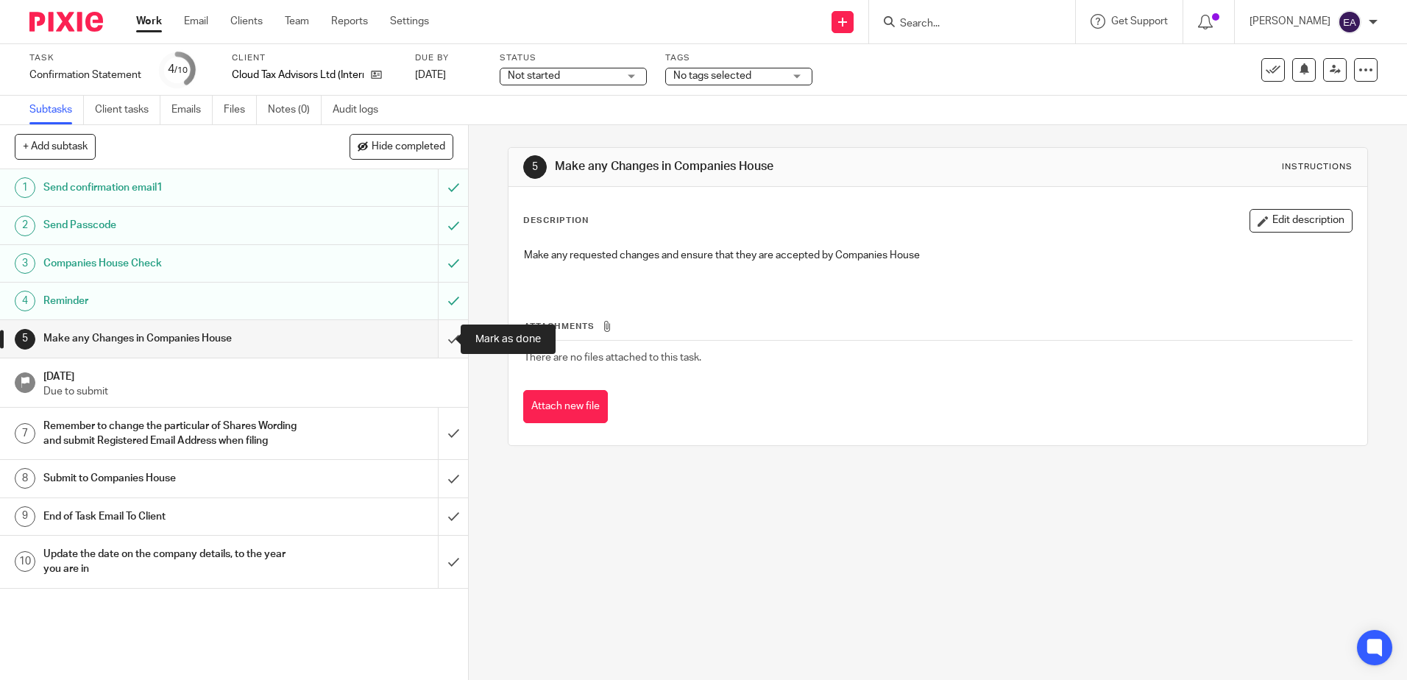
click at [439, 339] on input "submit" at bounding box center [234, 338] width 468 height 37
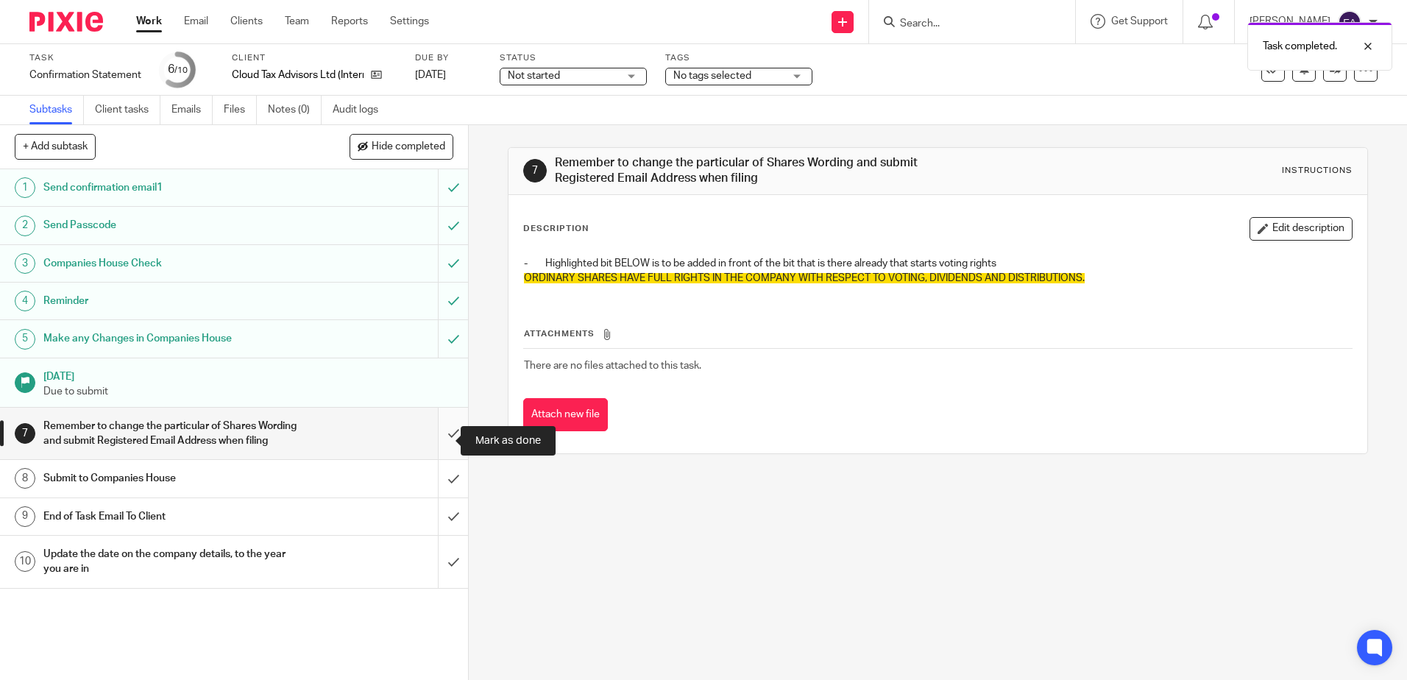
click at [440, 445] on input "submit" at bounding box center [234, 434] width 468 height 52
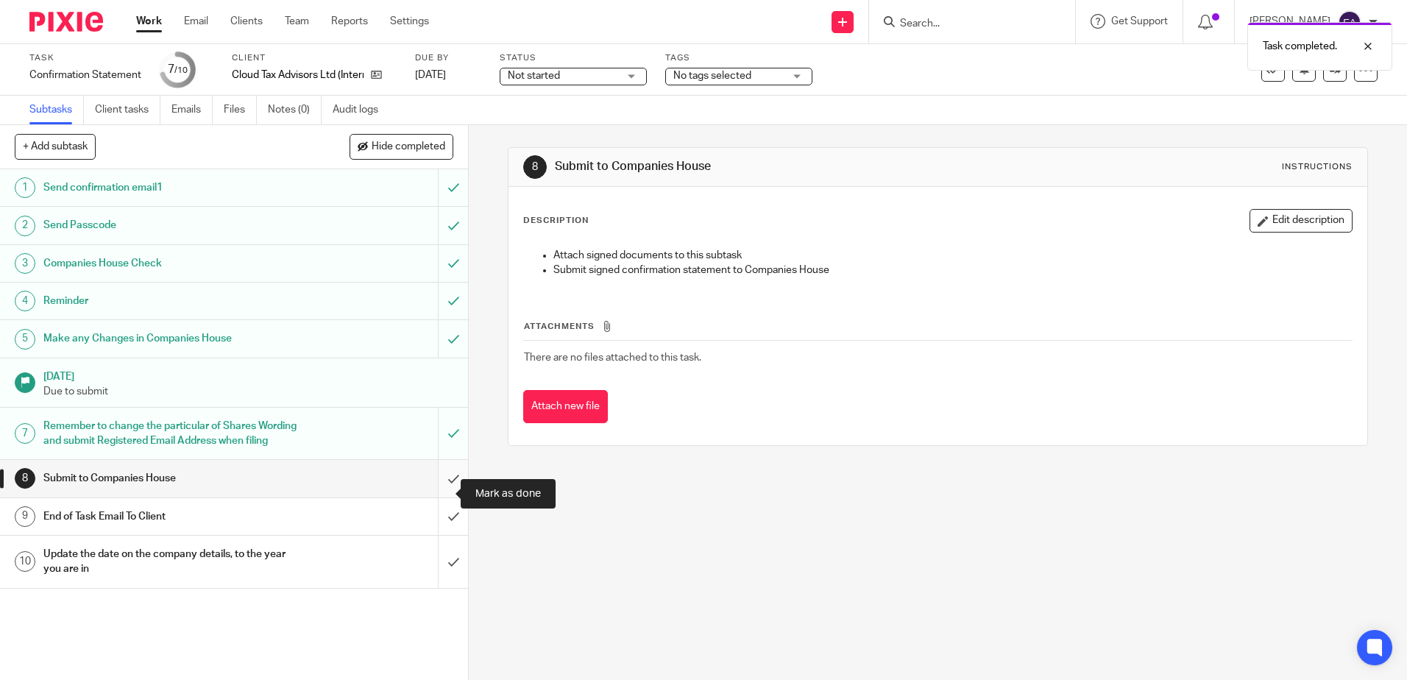
click at [438, 494] on input "submit" at bounding box center [234, 478] width 468 height 37
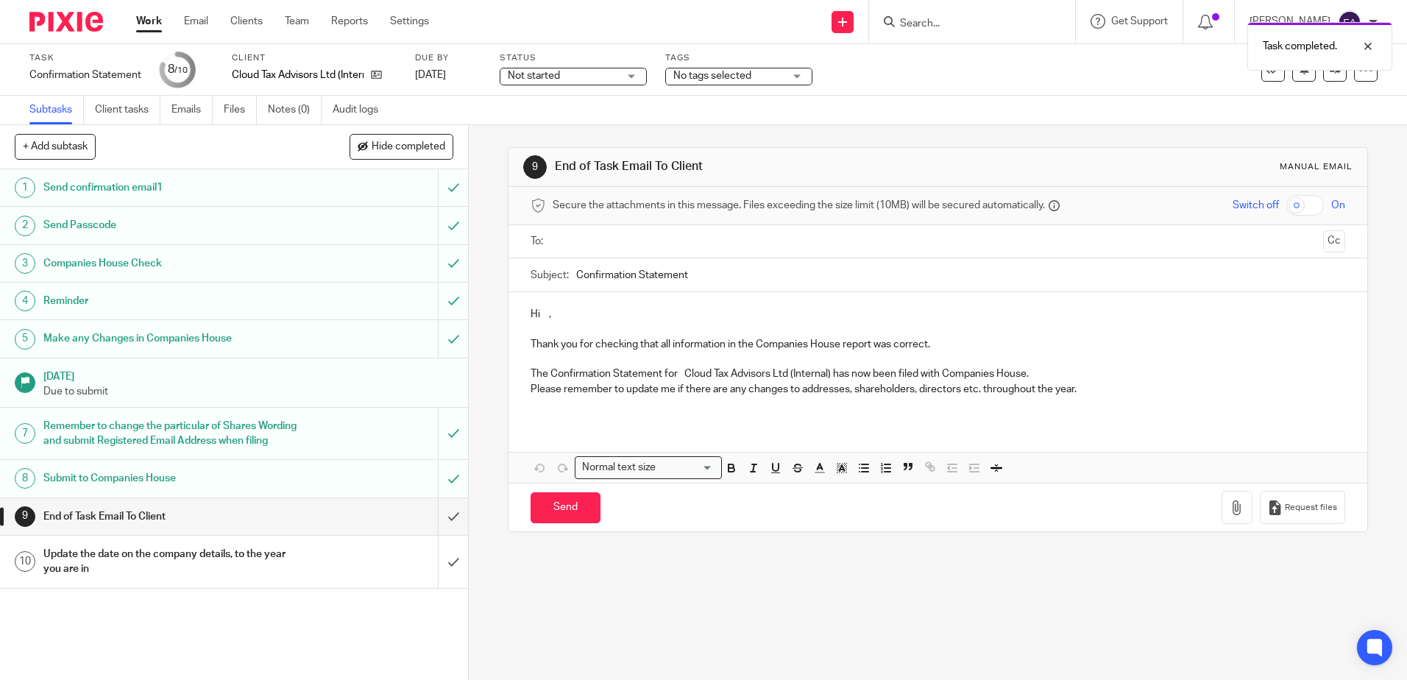
click at [631, 78] on div "Not started Not started" at bounding box center [573, 77] width 147 height 18
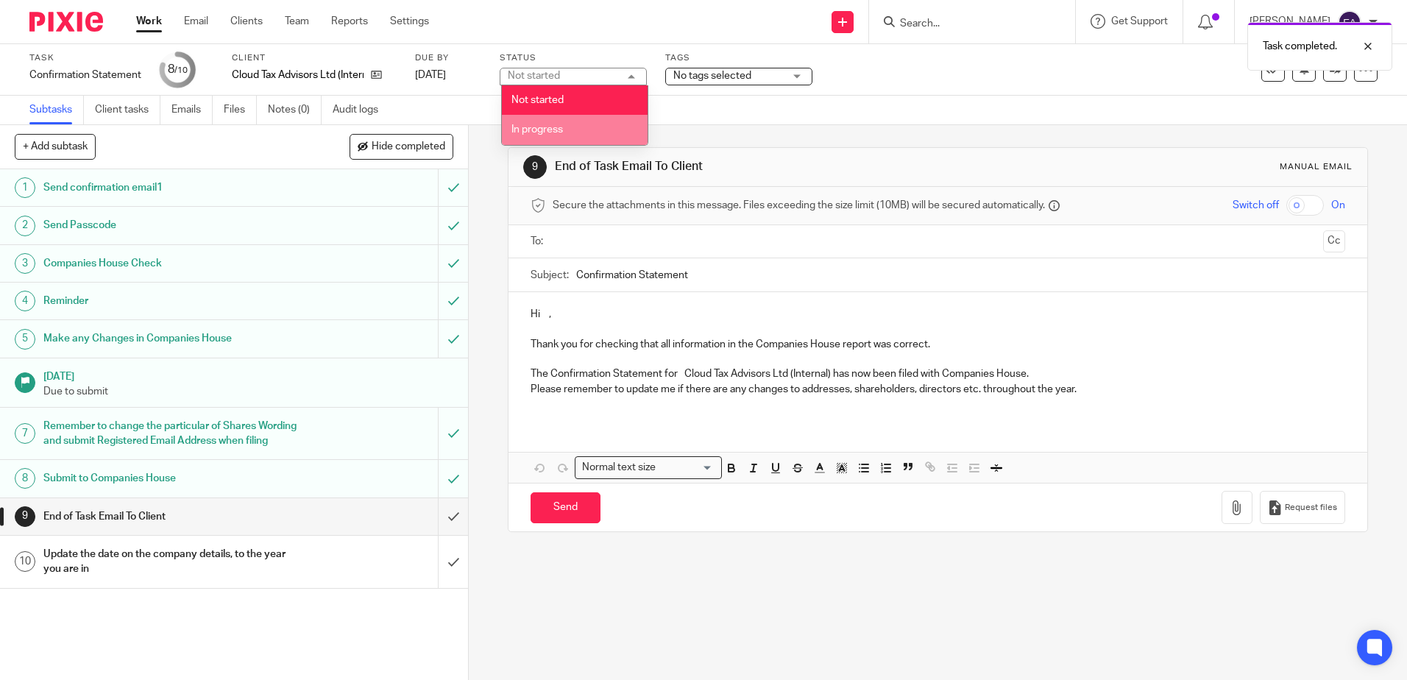
click at [607, 127] on li "In progress" at bounding box center [575, 130] width 146 height 30
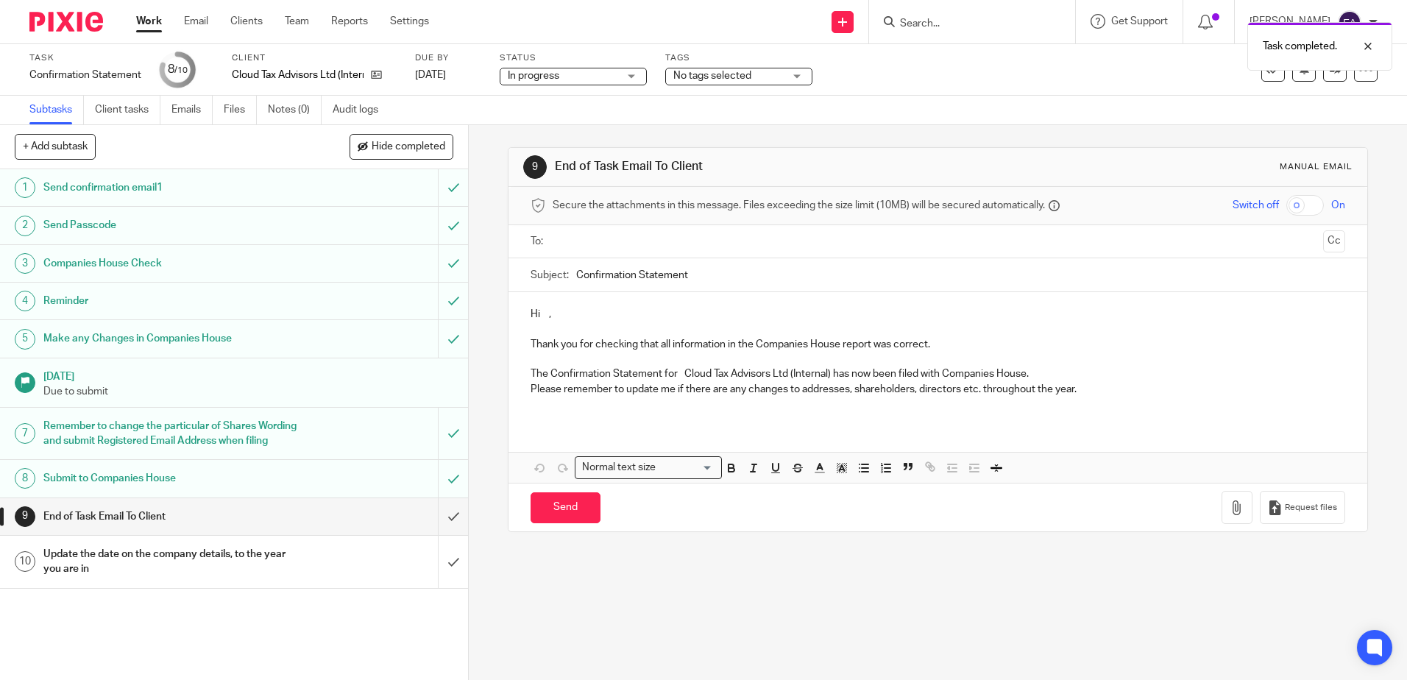
click at [737, 79] on span "No tags selected" at bounding box center [712, 76] width 78 height 10
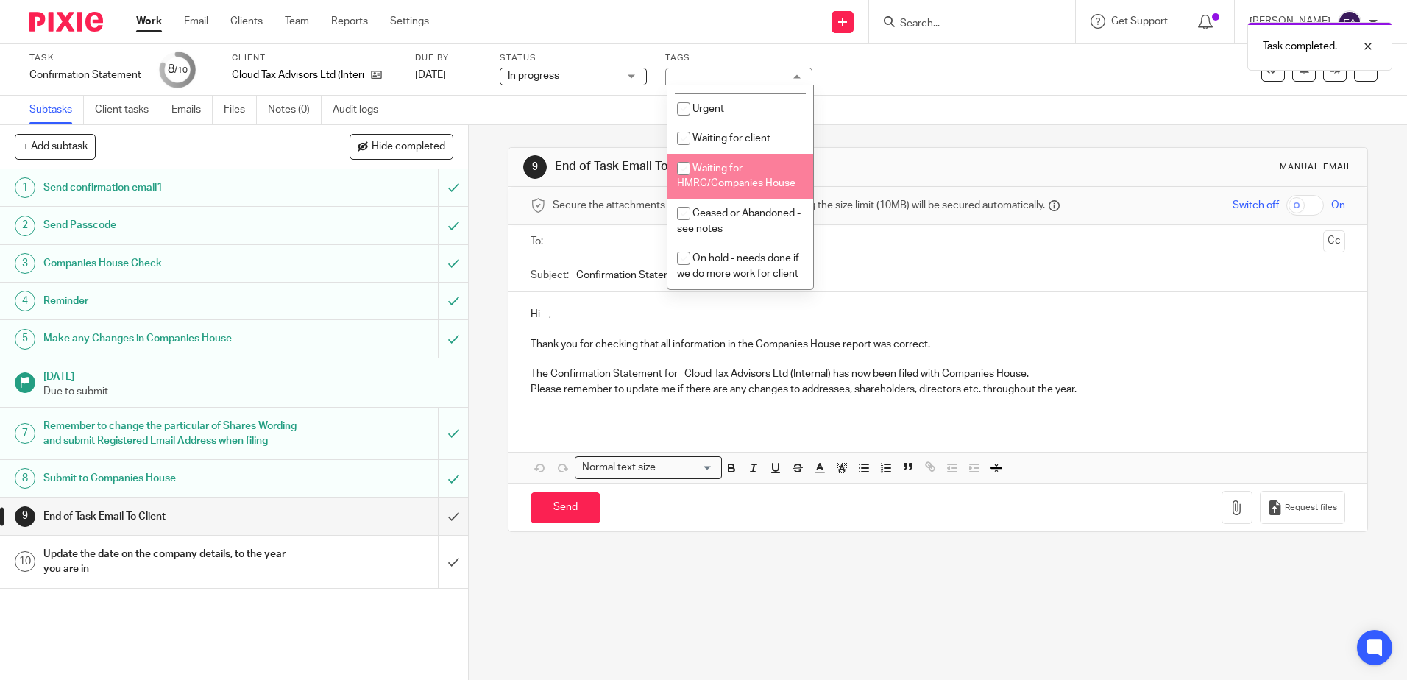
scroll to position [147, 0]
click at [749, 179] on span "Waiting for HMRC/Companies House" at bounding box center [736, 176] width 118 height 26
checkbox input "true"
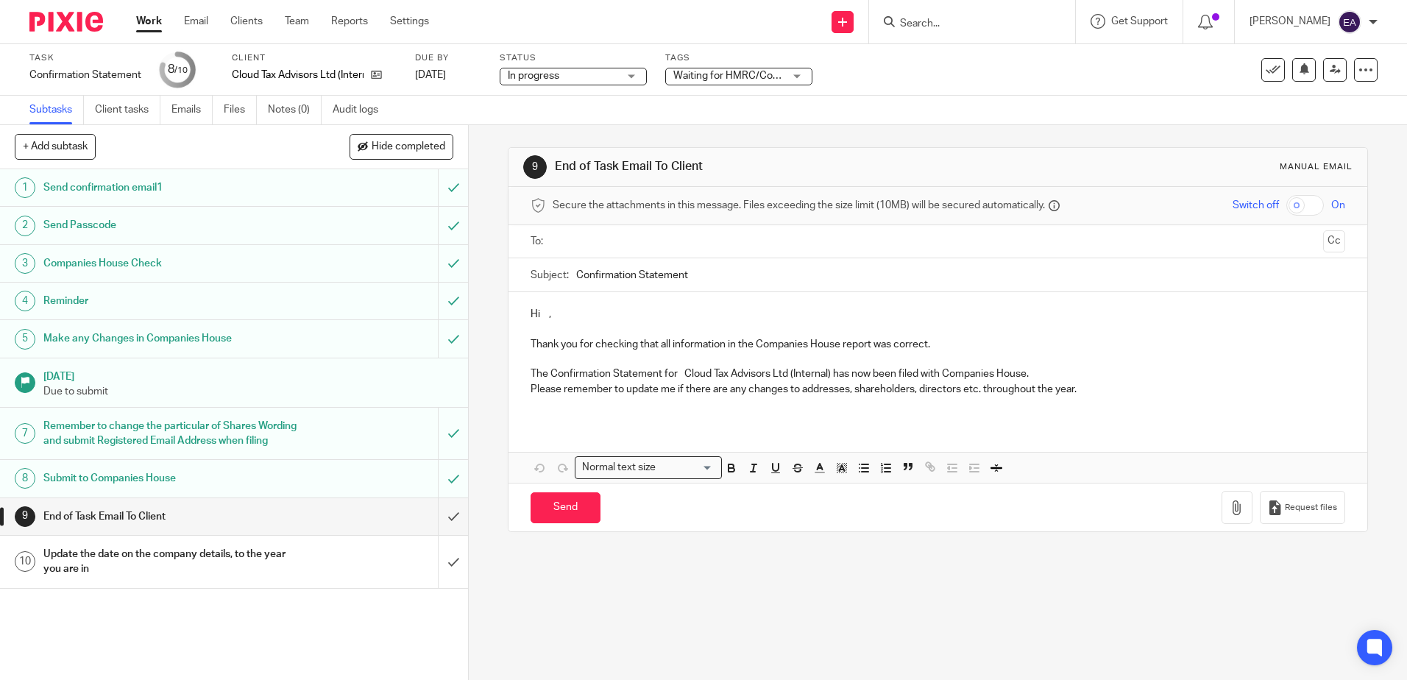
click at [930, 13] on form at bounding box center [977, 22] width 157 height 18
click at [947, 26] on input "Search" at bounding box center [965, 24] width 132 height 13
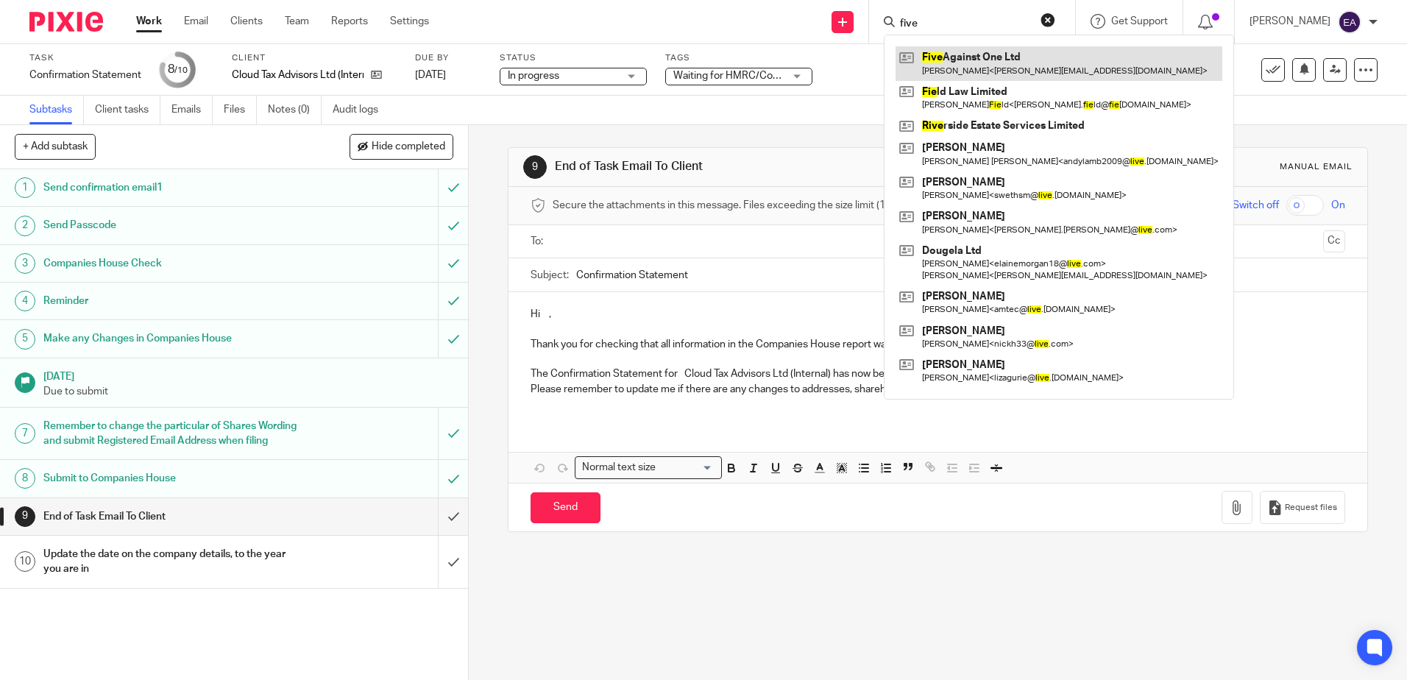
type input "five"
click at [972, 58] on link at bounding box center [1059, 63] width 327 height 34
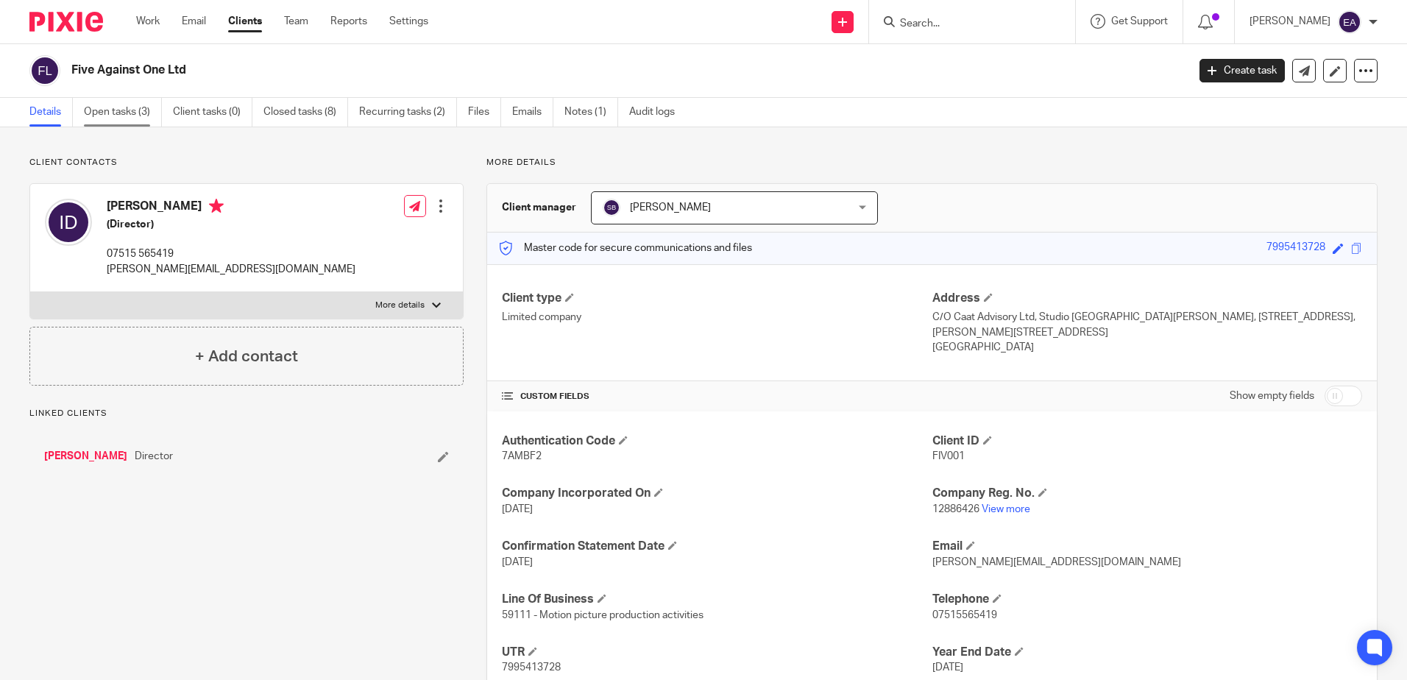
click at [123, 115] on link "Open tasks (3)" at bounding box center [123, 112] width 78 height 29
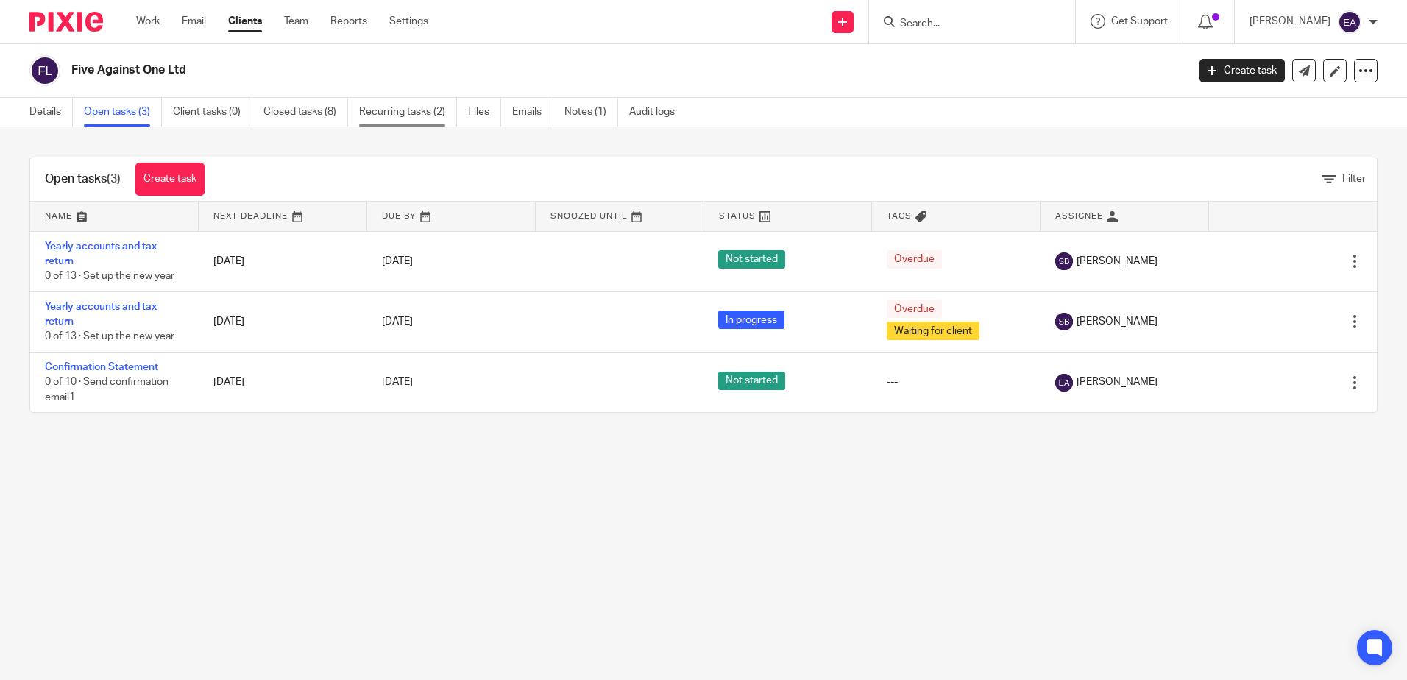
click at [436, 111] on link "Recurring tasks (2)" at bounding box center [408, 112] width 98 height 29
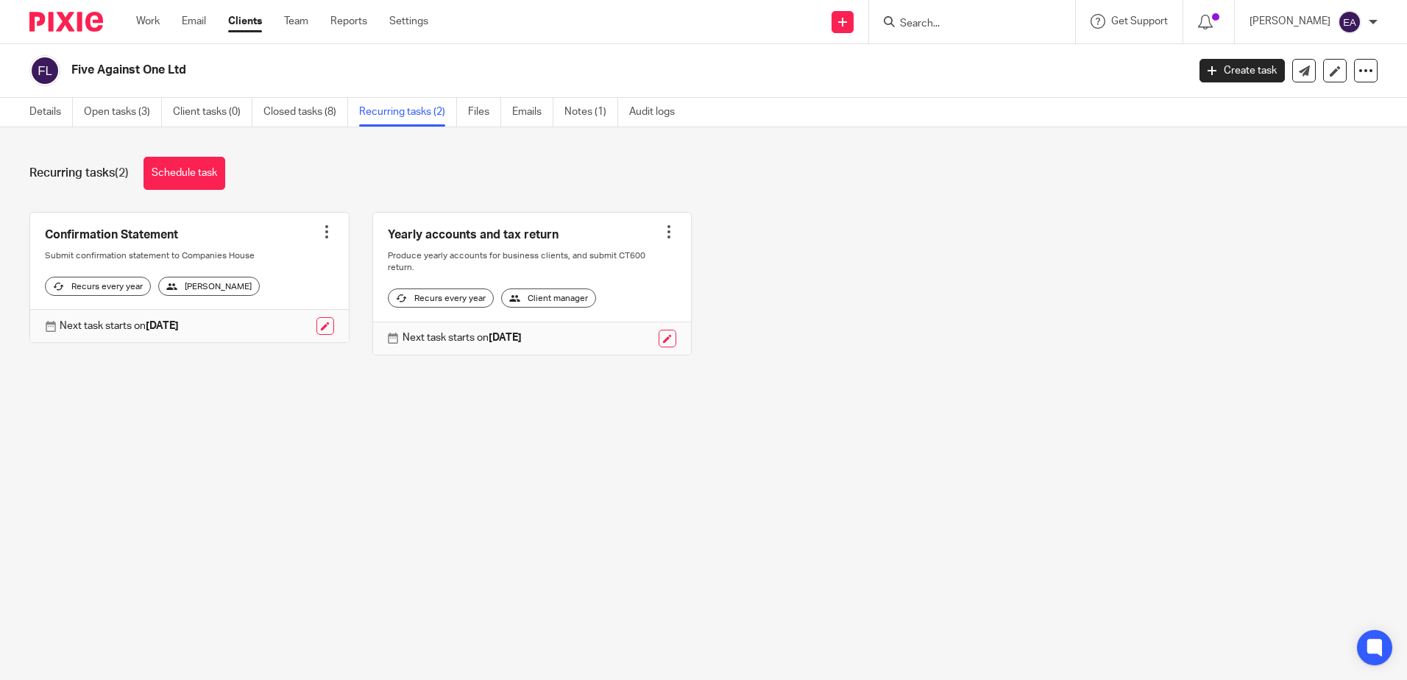
click at [319, 232] on div at bounding box center [326, 231] width 15 height 15
click at [277, 327] on span "Cancel schedule" at bounding box center [266, 325] width 77 height 10
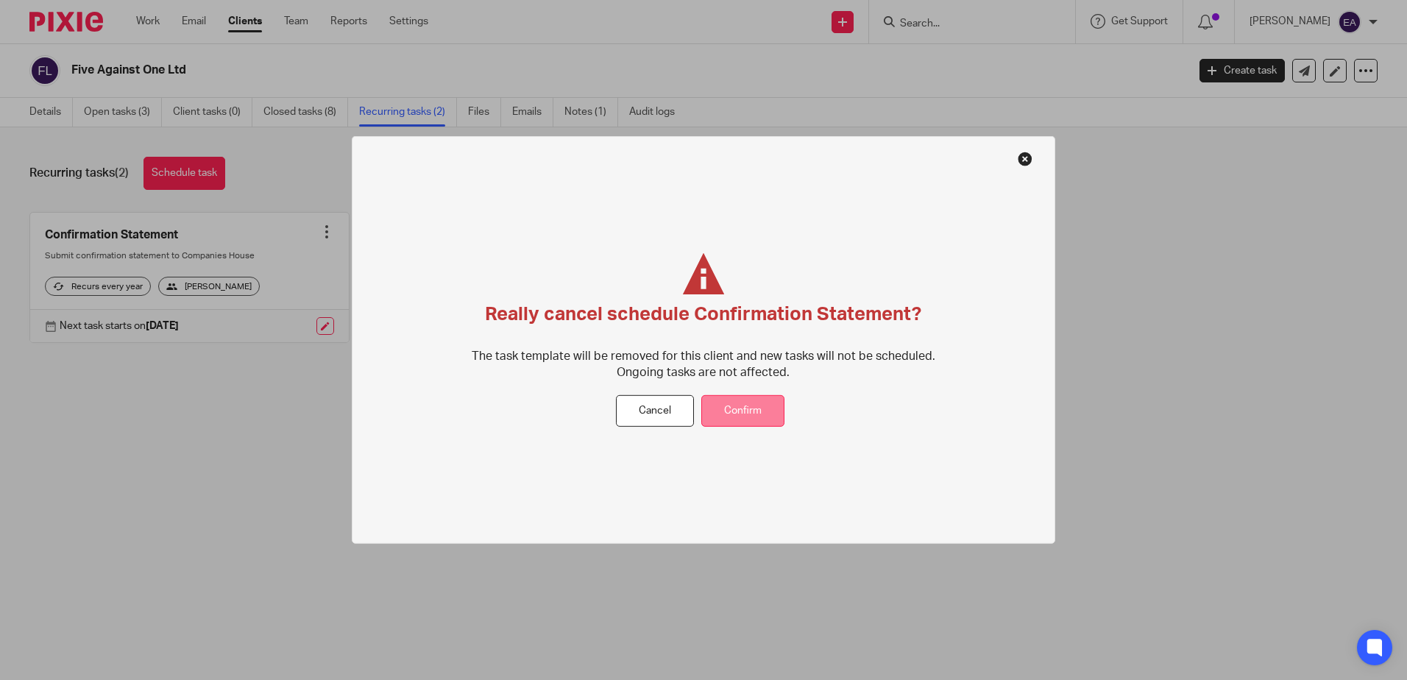
click at [737, 408] on button "Confirm" at bounding box center [742, 411] width 83 height 32
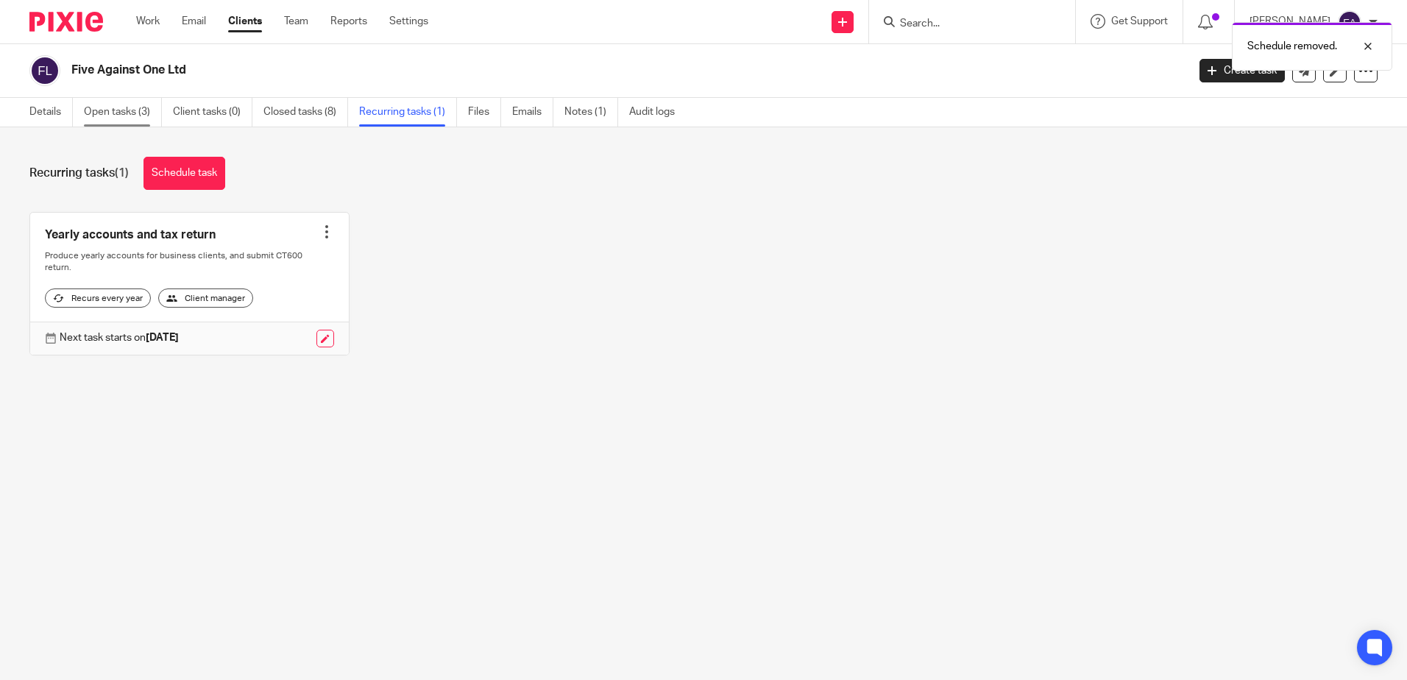
click at [109, 104] on link "Open tasks (3)" at bounding box center [123, 112] width 78 height 29
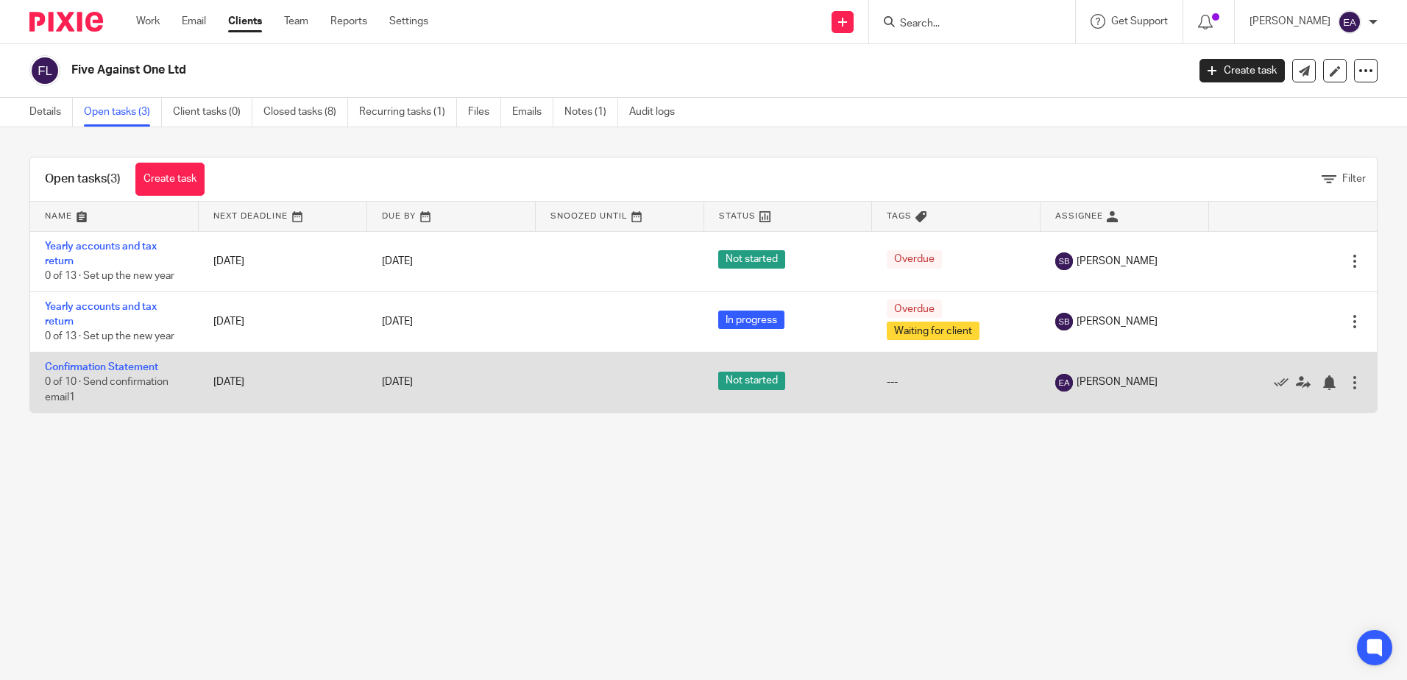
click at [1348, 380] on div at bounding box center [1355, 382] width 15 height 15
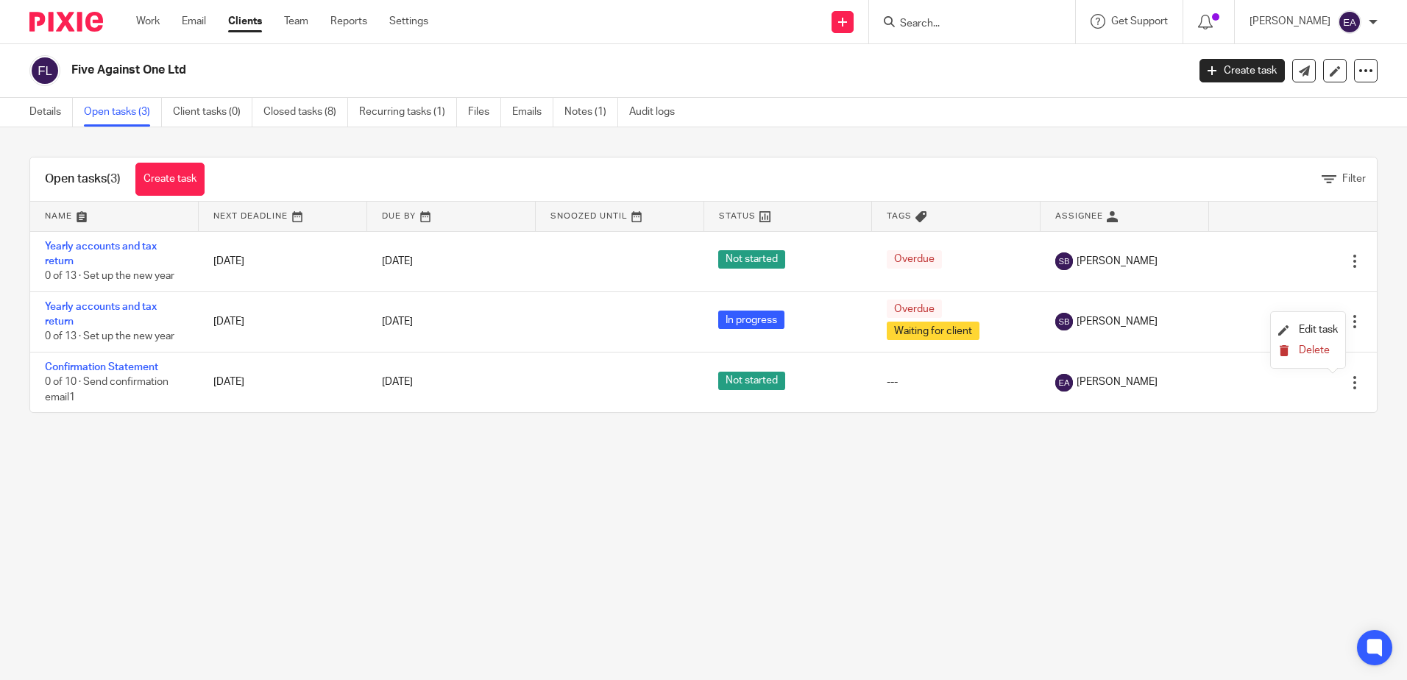
click at [1317, 349] on span "Delete" at bounding box center [1314, 350] width 31 height 10
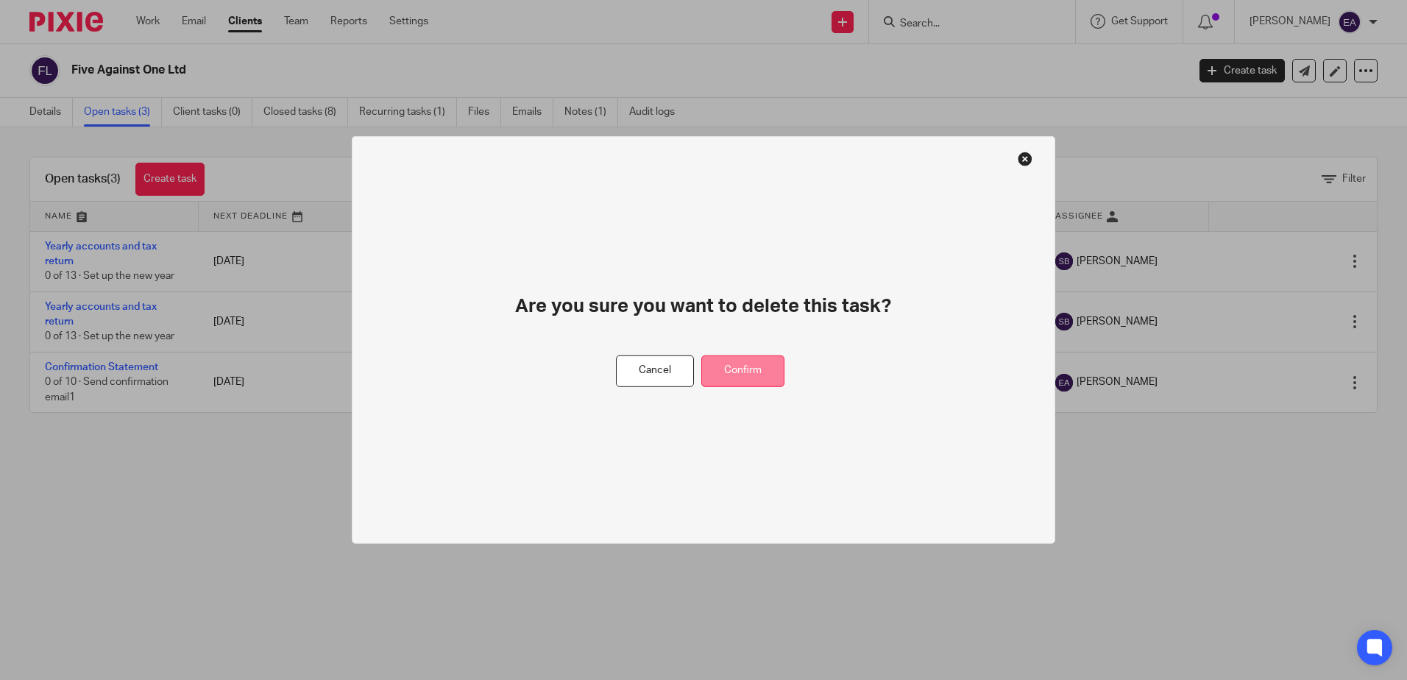
click at [731, 375] on button "Confirm" at bounding box center [742, 371] width 83 height 32
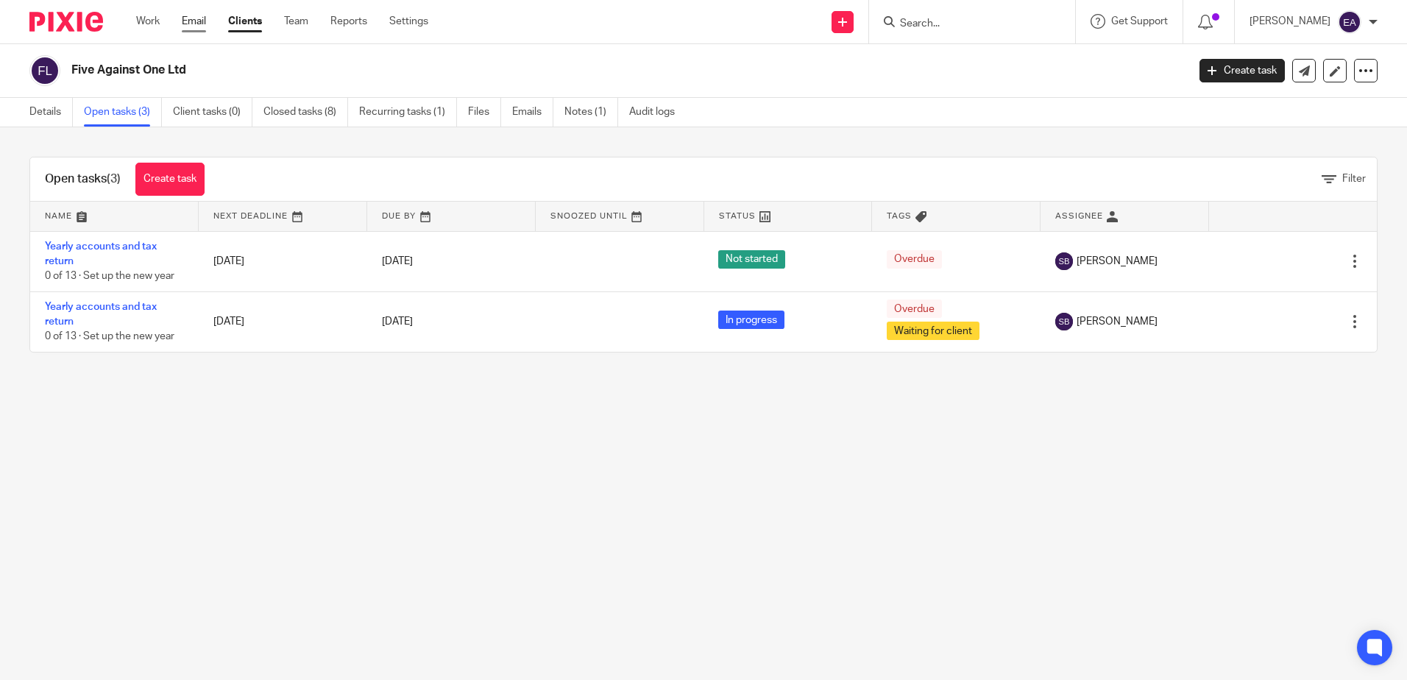
click at [192, 17] on link "Email" at bounding box center [194, 21] width 24 height 15
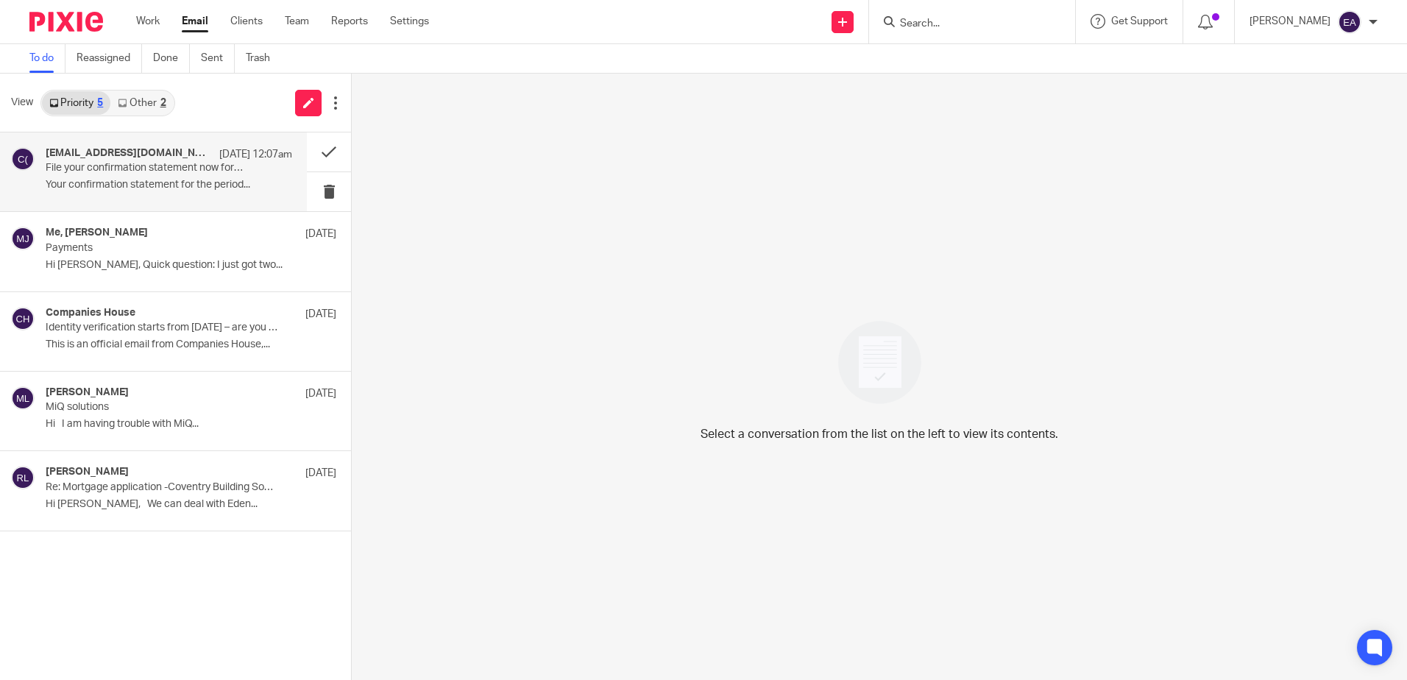
click at [165, 164] on p "File your confirmation statement now for CLOUD TAX ADVISORS LTD 11570264" at bounding box center [144, 168] width 197 height 13
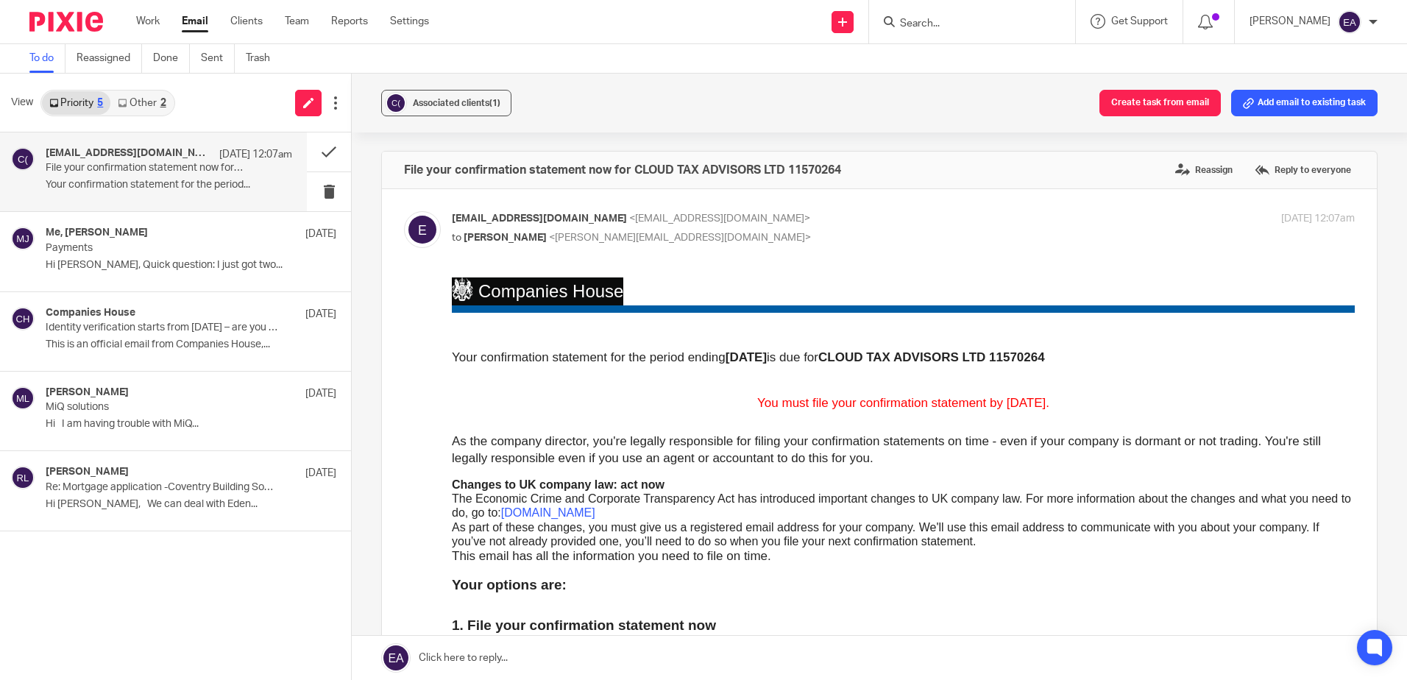
click at [149, 110] on link "Other 2" at bounding box center [141, 103] width 63 height 24
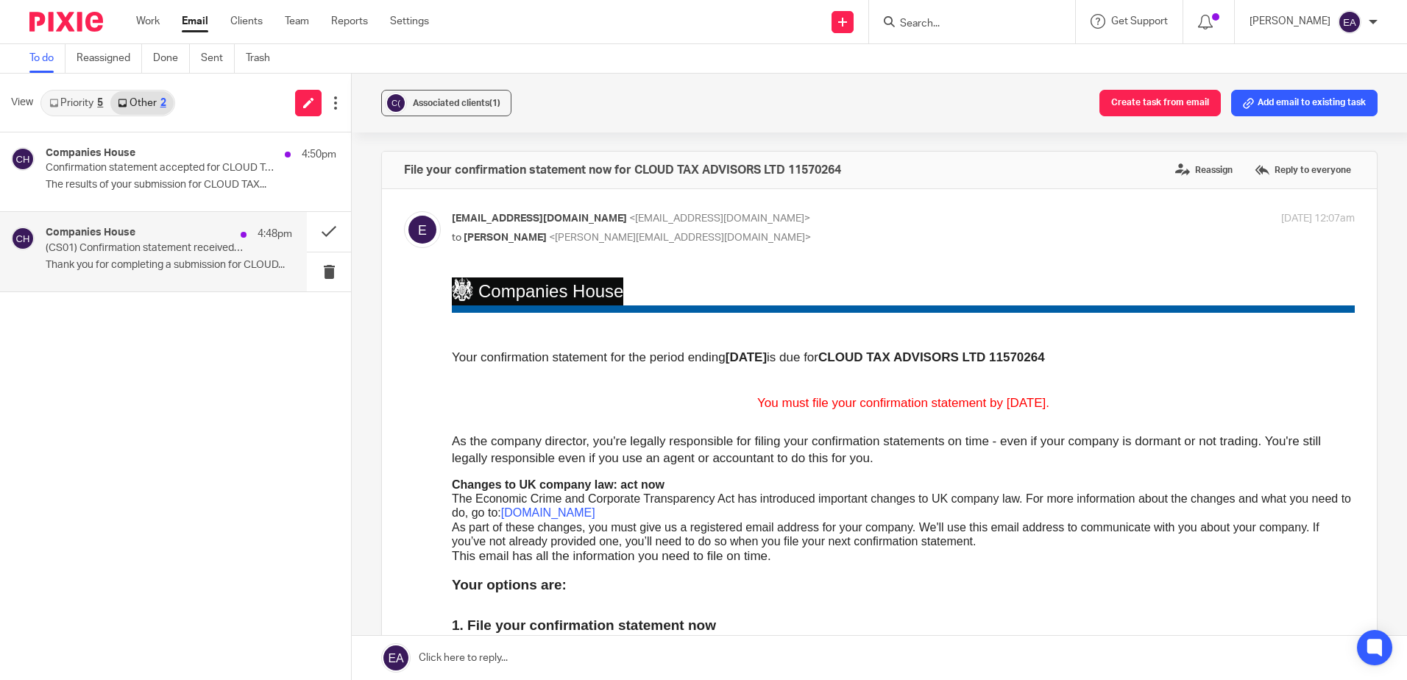
click at [186, 261] on p "Thank you for completing a submission for CLOUD..." at bounding box center [169, 265] width 247 height 13
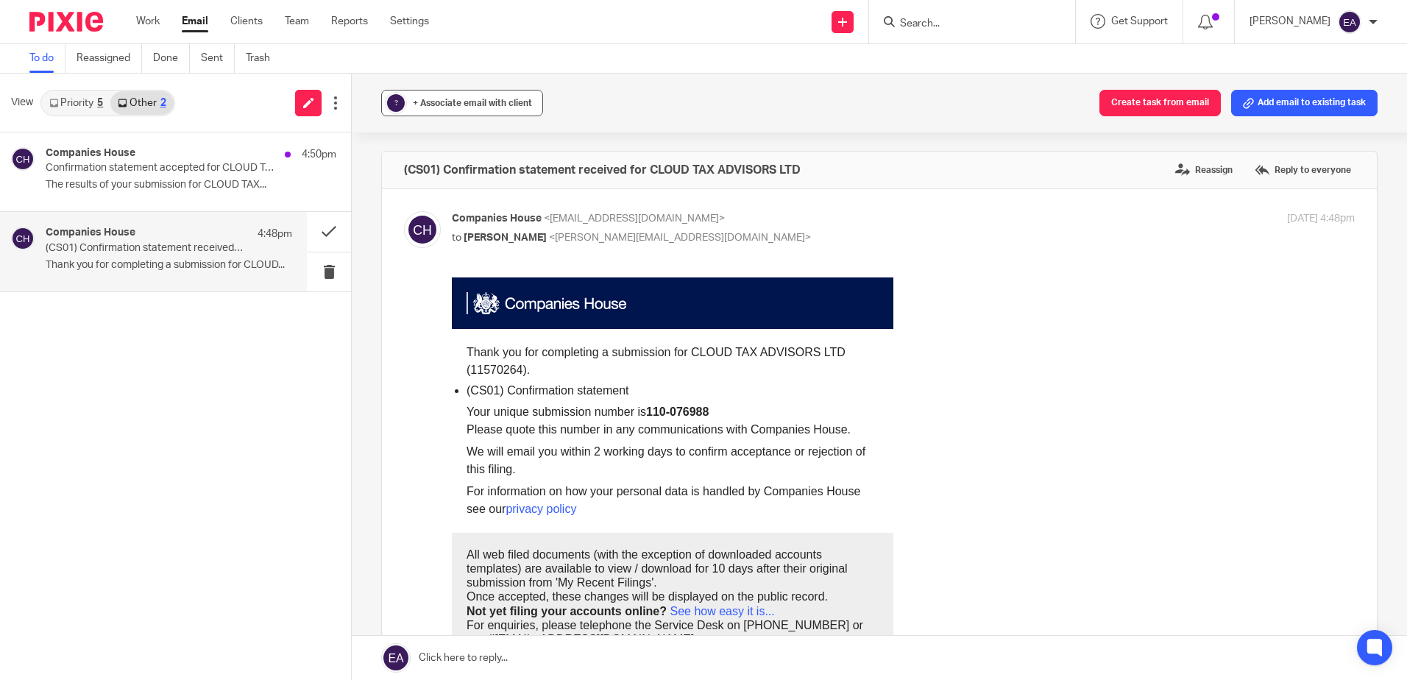
click at [470, 100] on span "+ Associate email with client" at bounding box center [472, 103] width 119 height 9
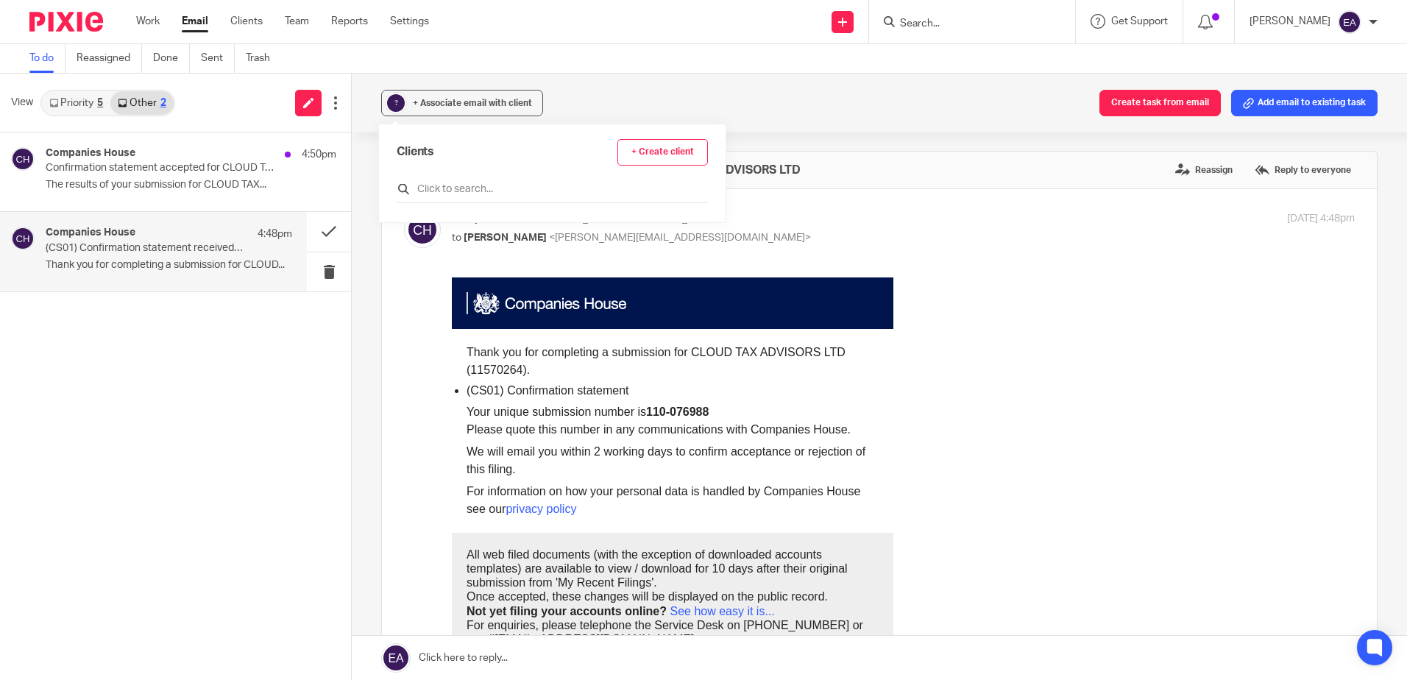
click at [490, 190] on input "text" at bounding box center [552, 189] width 311 height 15
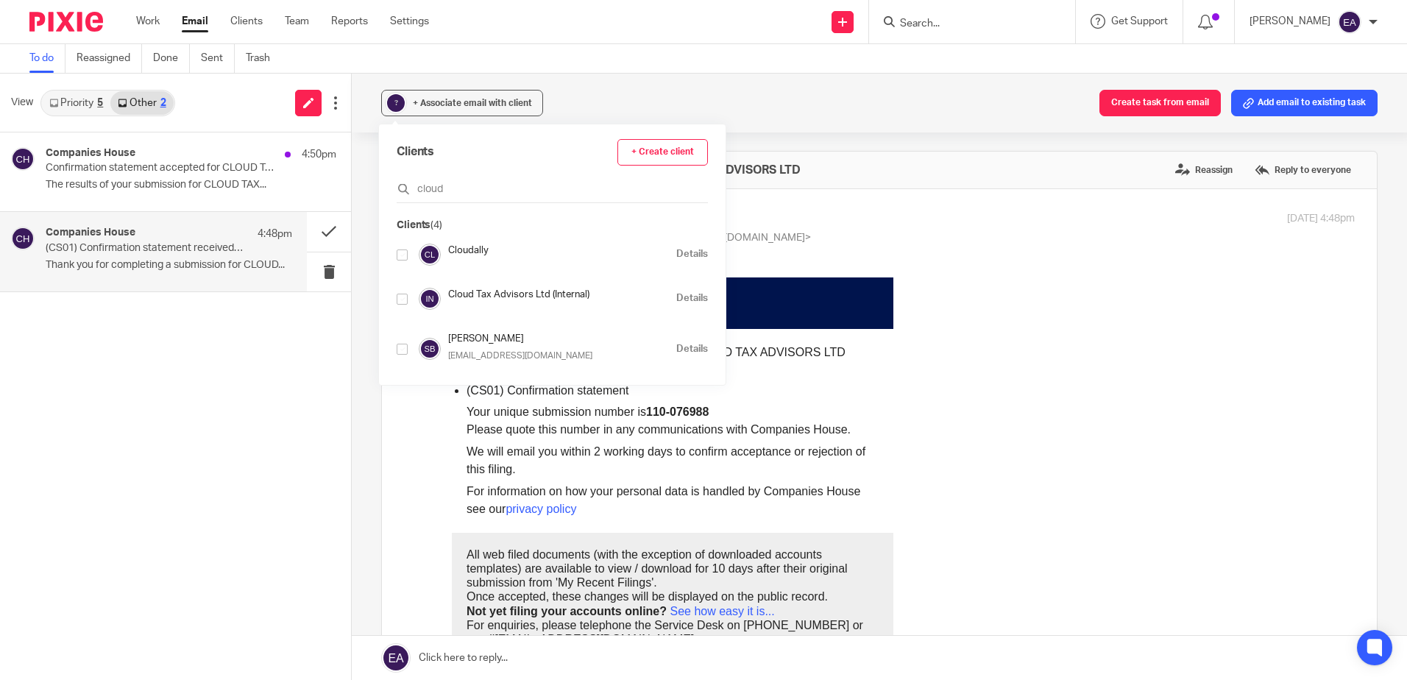
type input "cloud"
click at [400, 295] on input "checkbox" at bounding box center [402, 299] width 11 height 11
checkbox input "true"
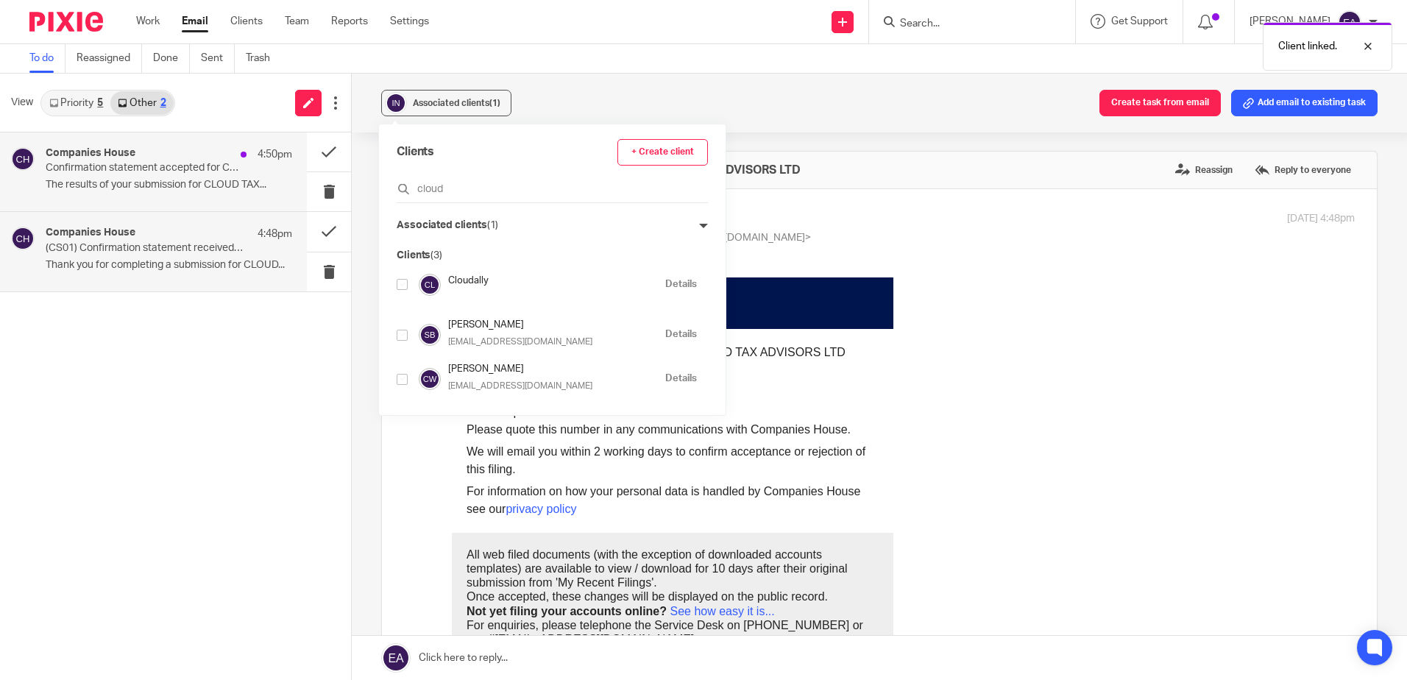
click at [253, 162] on div "4:50pm" at bounding box center [262, 154] width 59 height 15
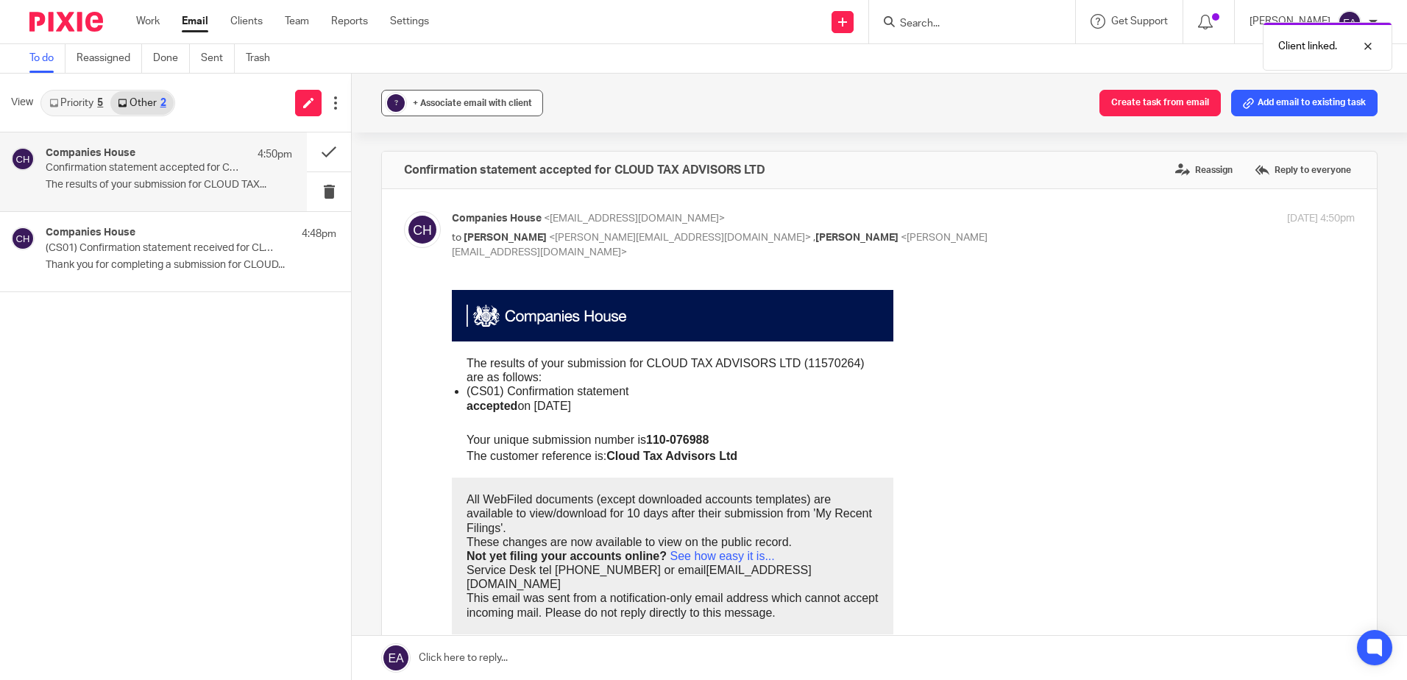
click at [440, 106] on span "+ Associate email with client" at bounding box center [472, 103] width 119 height 9
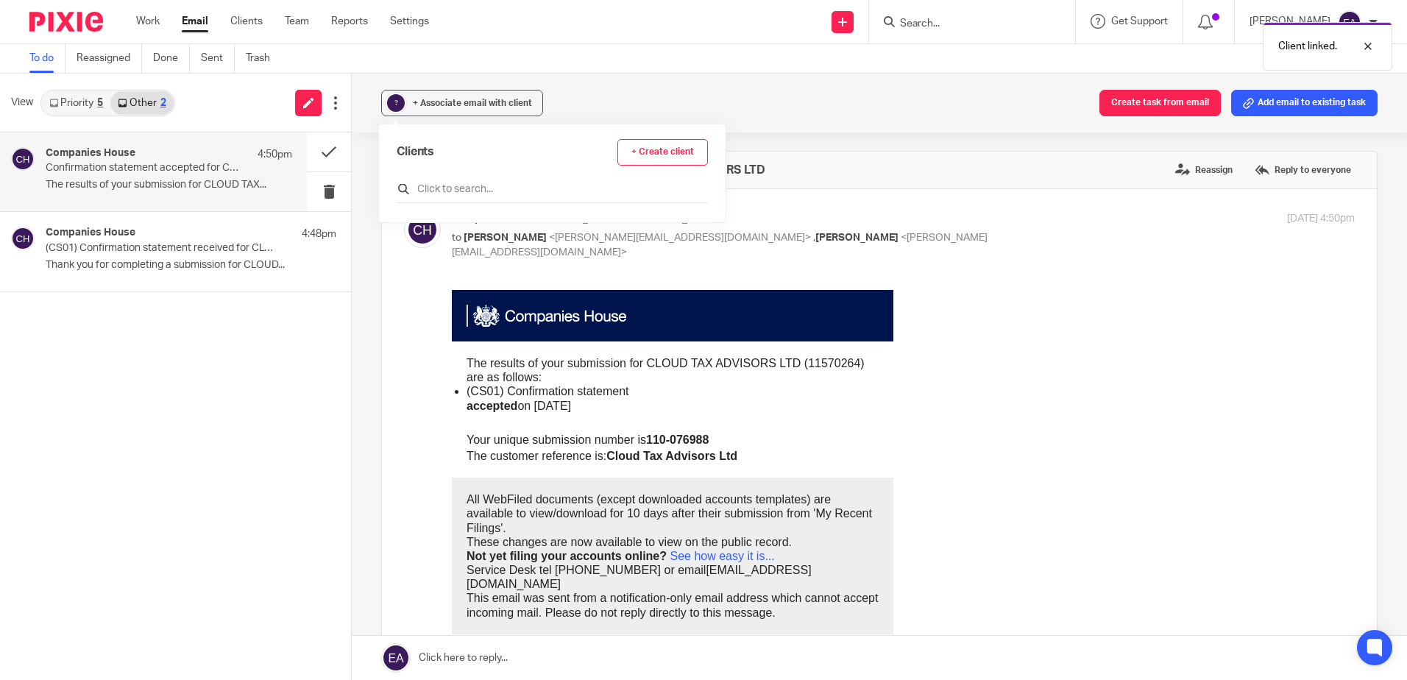
click at [462, 190] on input "text" at bounding box center [552, 189] width 311 height 15
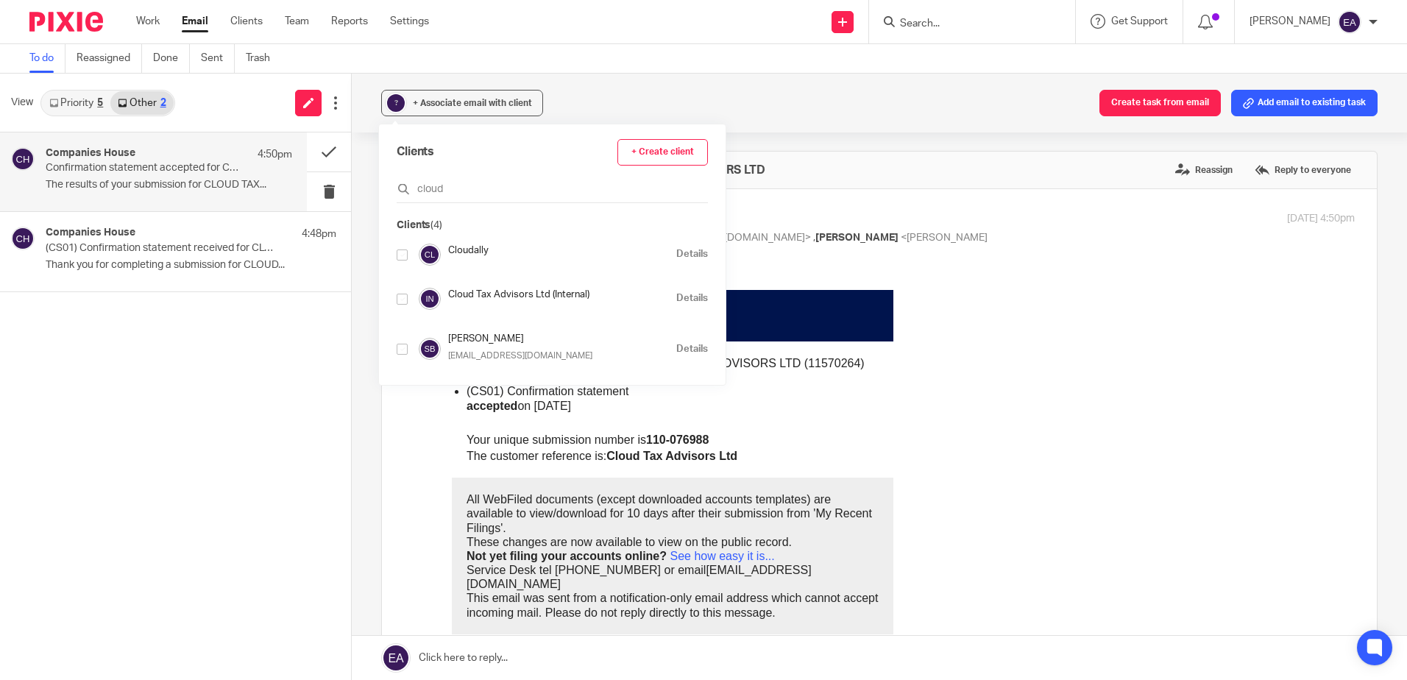
type input "cloud"
click at [404, 301] on input "checkbox" at bounding box center [402, 299] width 11 height 11
checkbox input "true"
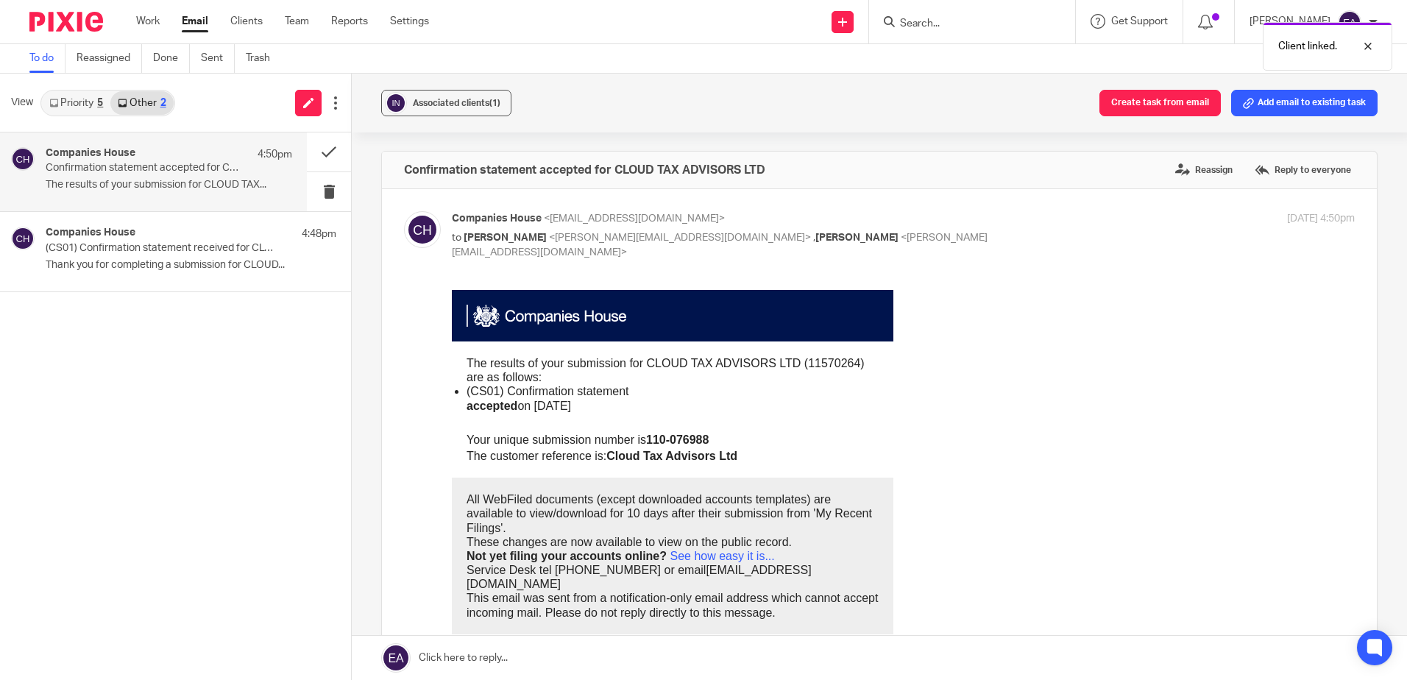
click at [773, 207] on label at bounding box center [879, 488] width 995 height 598
click at [404, 210] on input "checkbox" at bounding box center [403, 210] width 1 height 1
checkbox input "false"
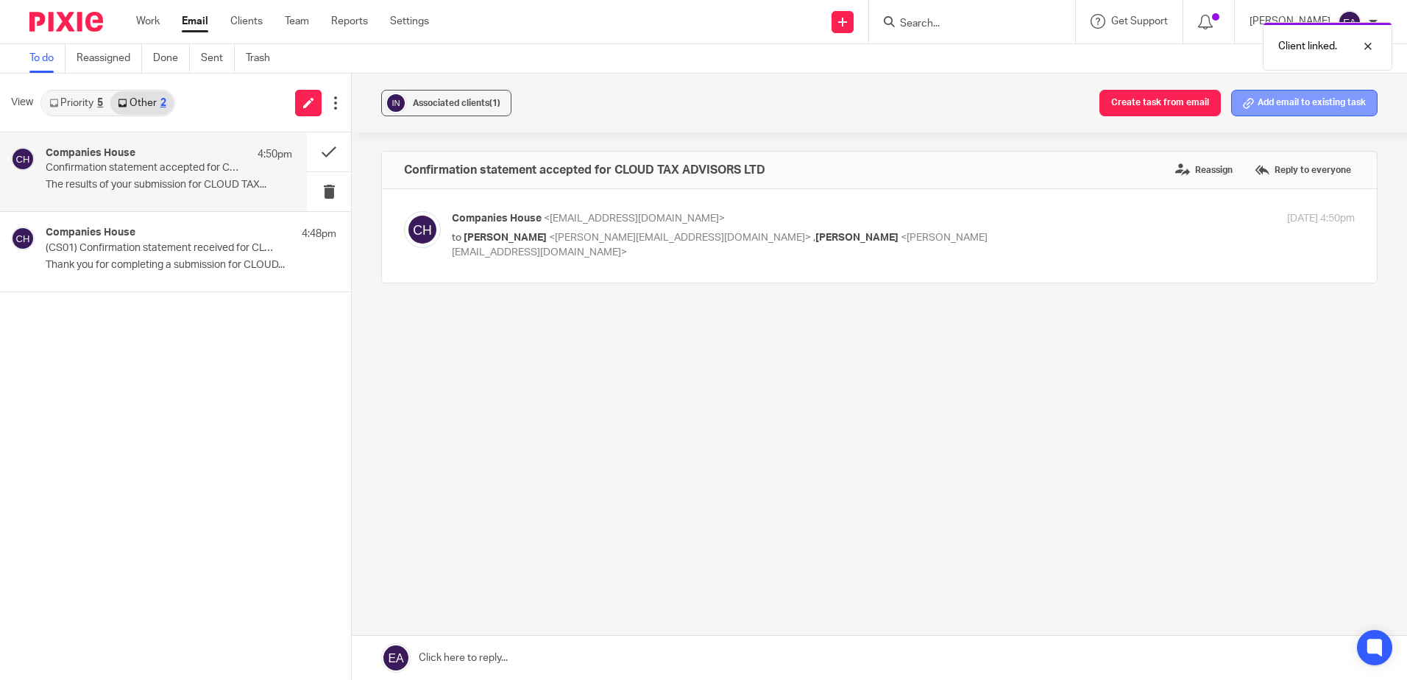
click at [1315, 95] on button "Add email to existing task" at bounding box center [1304, 103] width 146 height 26
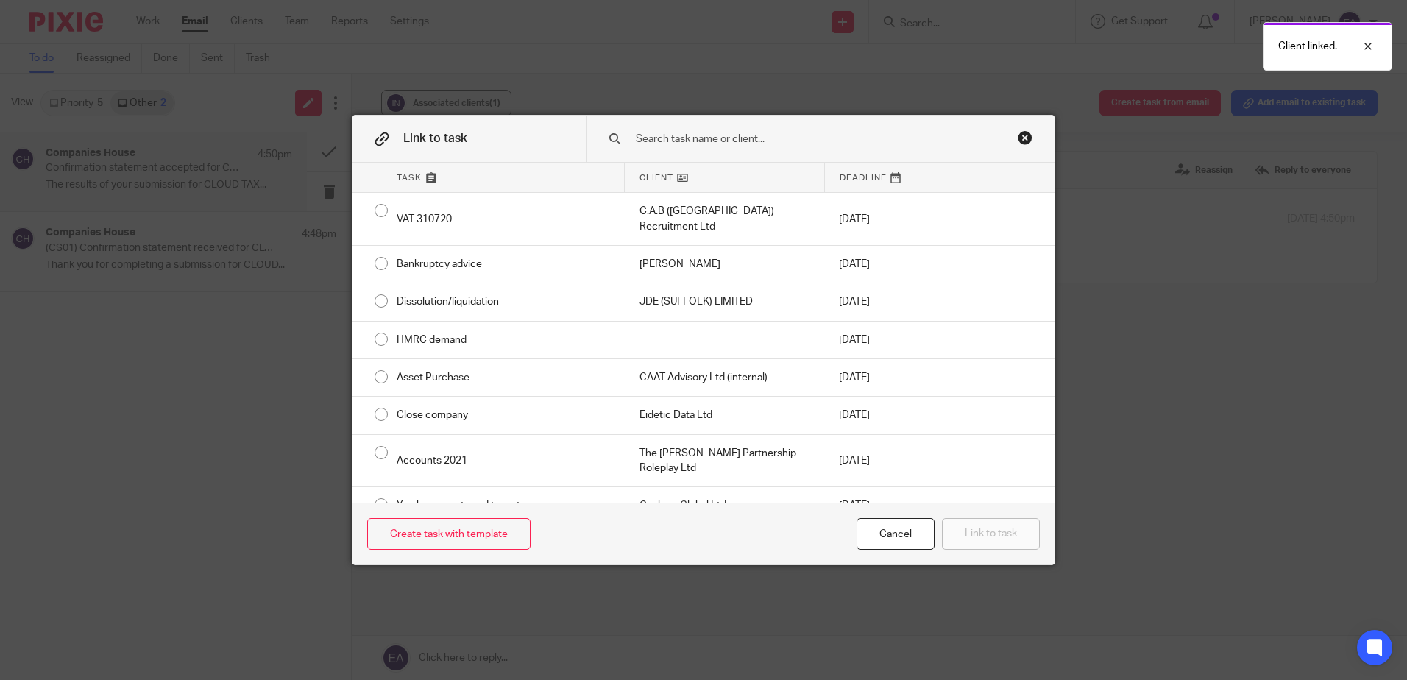
click at [663, 144] on input "text" at bounding box center [810, 139] width 353 height 16
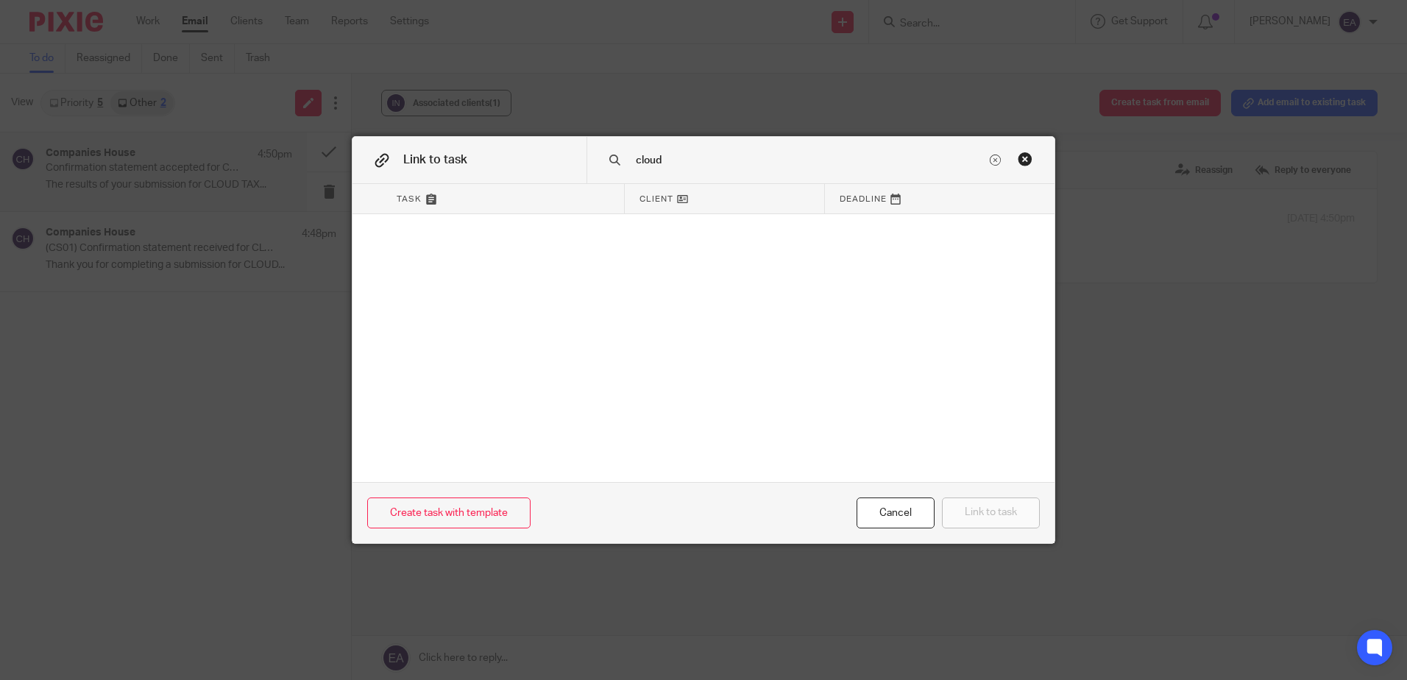
type input "cloud"
click at [869, 520] on div "Cancel" at bounding box center [896, 513] width 78 height 32
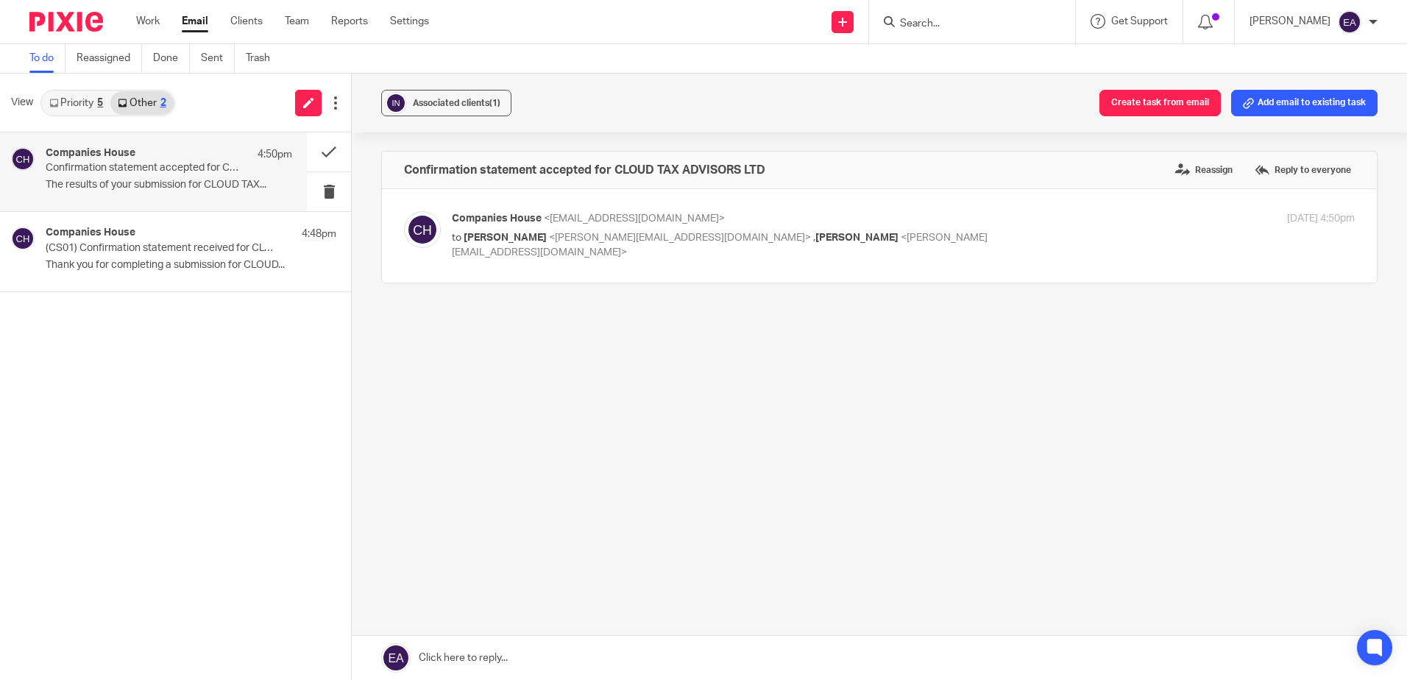
click at [137, 157] on div "Companies House 4:50pm" at bounding box center [169, 154] width 247 height 15
click at [423, 101] on span "Associated clients (1)" at bounding box center [457, 103] width 88 height 9
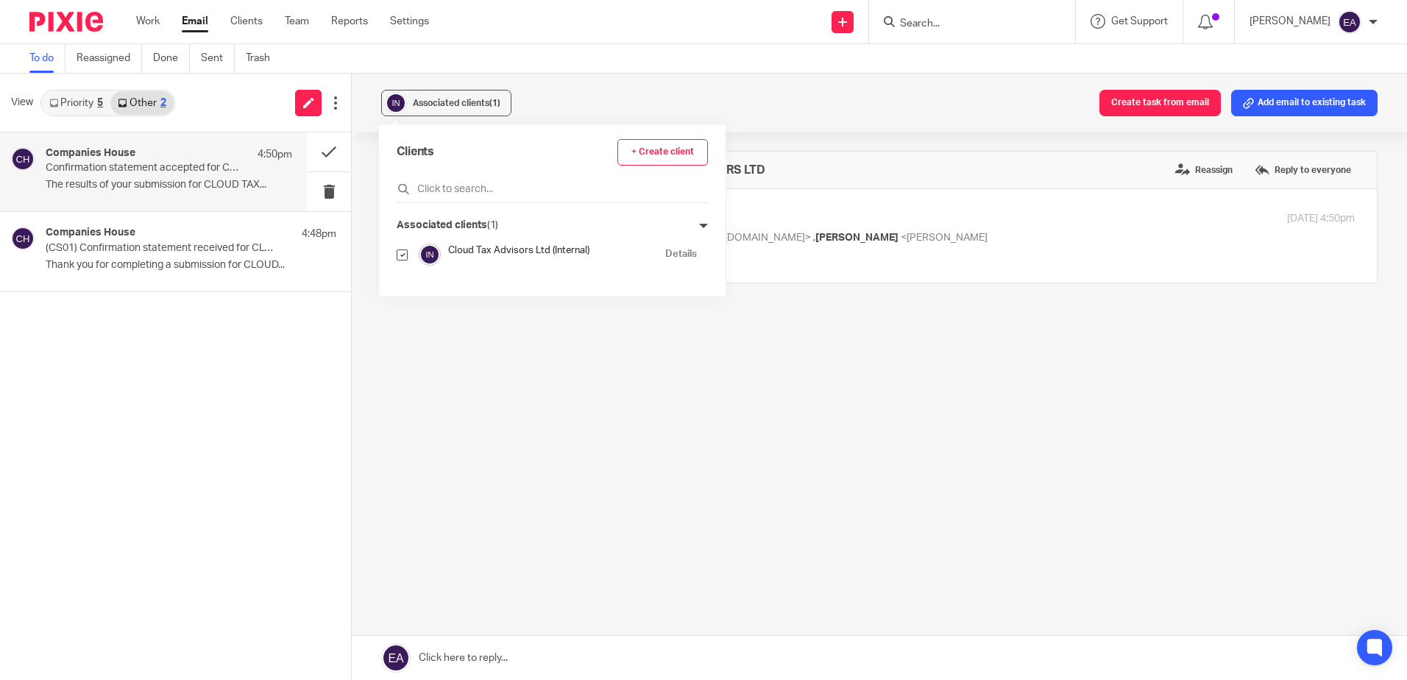
click at [665, 250] on link "Details" at bounding box center [681, 254] width 32 height 14
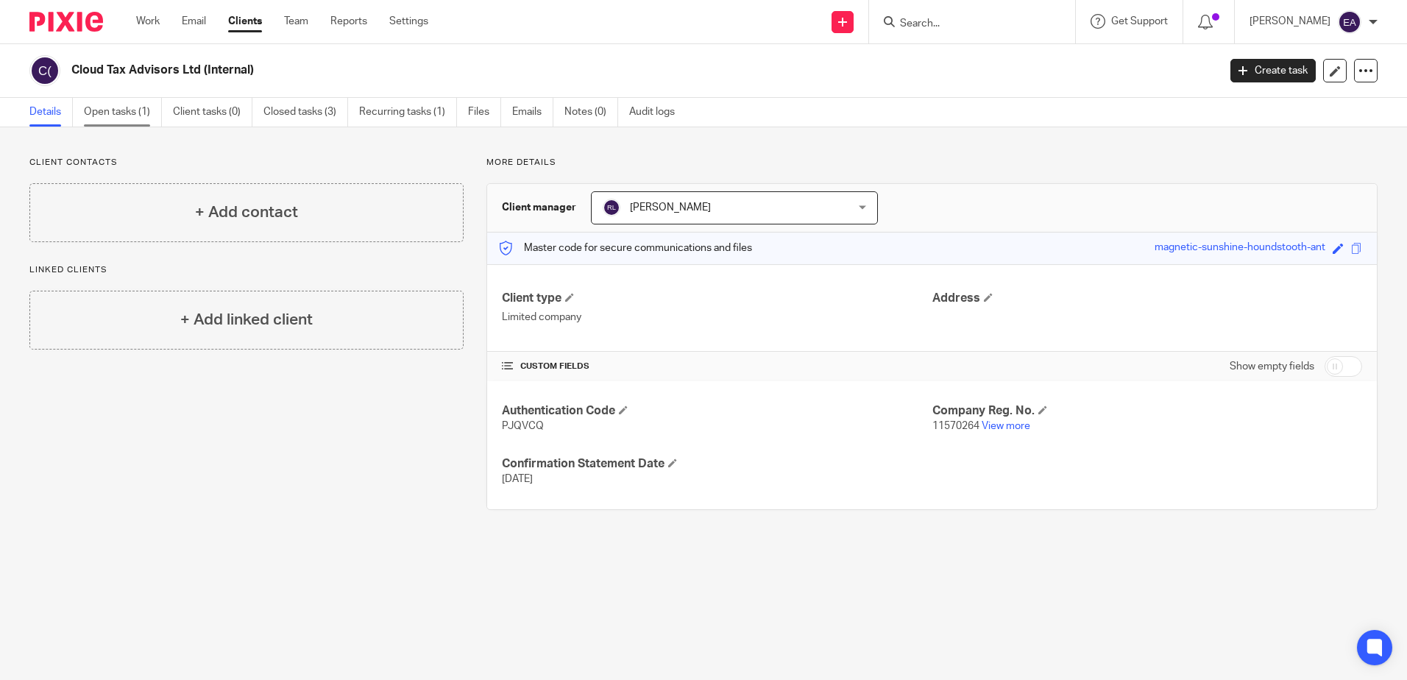
click at [131, 115] on link "Open tasks (1)" at bounding box center [123, 112] width 78 height 29
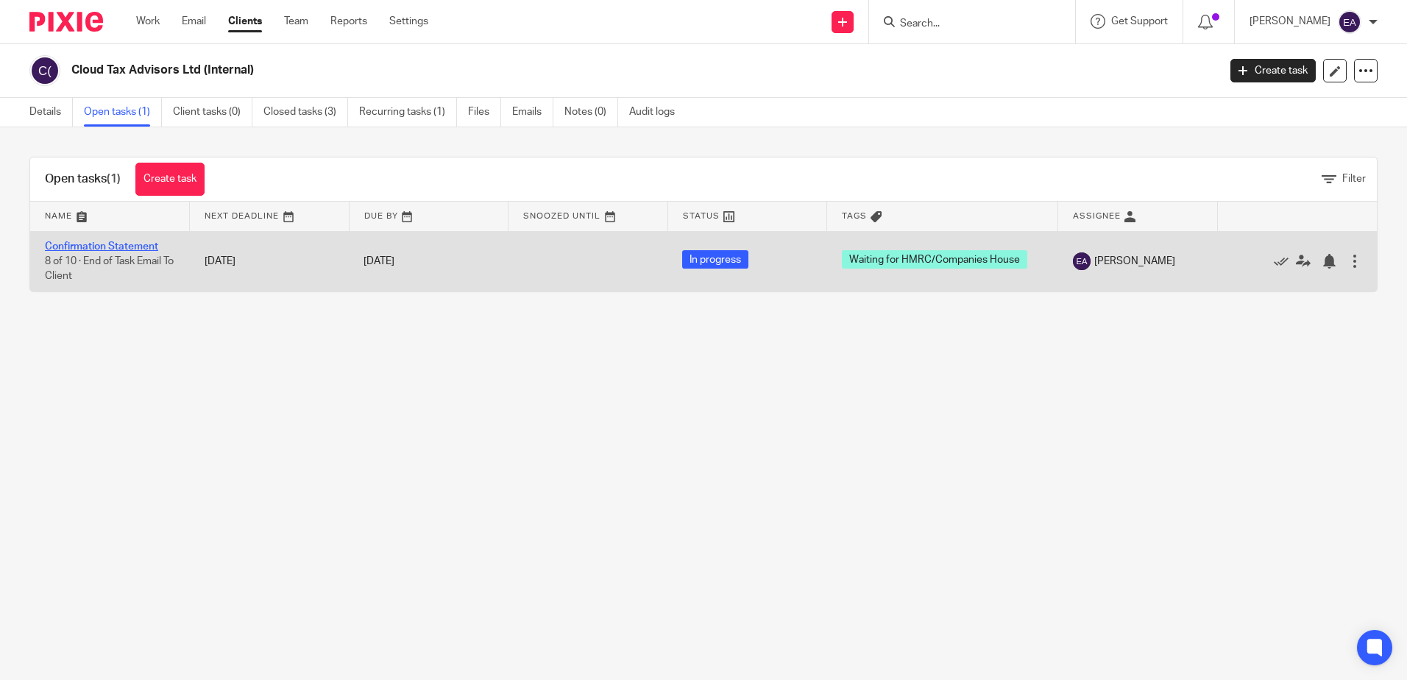
click at [80, 241] on link "Confirmation Statement" at bounding box center [101, 246] width 113 height 10
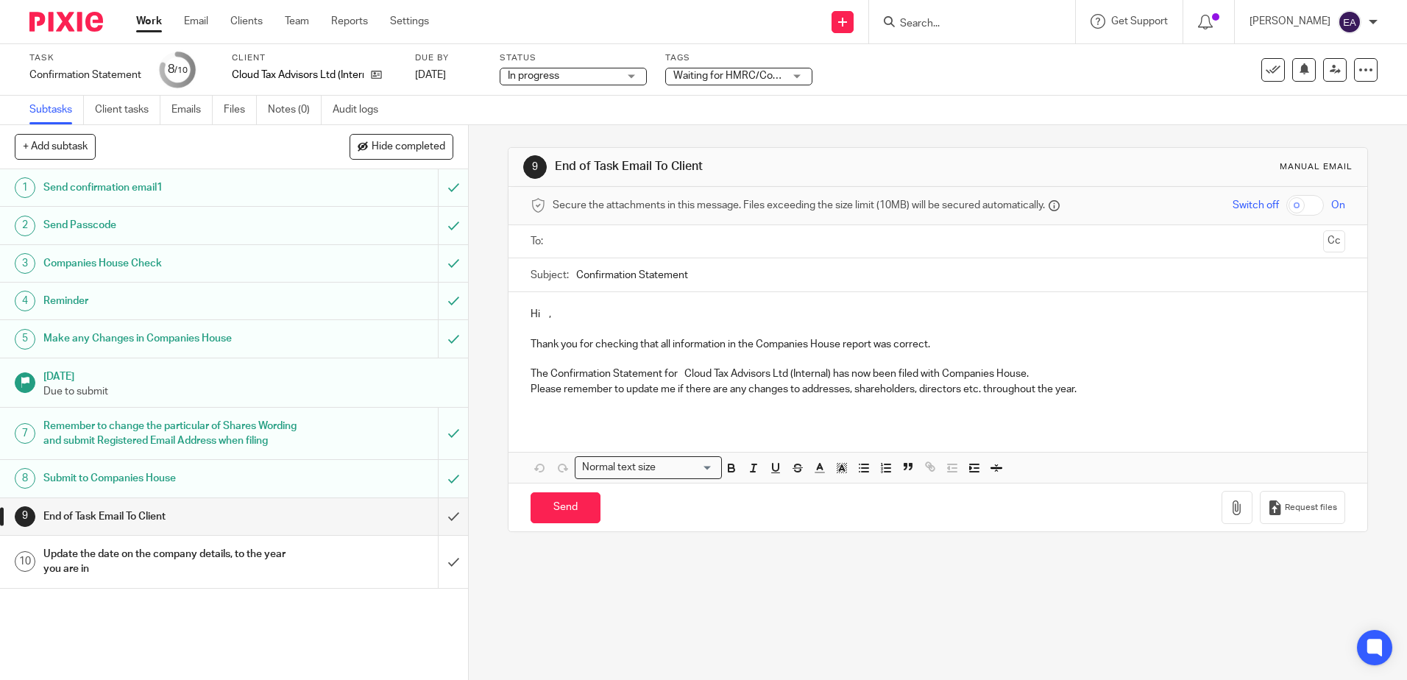
click at [541, 312] on p "Hi ," at bounding box center [938, 314] width 814 height 15
click at [542, 315] on p "Hi [PERSON_NAME] ," at bounding box center [938, 314] width 814 height 15
click at [693, 277] on input "Confirmation Statement" at bounding box center [960, 274] width 768 height 33
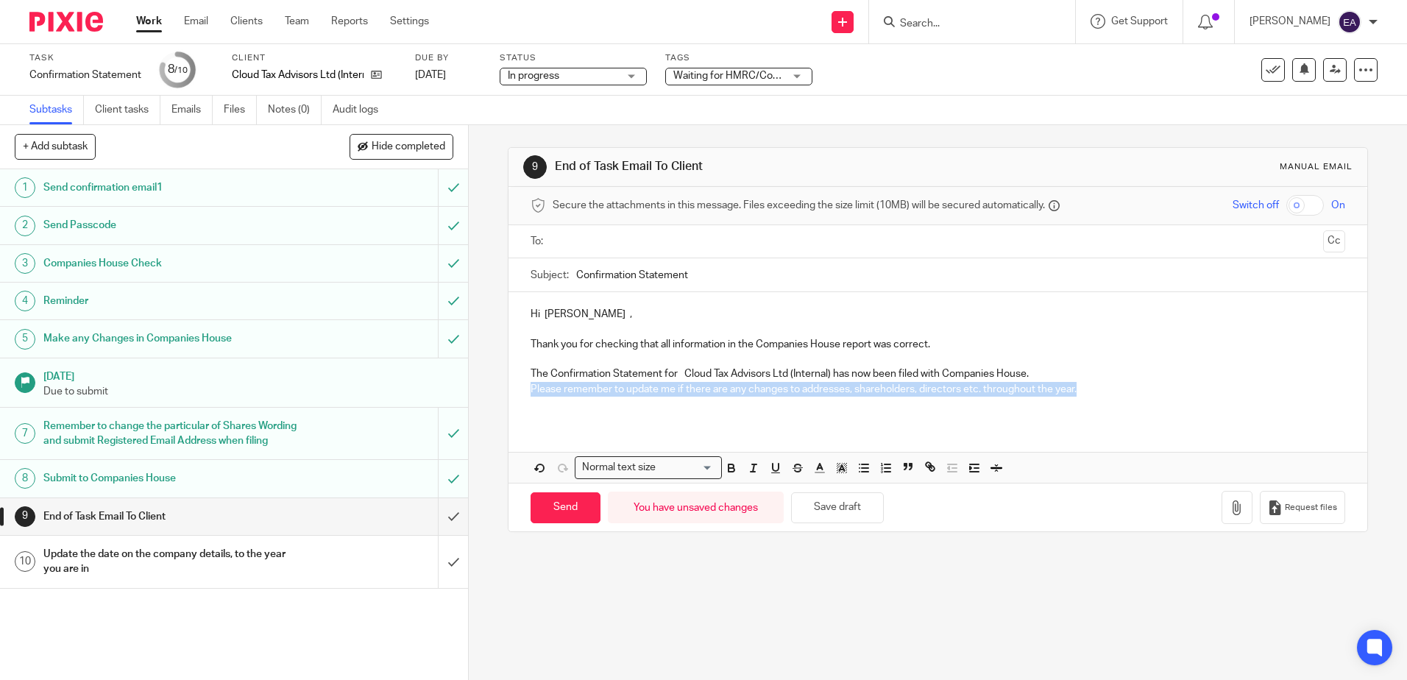
drag, startPoint x: 1091, startPoint y: 386, endPoint x: 510, endPoint y: 389, distance: 580.7
click at [510, 389] on div "Hi [PERSON_NAME] , Thank you for checking that all information in the Companies…" at bounding box center [938, 357] width 858 height 130
click at [582, 241] on input "text" at bounding box center [937, 241] width 759 height 17
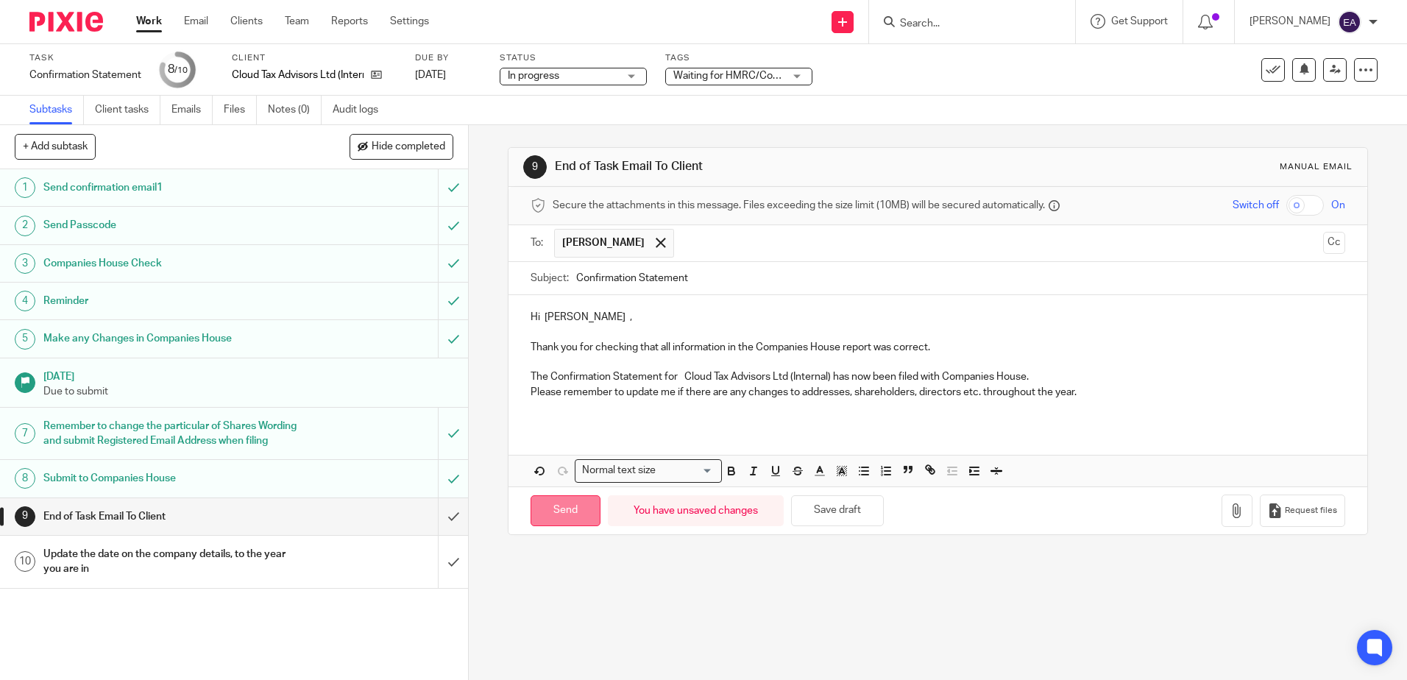
click at [573, 504] on input "Send" at bounding box center [566, 511] width 70 height 32
type input "Sent"
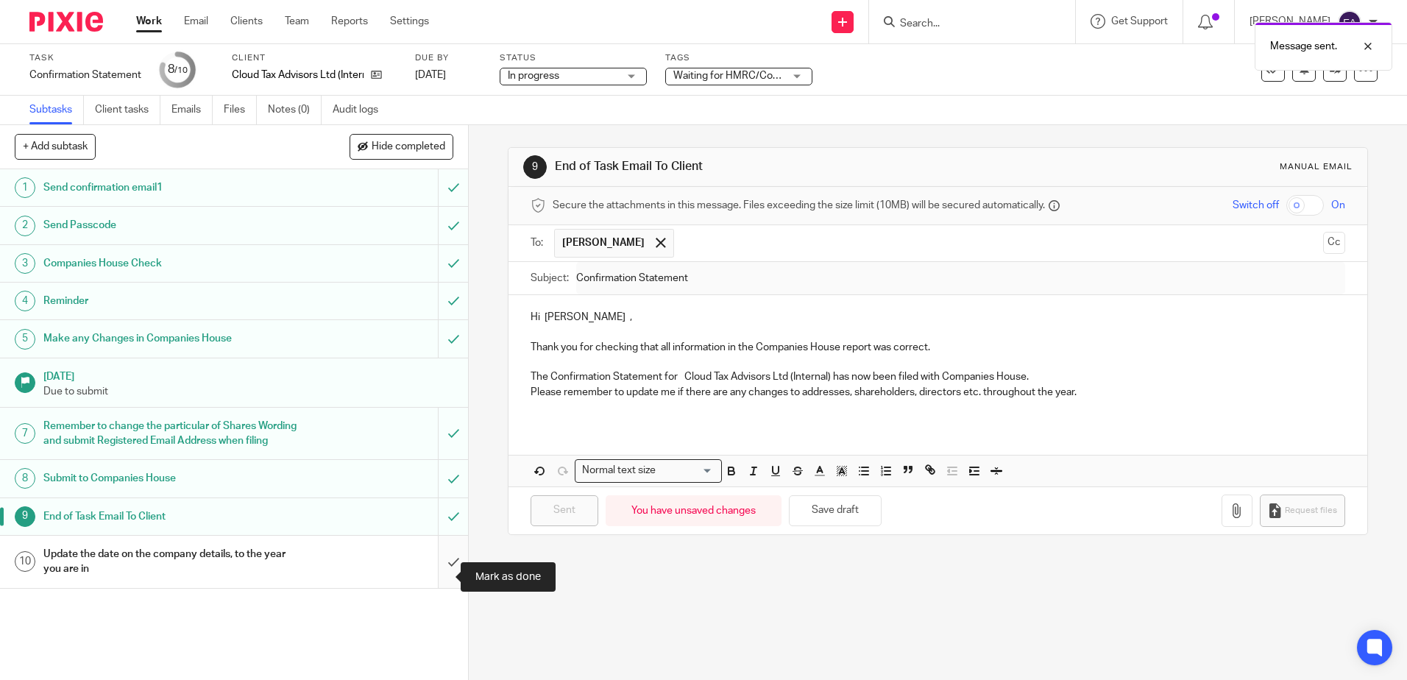
click at [438, 578] on input "submit" at bounding box center [234, 562] width 468 height 52
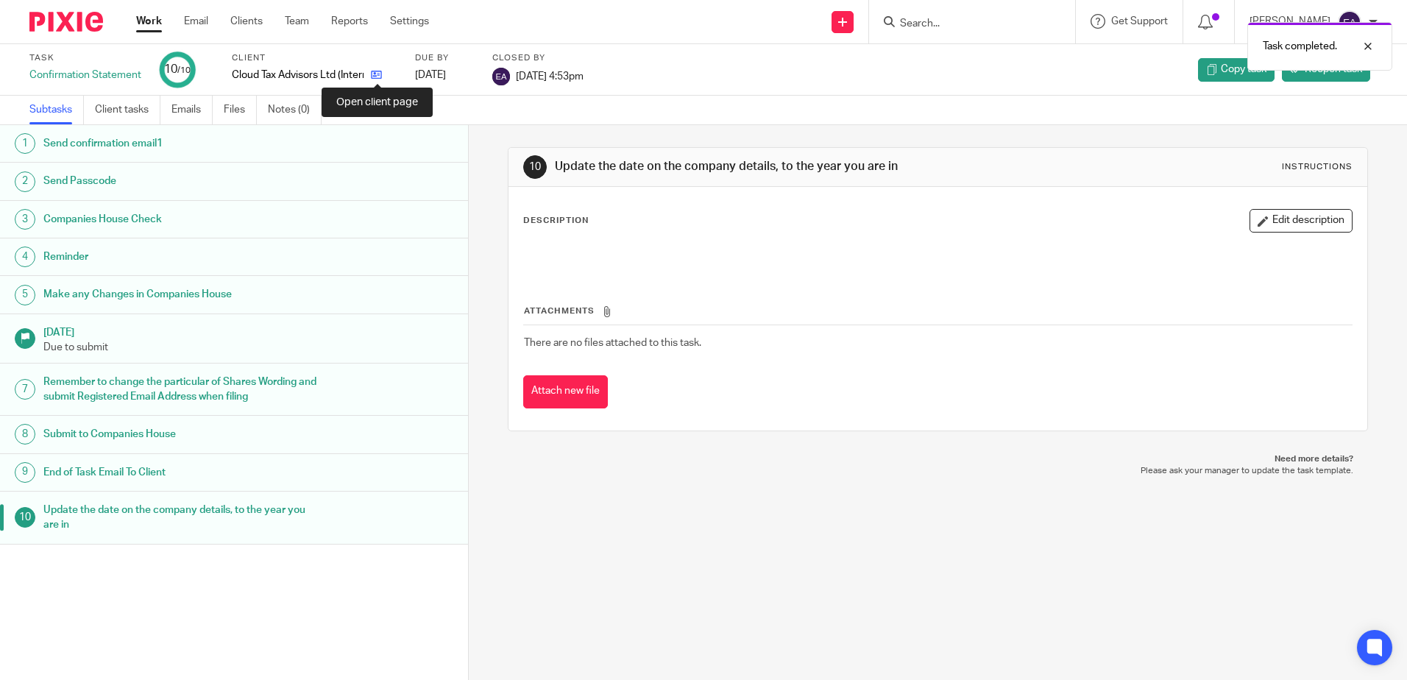
click at [373, 75] on icon at bounding box center [376, 74] width 11 height 11
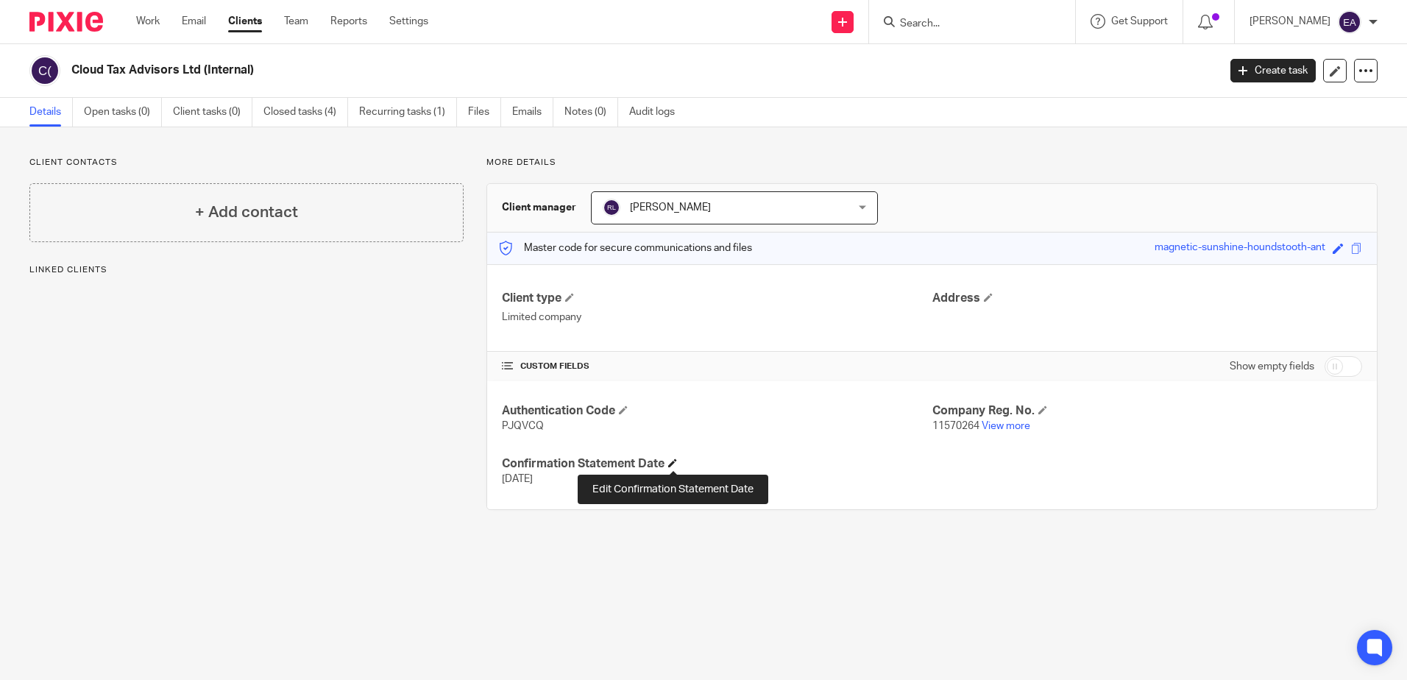
click at [673, 459] on span at bounding box center [672, 462] width 9 height 9
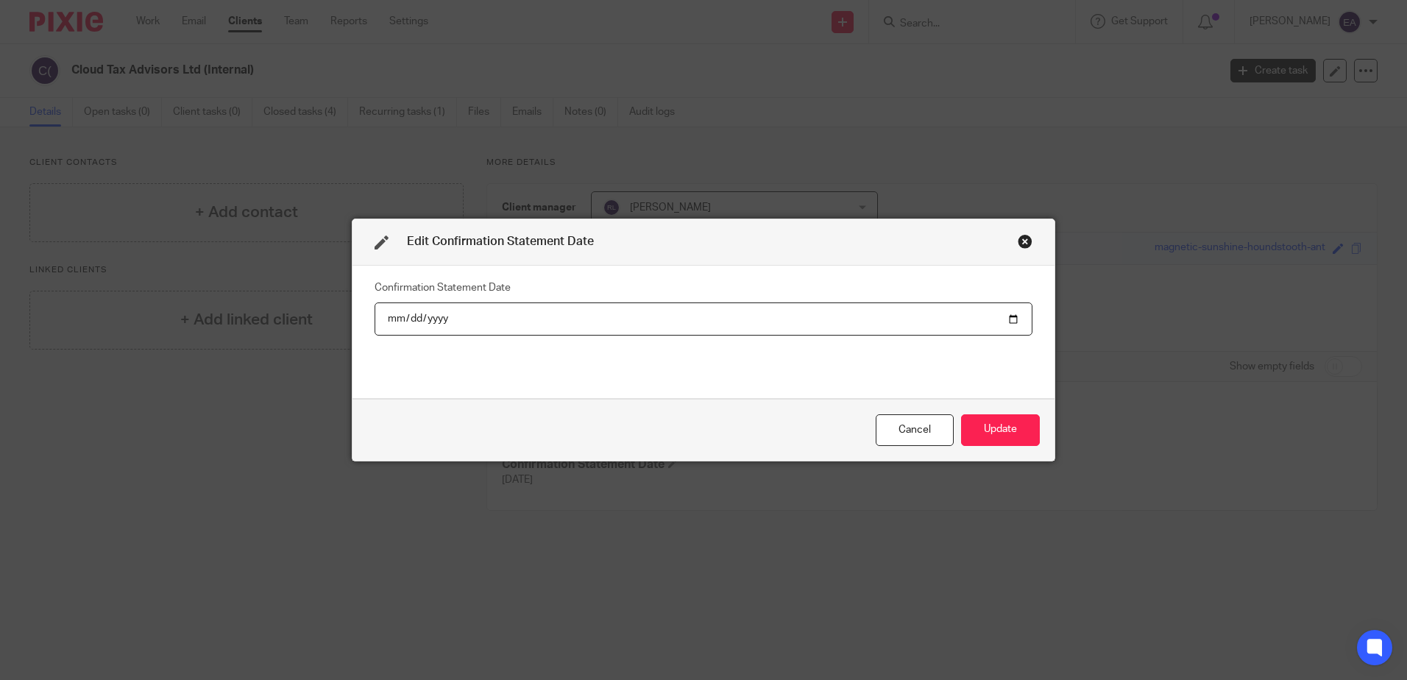
click at [438, 319] on input "[DATE]" at bounding box center [704, 318] width 658 height 33
click at [438, 318] on input "[DATE]" at bounding box center [704, 318] width 658 height 33
type input "[DATE]"
click at [986, 429] on button "Update" at bounding box center [1000, 430] width 79 height 32
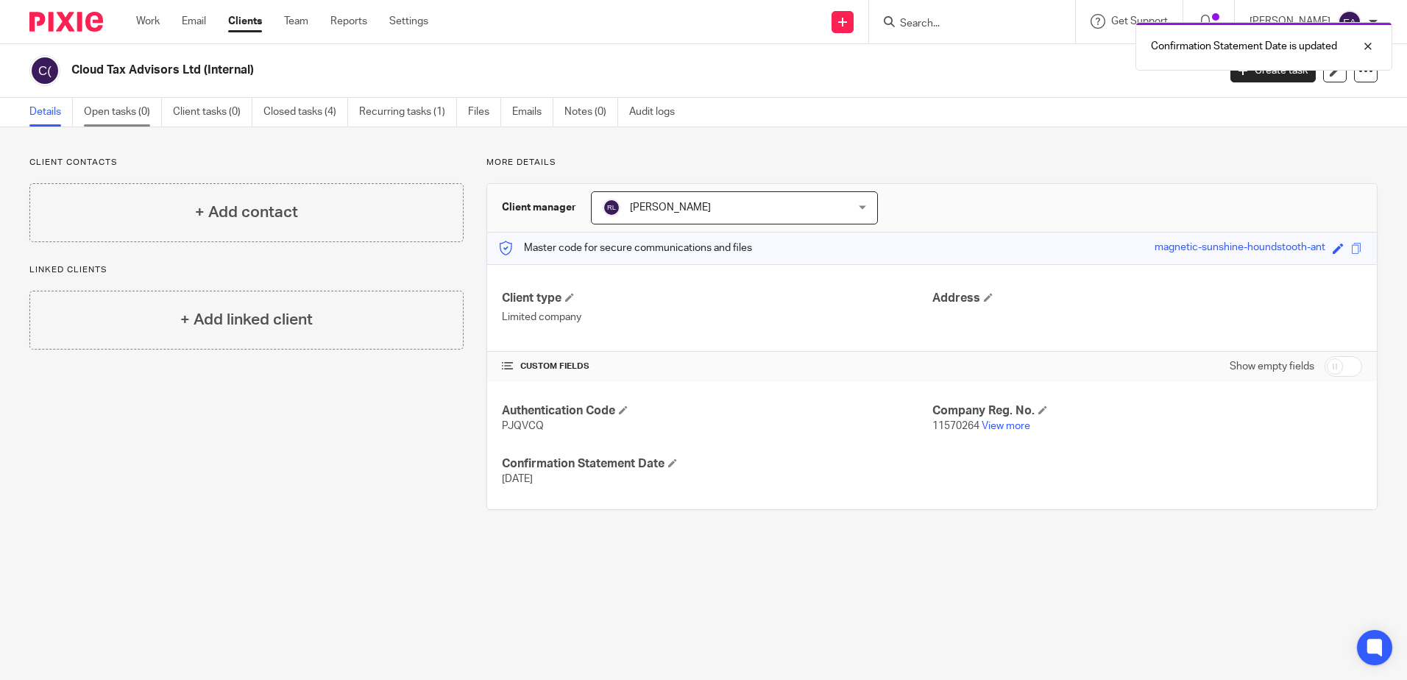
click at [106, 116] on link "Open tasks (0)" at bounding box center [123, 112] width 78 height 29
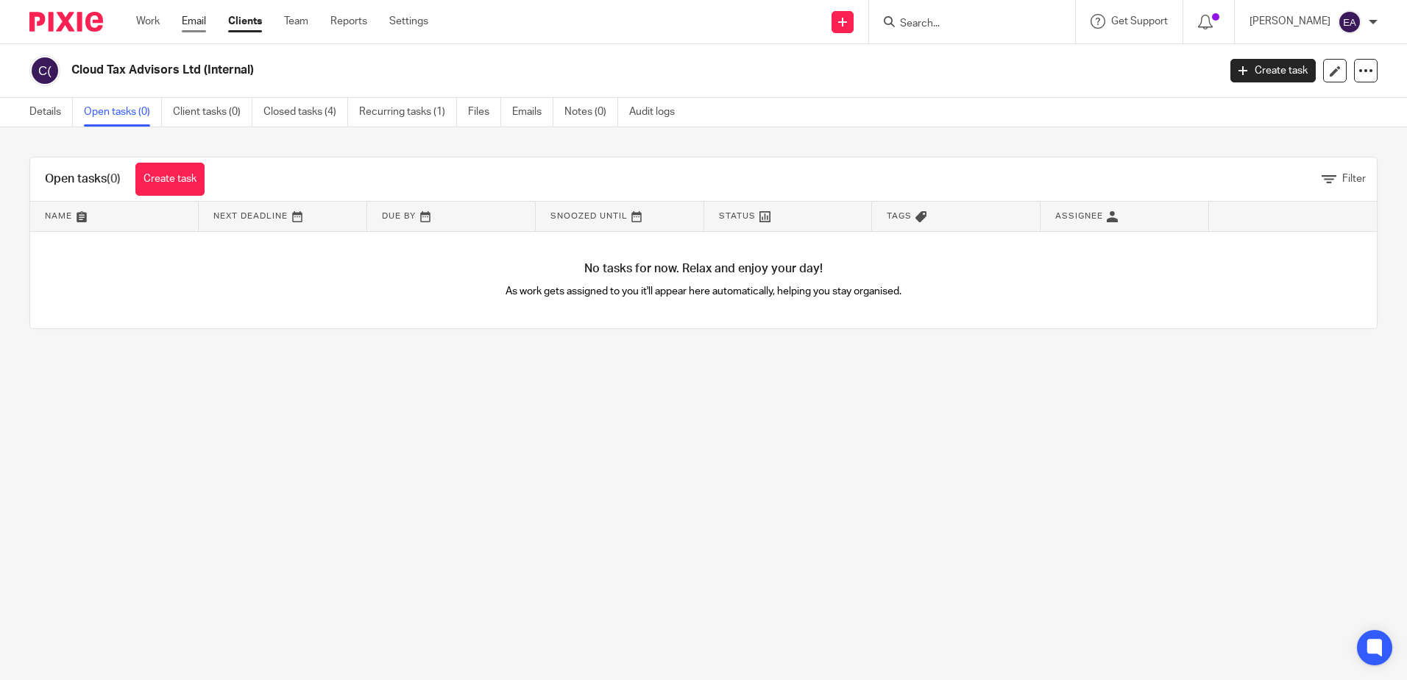
click at [188, 23] on link "Email" at bounding box center [194, 21] width 24 height 15
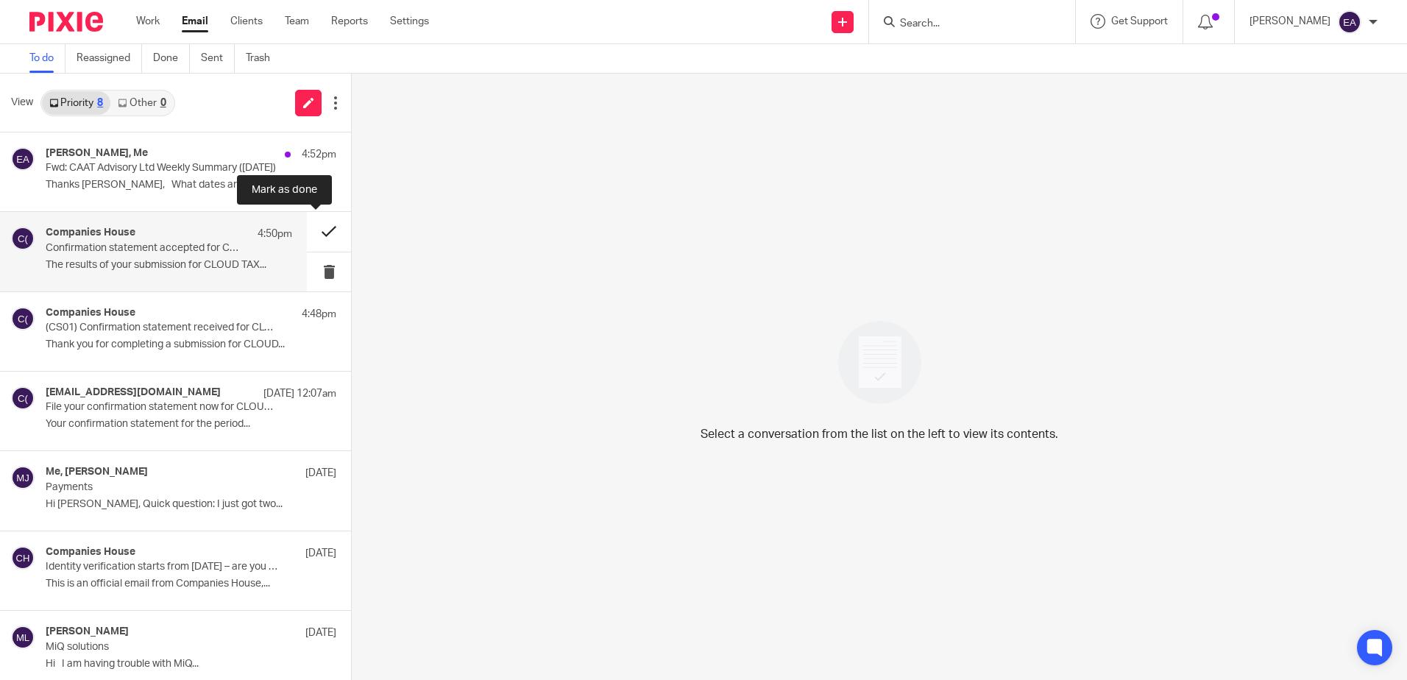
click at [320, 230] on button at bounding box center [329, 231] width 44 height 39
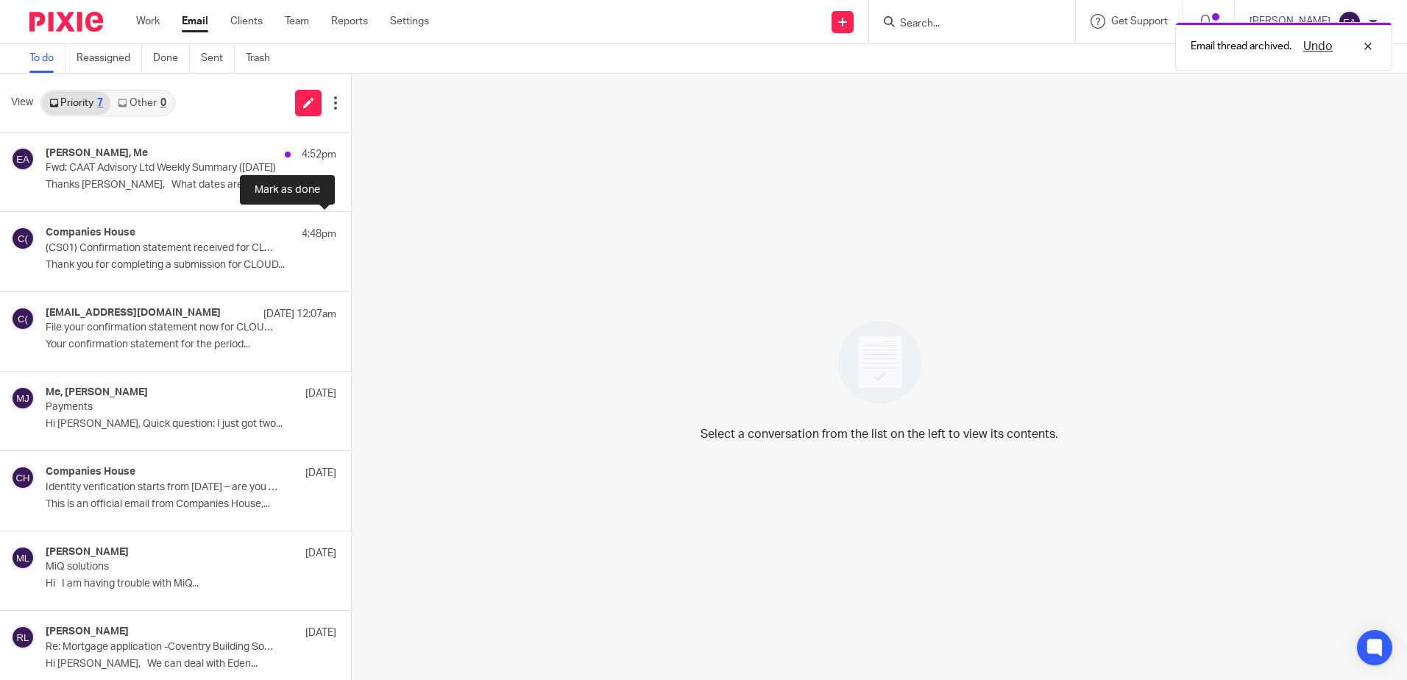
click at [351, 230] on button at bounding box center [357, 231] width 12 height 39
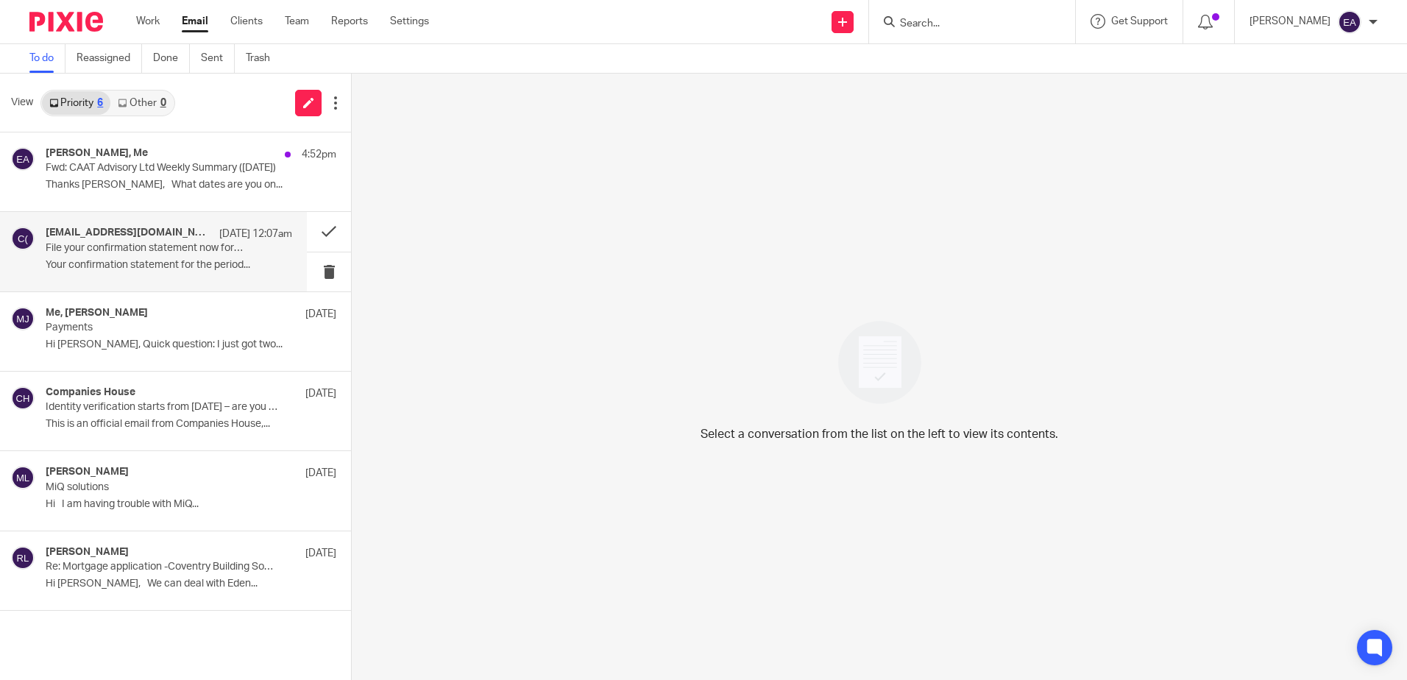
click at [161, 278] on div "[EMAIL_ADDRESS][DOMAIN_NAME] [DATE] 12:07am File your confirmation statement no…" at bounding box center [153, 251] width 307 height 79
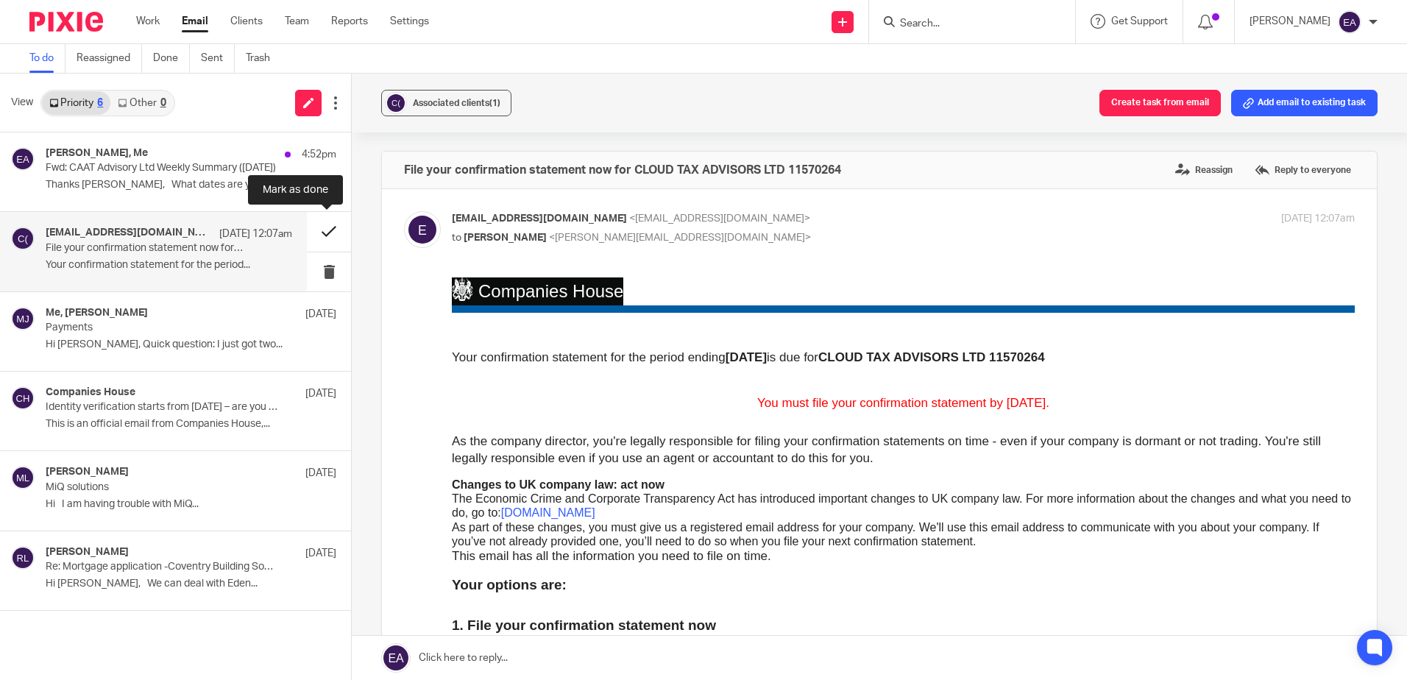
click at [323, 227] on button at bounding box center [329, 231] width 44 height 39
